Goal: Task Accomplishment & Management: Manage account settings

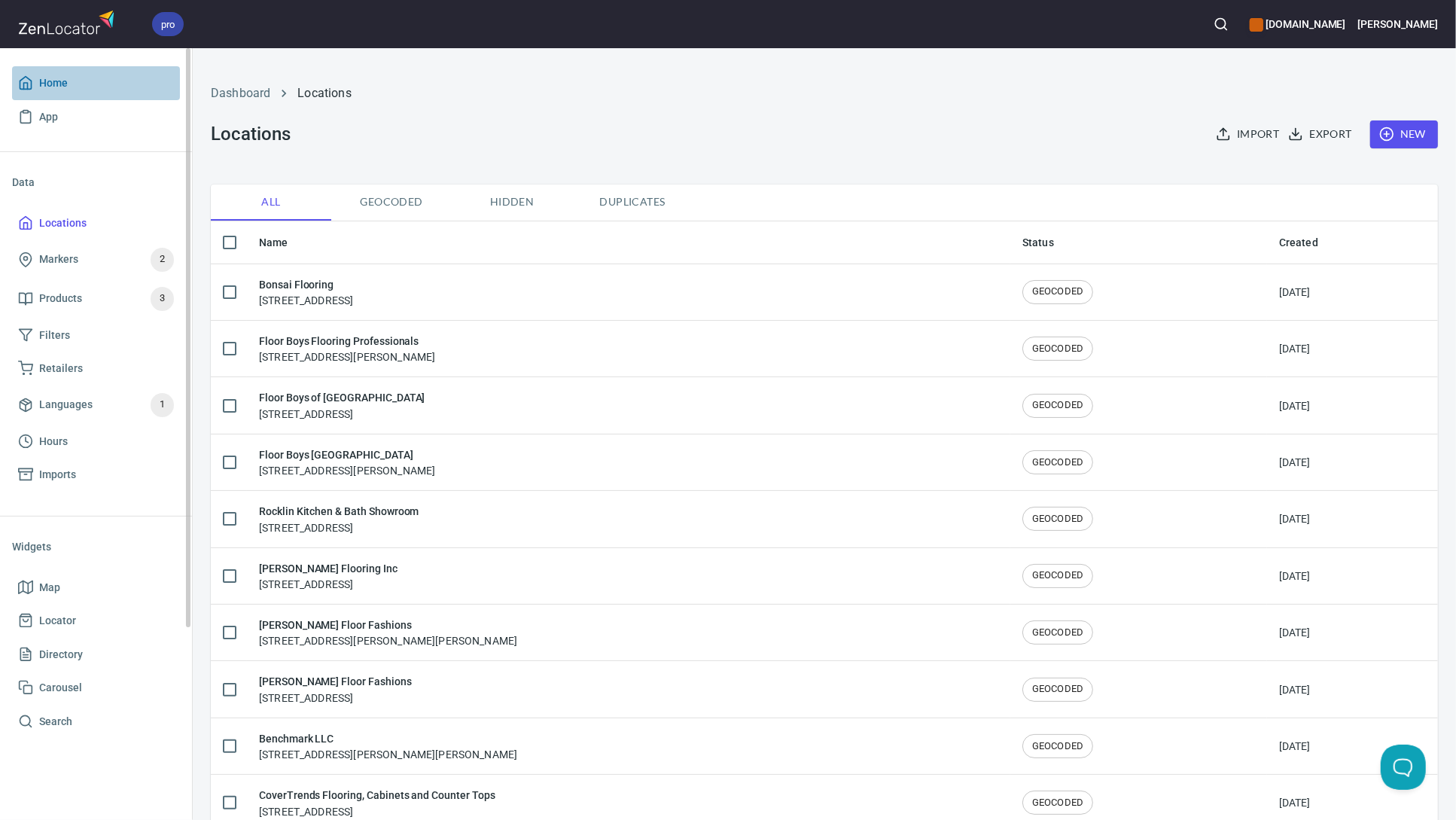
click at [51, 88] on span "Home" at bounding box center [53, 82] width 28 height 19
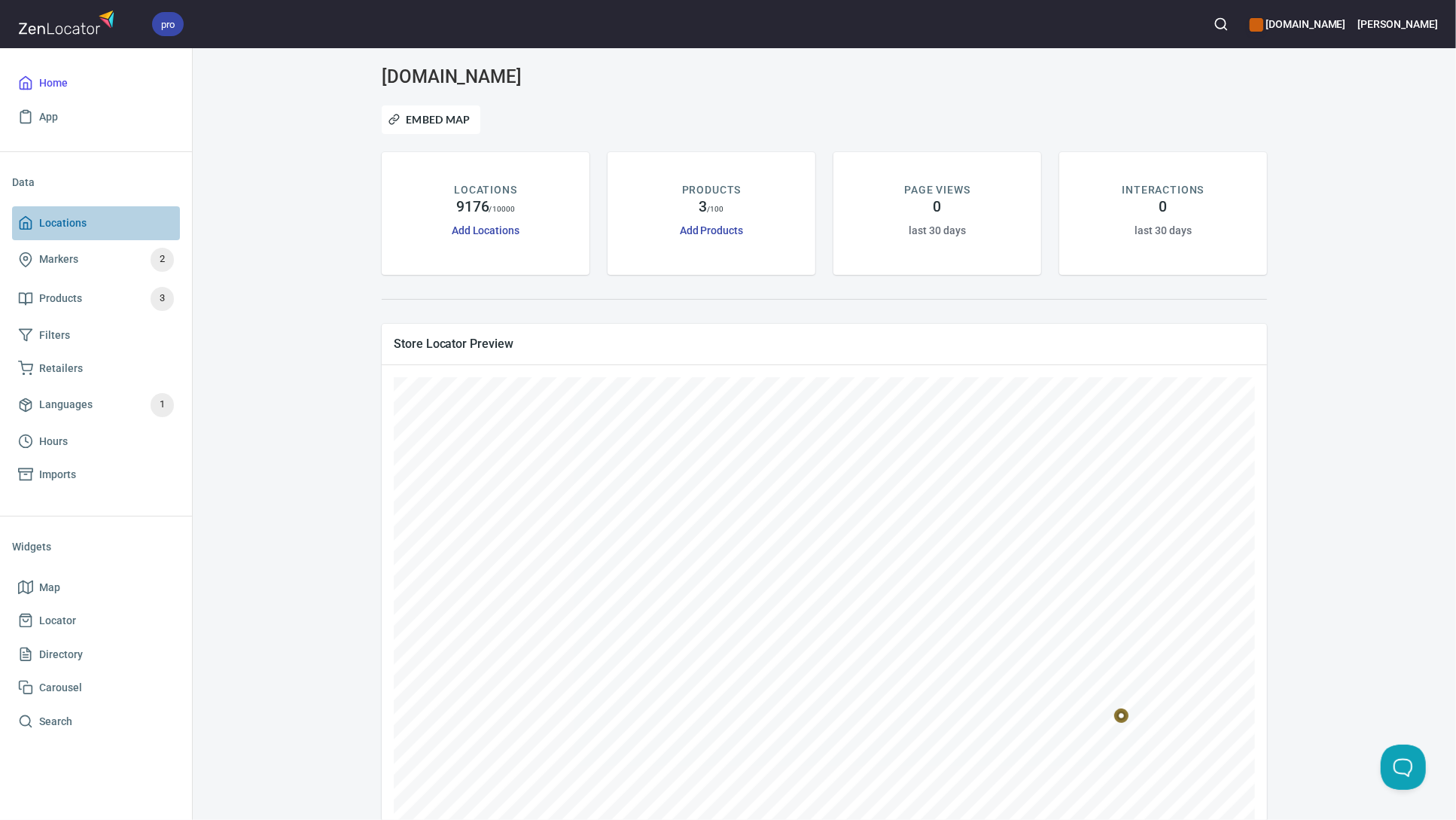
click at [84, 226] on span "Locations" at bounding box center [62, 223] width 48 height 19
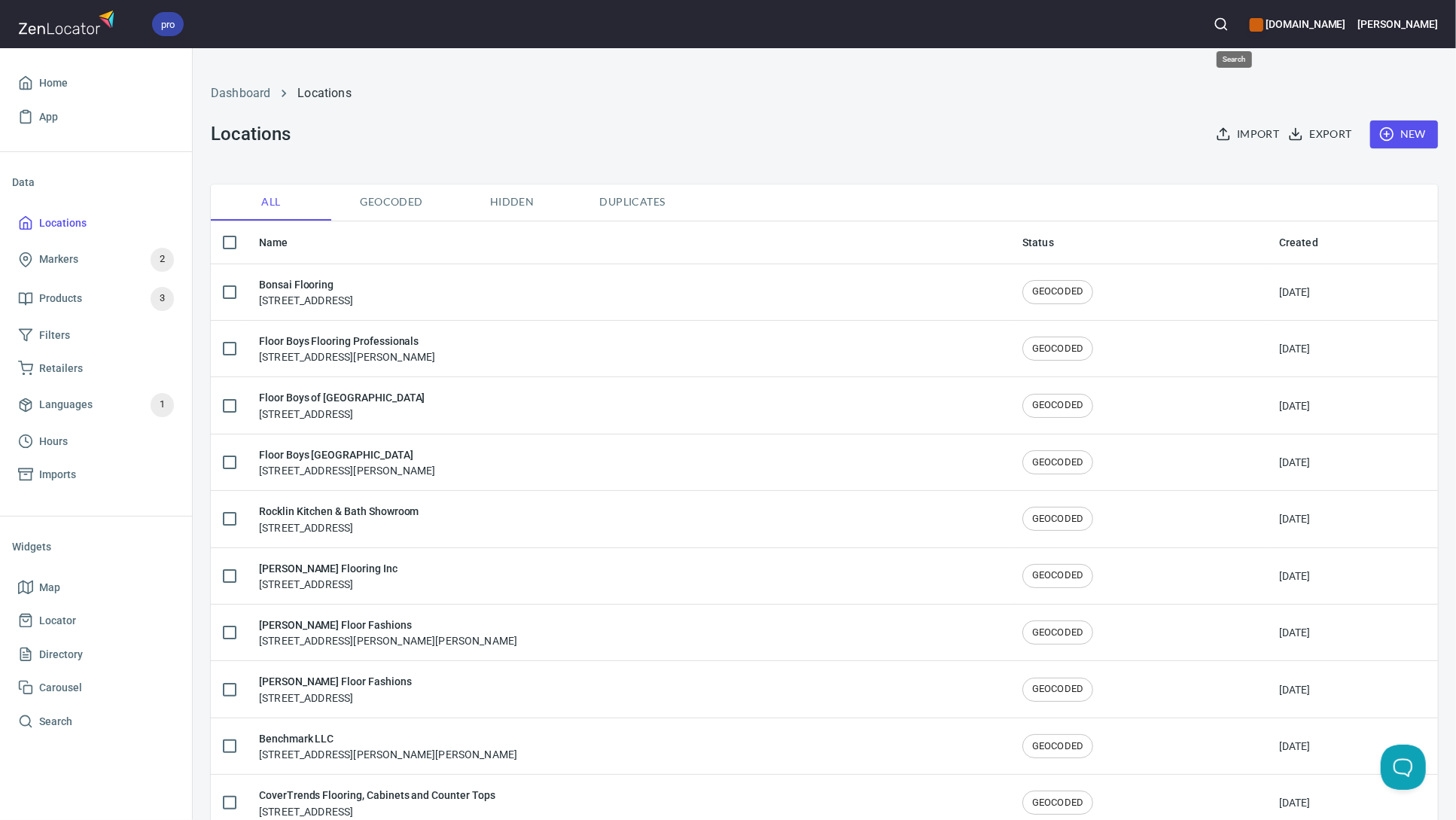
click at [1229, 23] on icon "button" at bounding box center [1221, 23] width 15 height 15
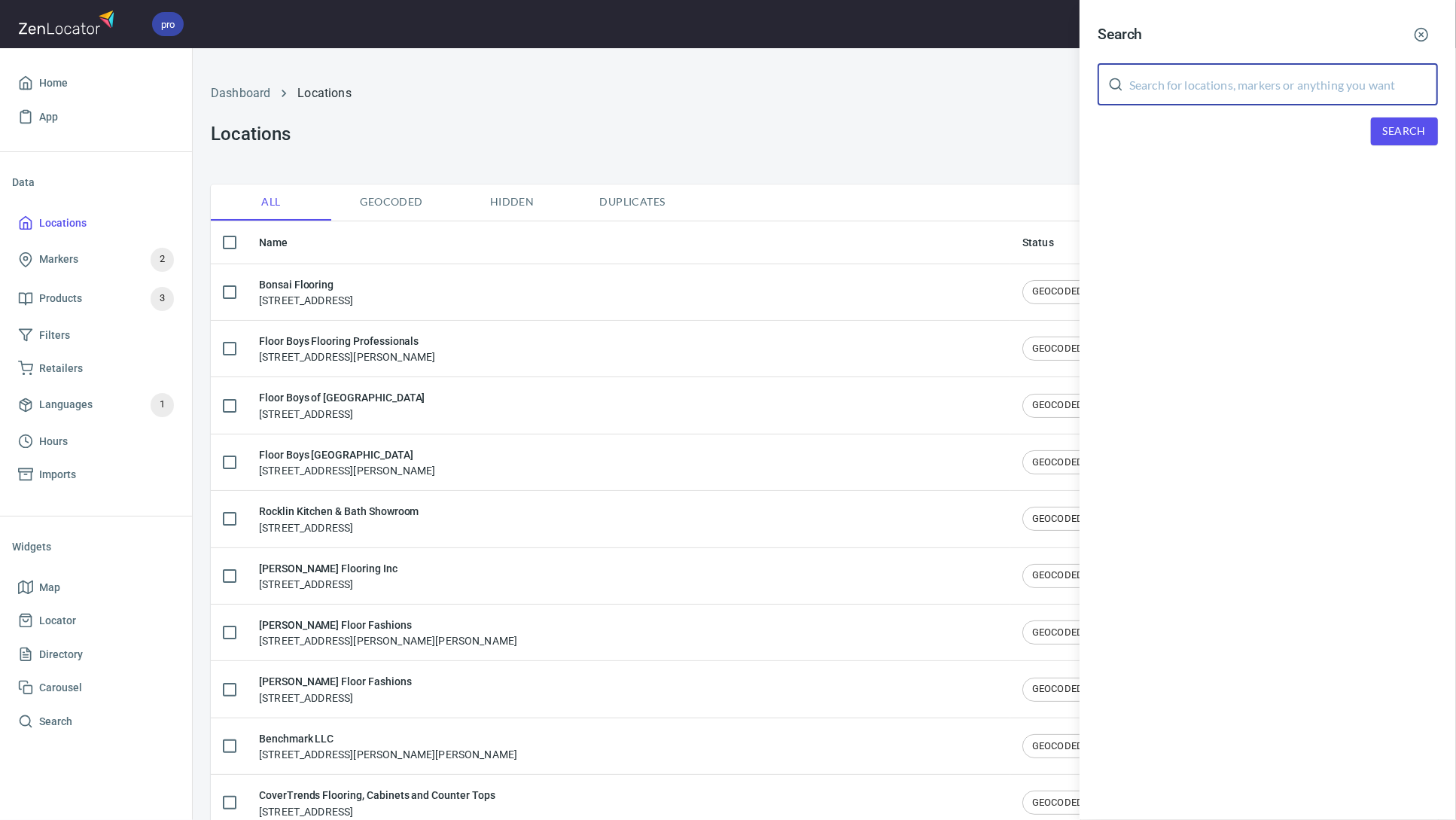
click at [1256, 87] on input "text" at bounding box center [1284, 84] width 309 height 42
click at [1187, 94] on input "text" at bounding box center [1284, 84] width 309 height 42
click at [1222, 86] on input "text" at bounding box center [1284, 84] width 309 height 42
type input "Mud floor"
click at [1397, 139] on span "Search" at bounding box center [1404, 131] width 43 height 19
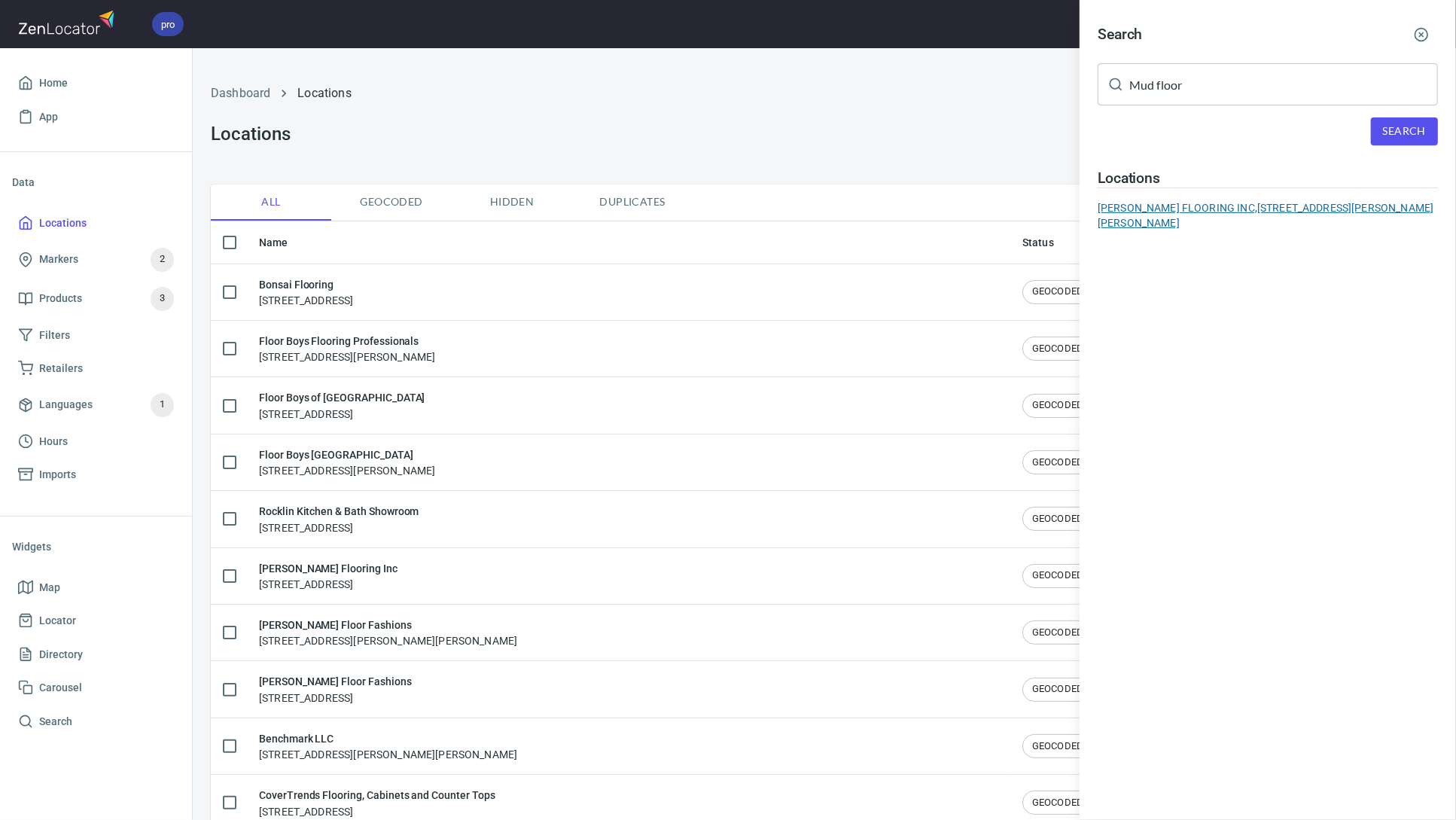
click at [1235, 204] on div "[PERSON_NAME] FLOORING INC, [STREET_ADDRESS][PERSON_NAME][PERSON_NAME]" at bounding box center [1267, 215] width 340 height 30
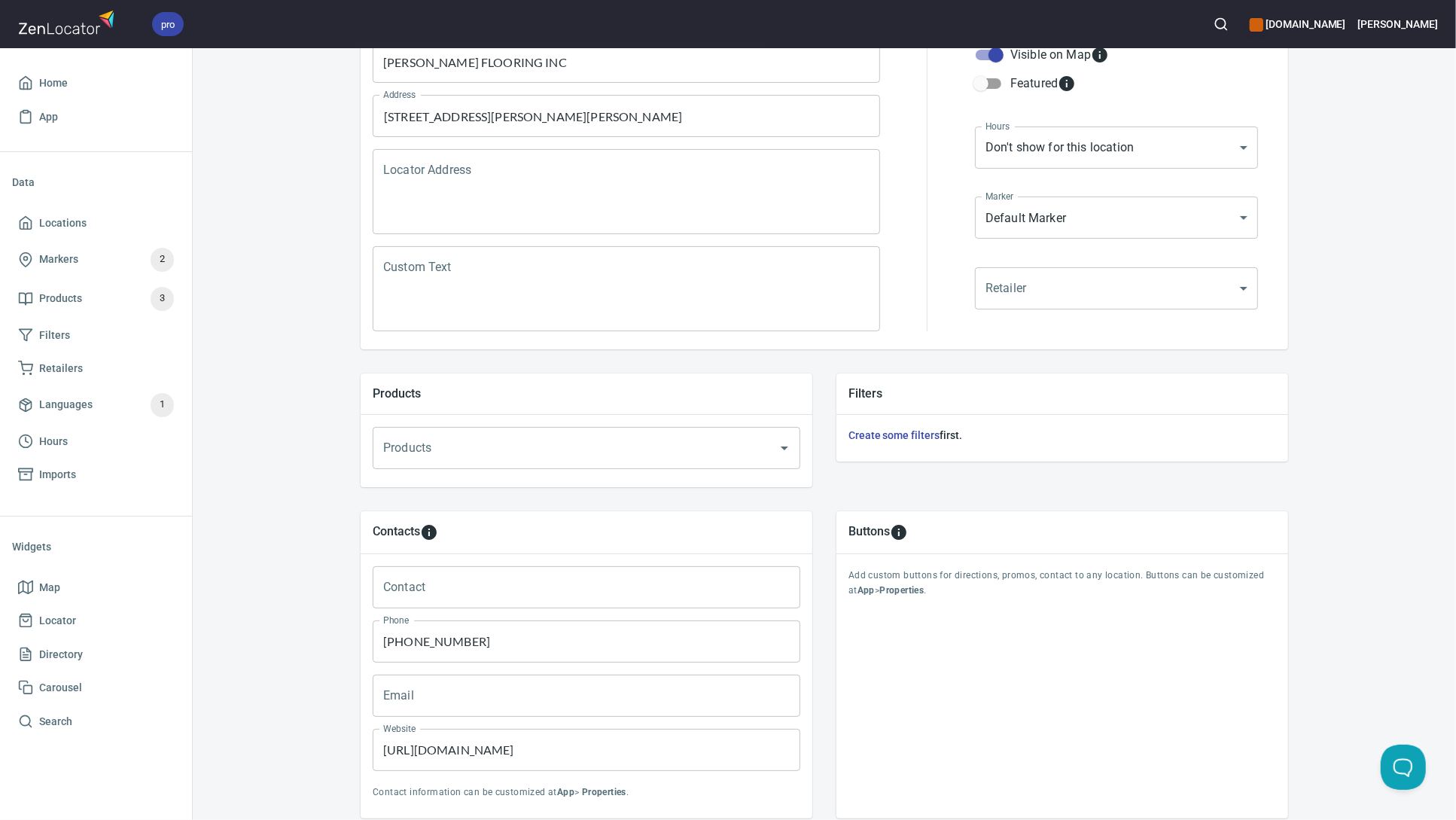
scroll to position [301, 0]
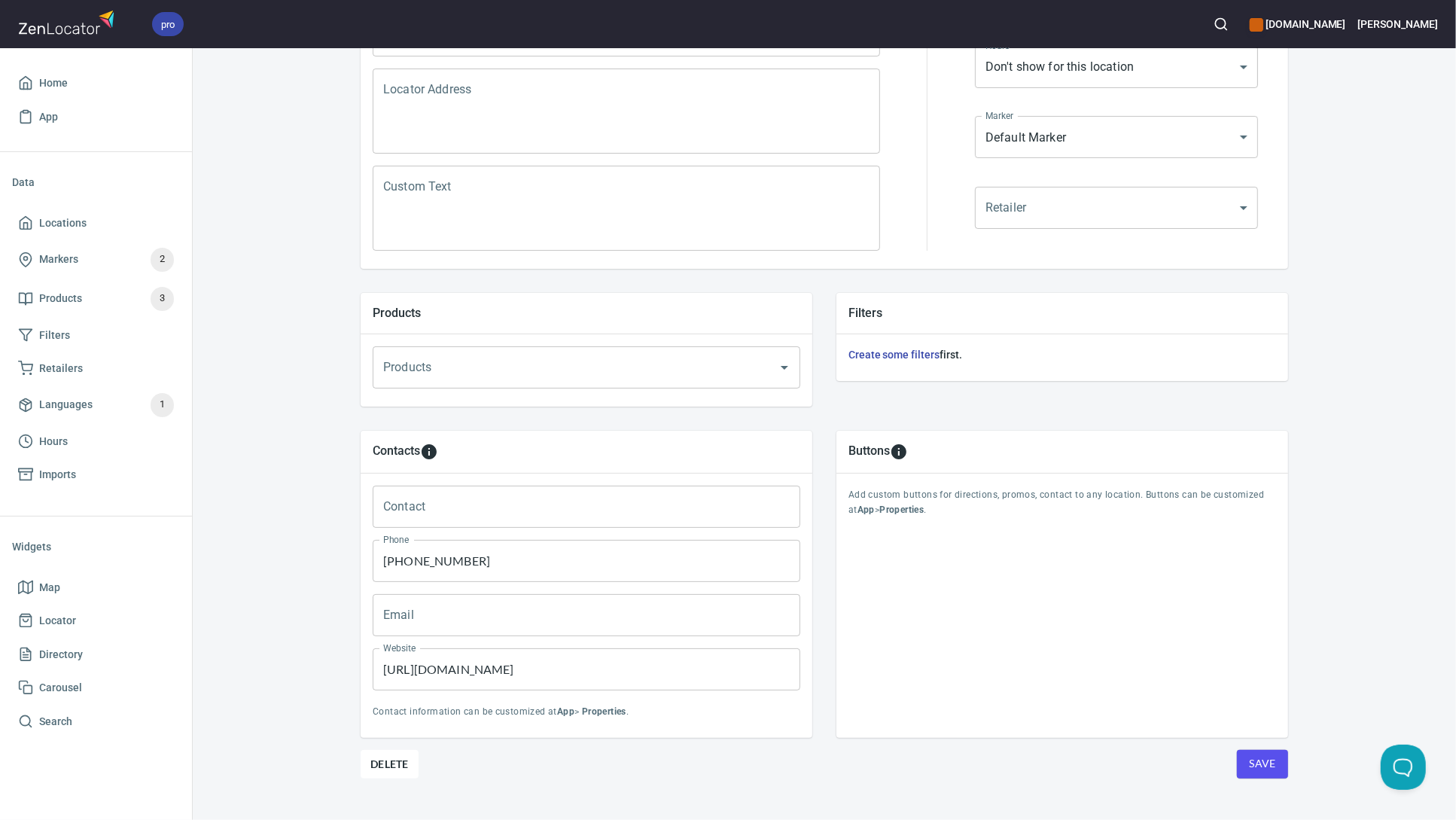
drag, startPoint x: 424, startPoint y: 555, endPoint x: 208, endPoint y: 529, distance: 217.6
click at [215, 531] on div "Locations Location Details Location Details Properties Geocode Analytics Locati…" at bounding box center [824, 304] width 1263 height 1083
type input "1"
type input "[PHONE_NUMBER]"
click at [428, 671] on input "Website" at bounding box center [586, 669] width 427 height 42
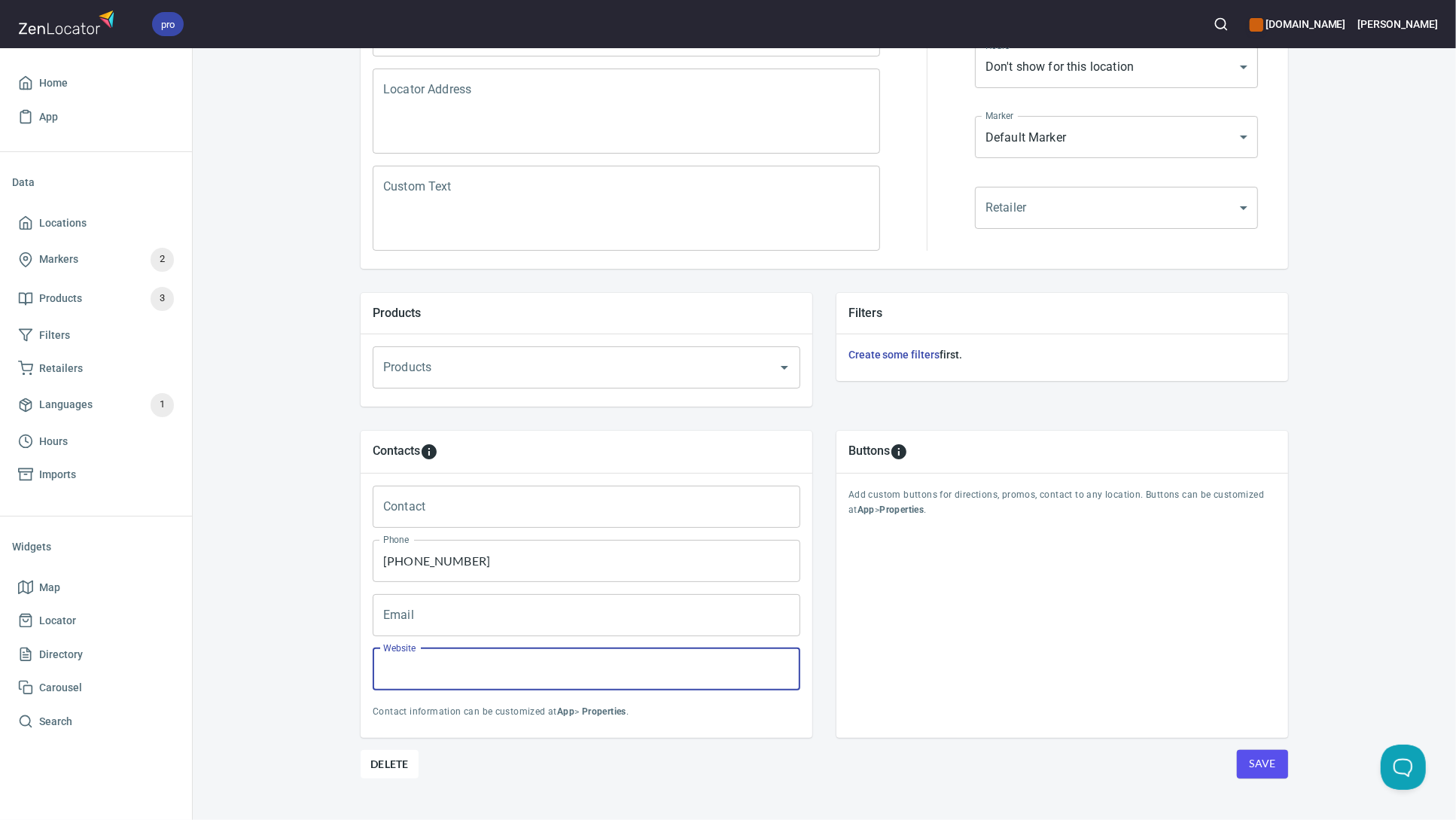
paste input "[DOMAIN_NAME]"
type input "[DOMAIN_NAME]"
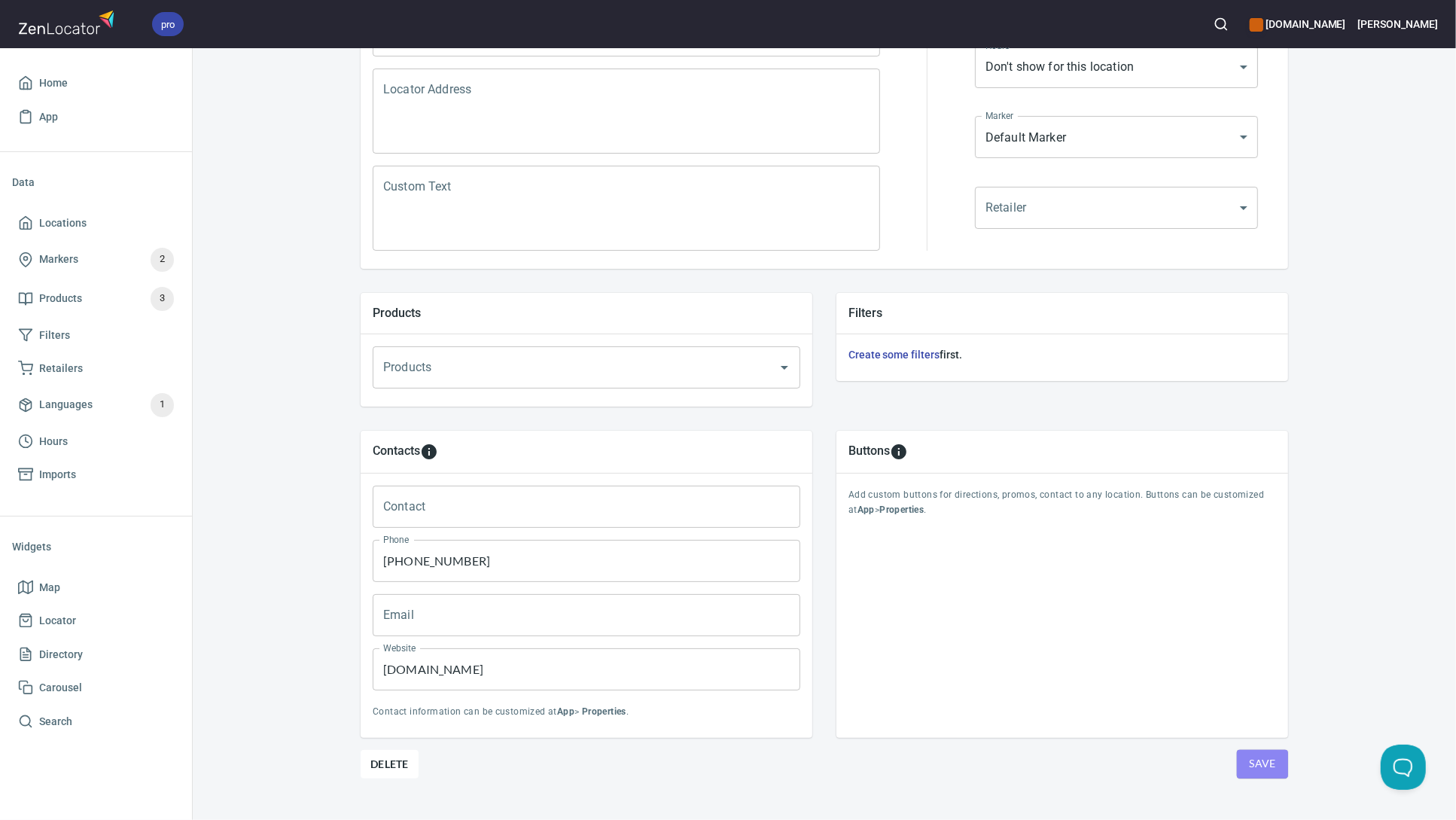
click at [1267, 767] on span "Save" at bounding box center [1263, 763] width 27 height 19
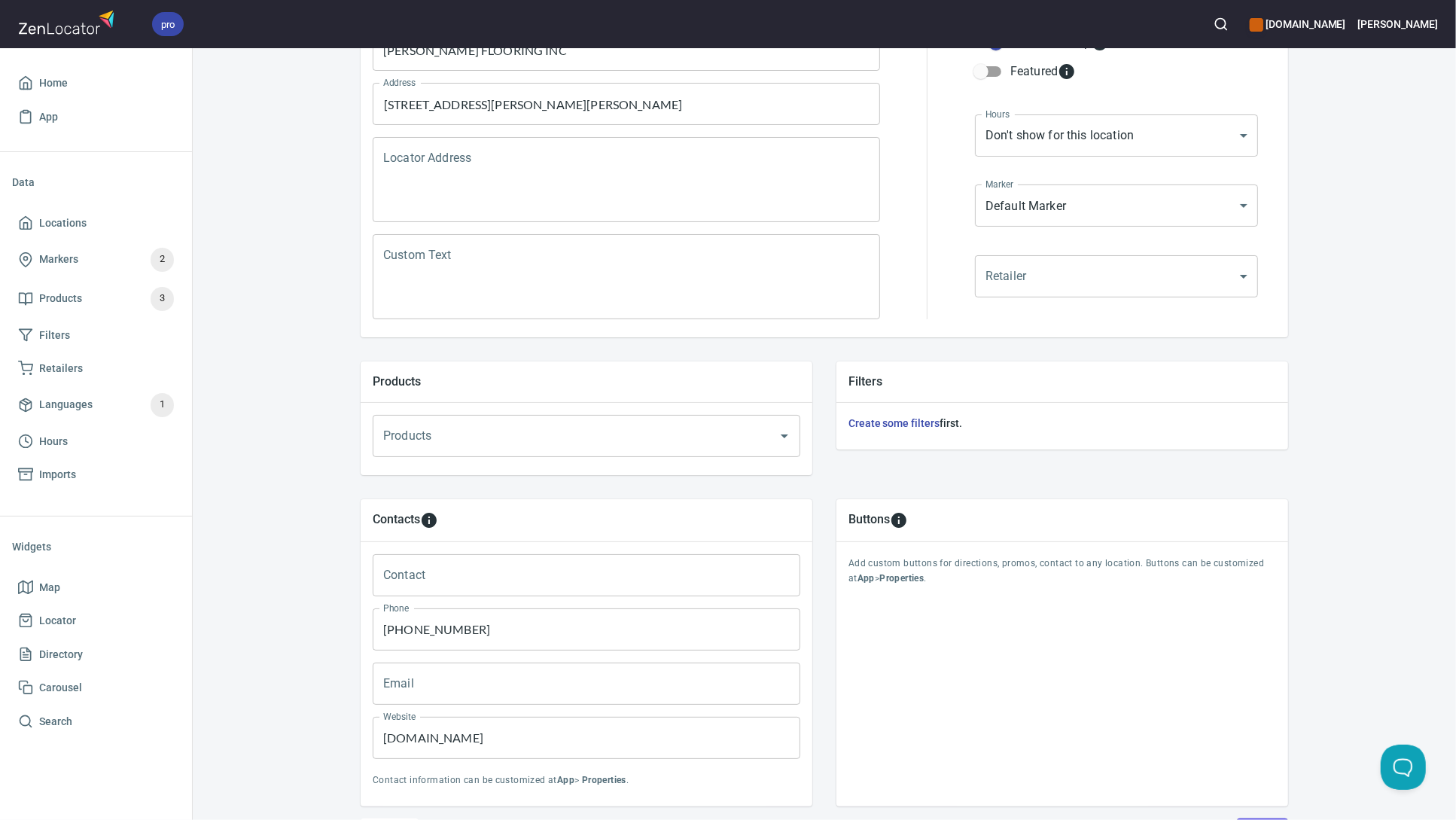
scroll to position [325, 0]
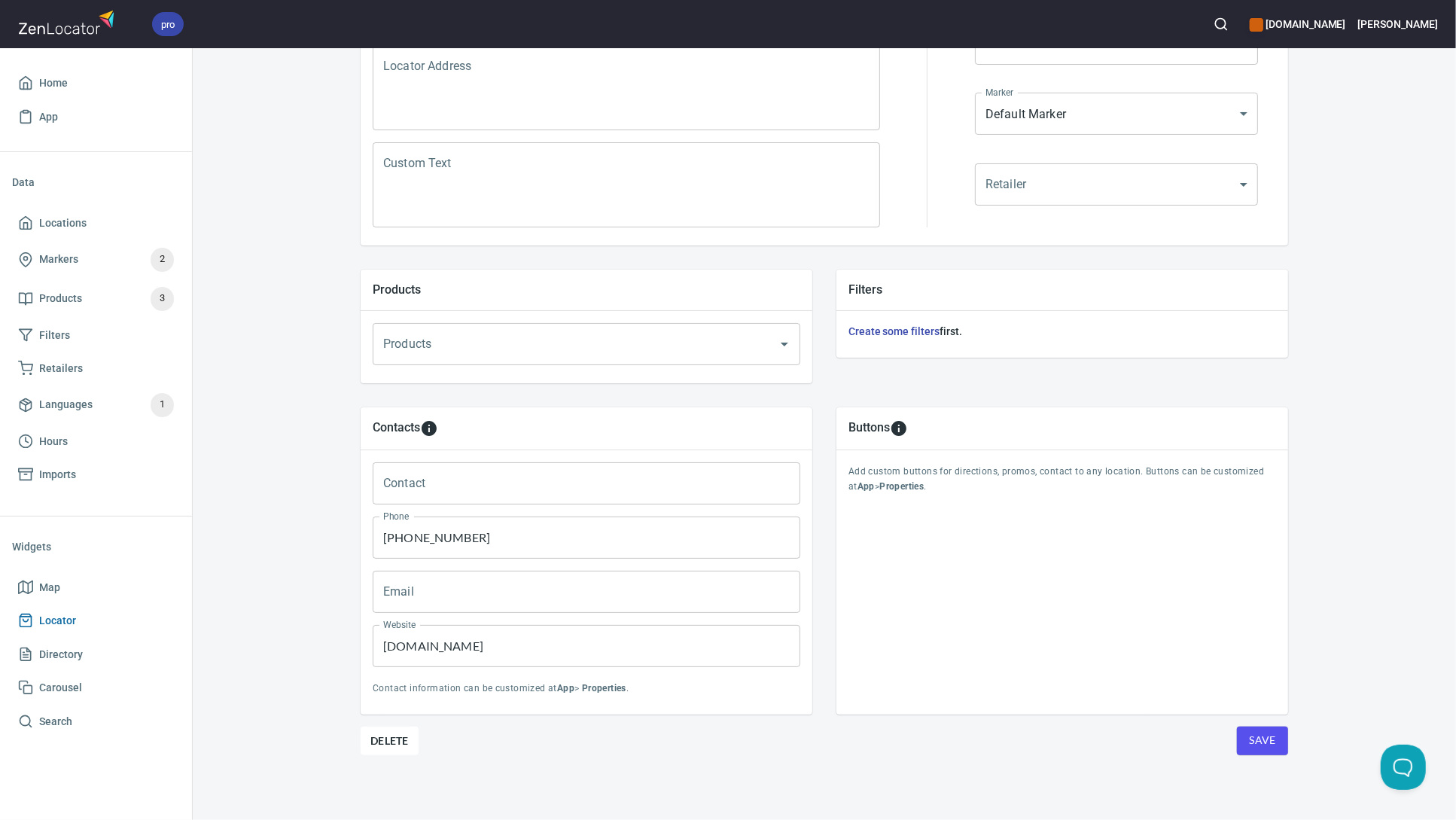
drag, startPoint x: 202, startPoint y: 634, endPoint x: 171, endPoint y: 628, distance: 31.6
click at [175, 628] on div "pro [DOMAIN_NAME] [PERSON_NAME] Home App Data Locations Markers 2 Products 3 Fi…" at bounding box center [728, 410] width 1456 height 820
paste input "[URL][DOMAIN_NAME]"
type input "[URL][DOMAIN_NAME]"
click at [1255, 734] on span "Save" at bounding box center [1263, 740] width 27 height 19
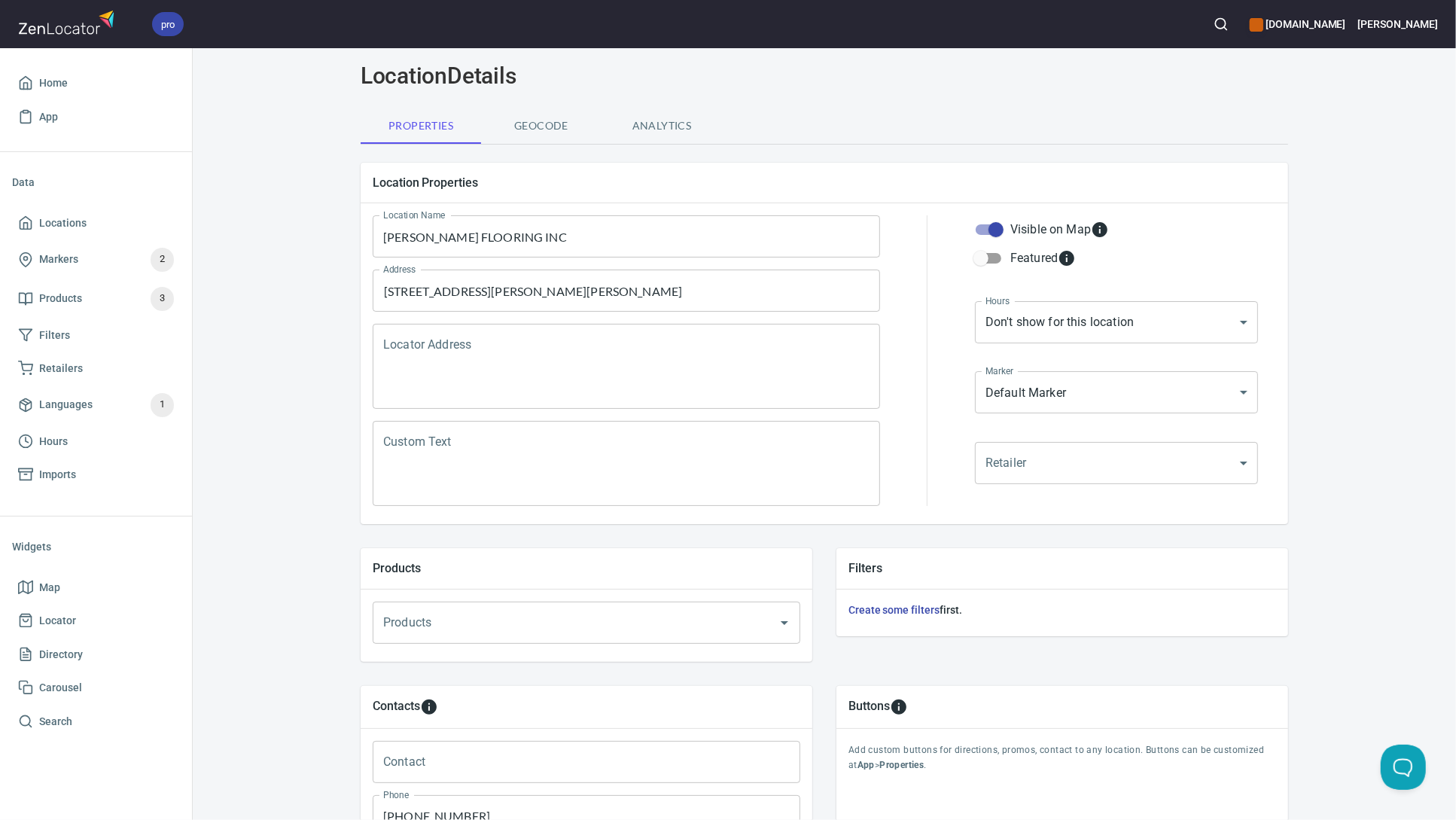
scroll to position [0, 0]
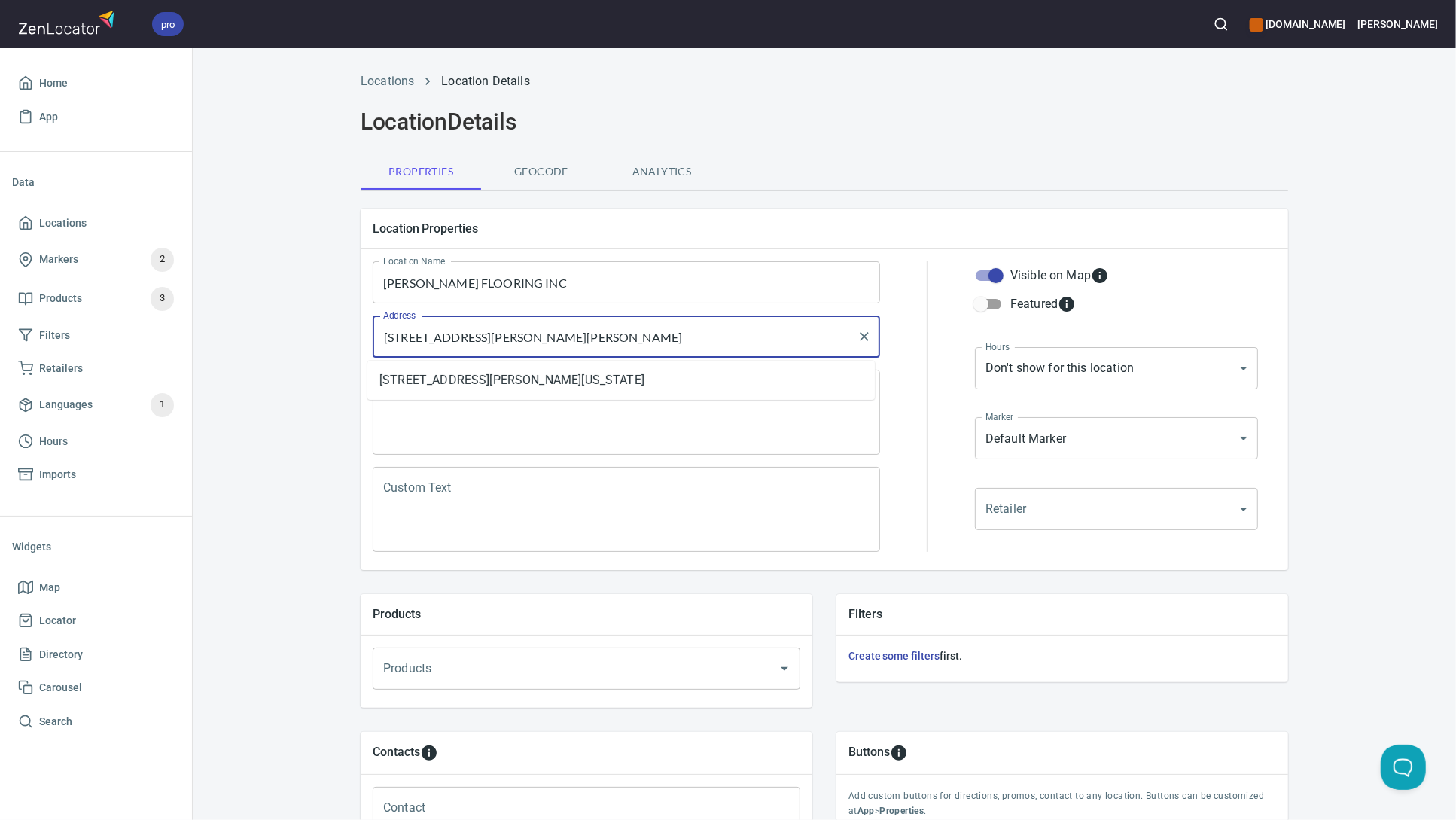
drag, startPoint x: 532, startPoint y: 334, endPoint x: 396, endPoint y: 336, distance: 136.0
click at [396, 336] on input "[STREET_ADDRESS][PERSON_NAME][PERSON_NAME]" at bounding box center [615, 336] width 471 height 28
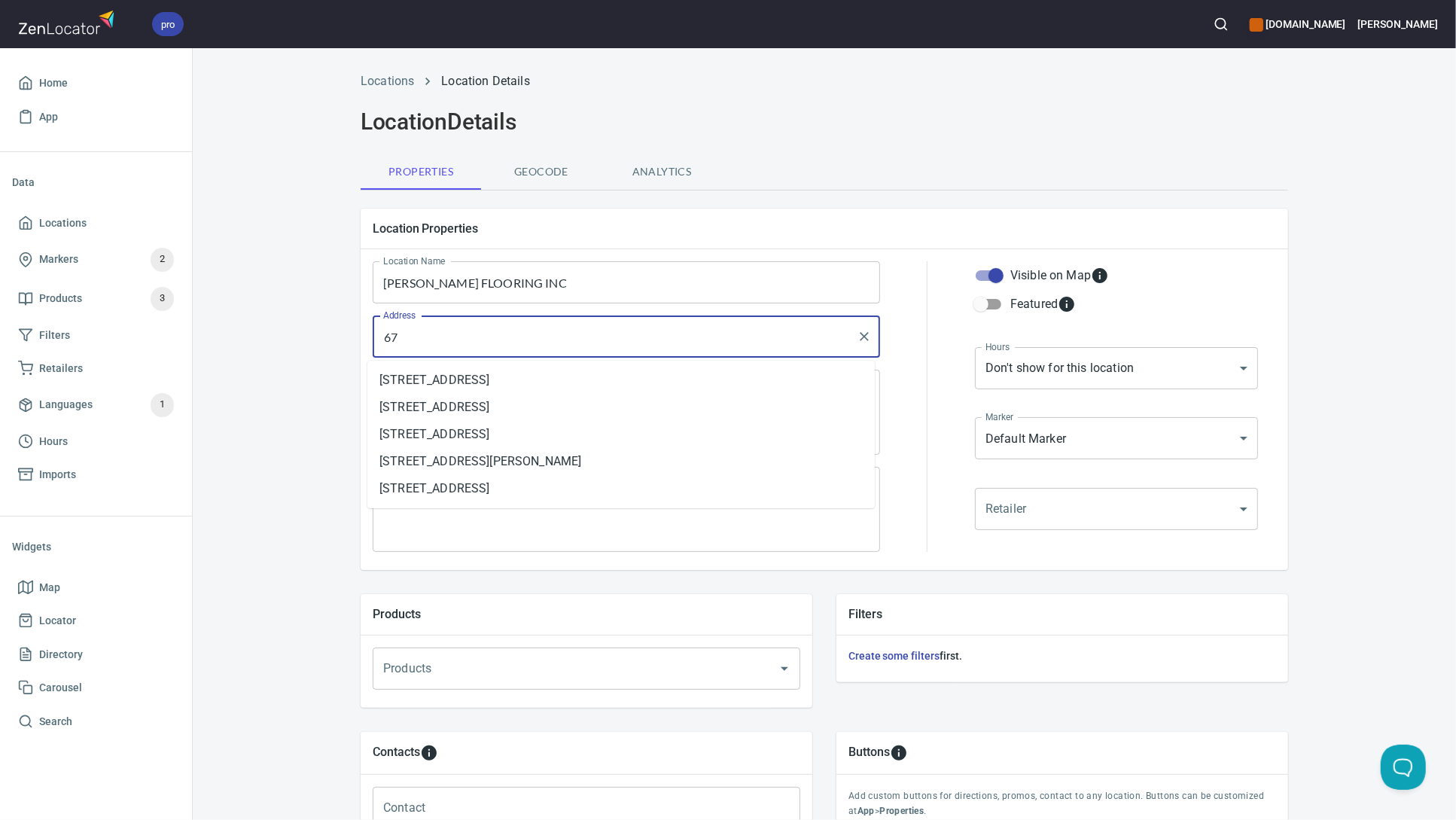
type input "6"
click at [401, 345] on input "Address" at bounding box center [615, 336] width 471 height 28
paste input "[STREET_ADDRESS][PERSON_NAME][PERSON_NAME]"
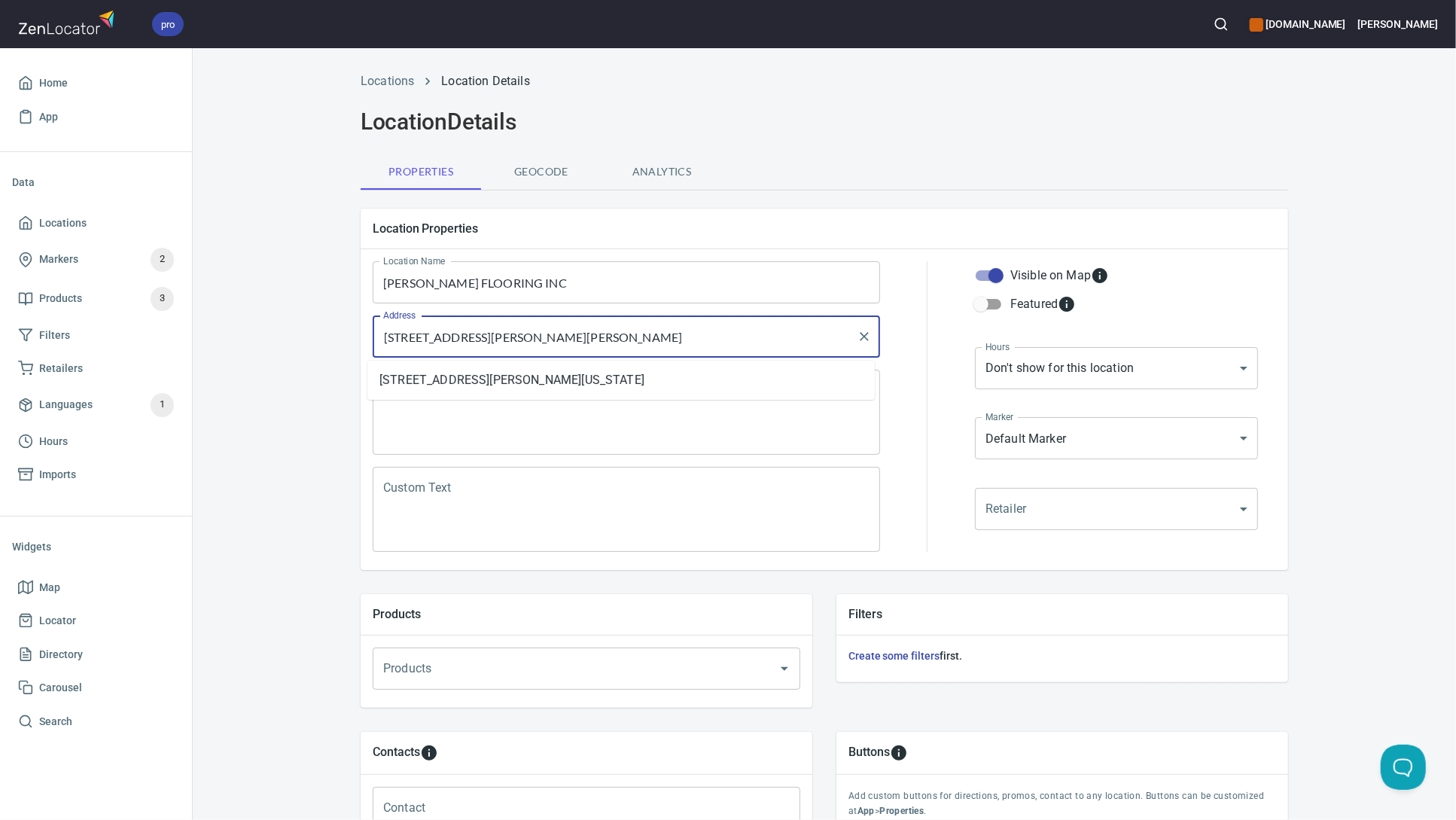
type input "[STREET_ADDRESS][PERSON_NAME][PERSON_NAME]"
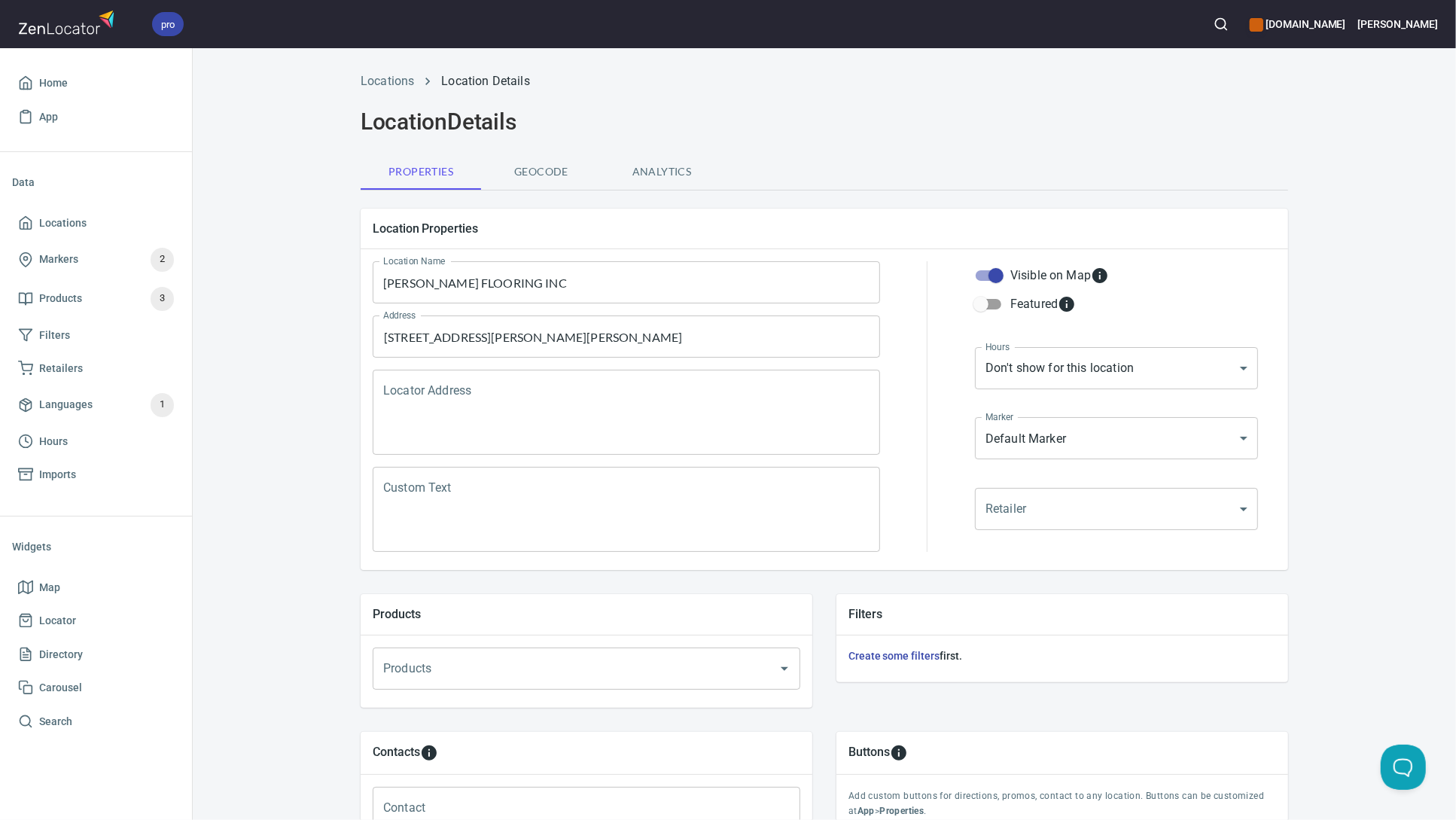
click at [794, 169] on div "Properties Geocode Analytics" at bounding box center [824, 171] width 928 height 36
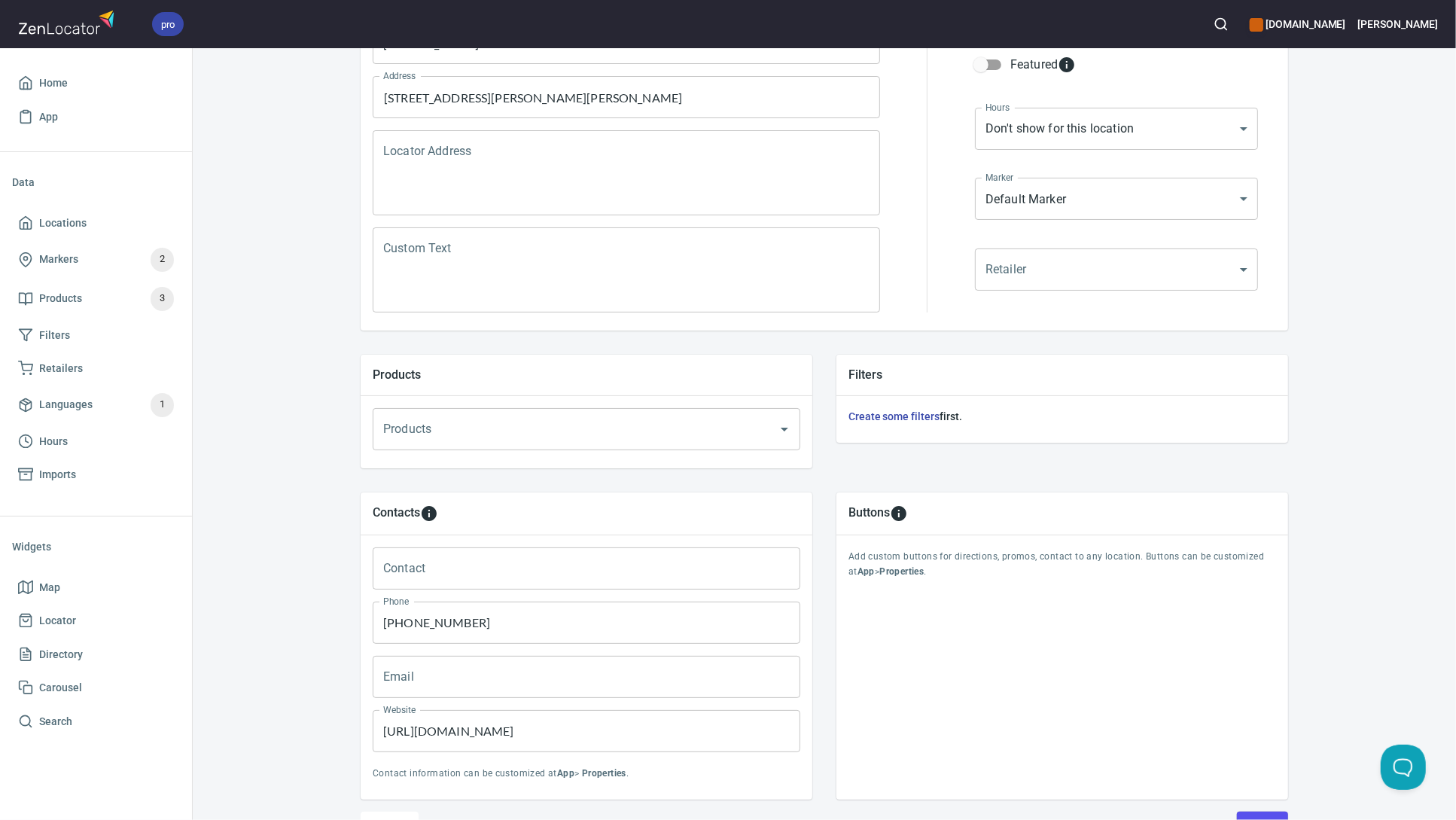
scroll to position [325, 0]
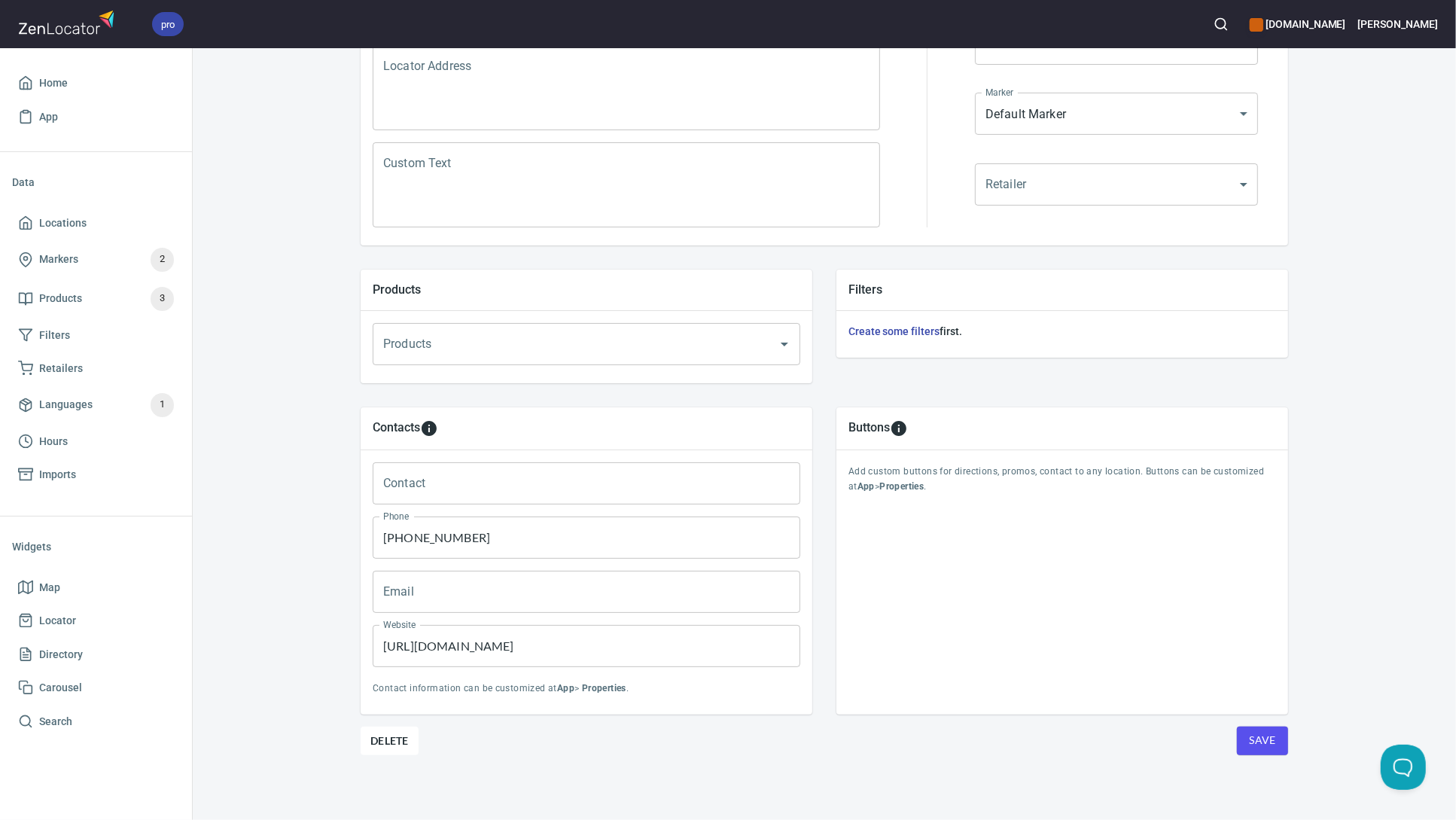
click at [1252, 732] on span "Save" at bounding box center [1263, 740] width 27 height 19
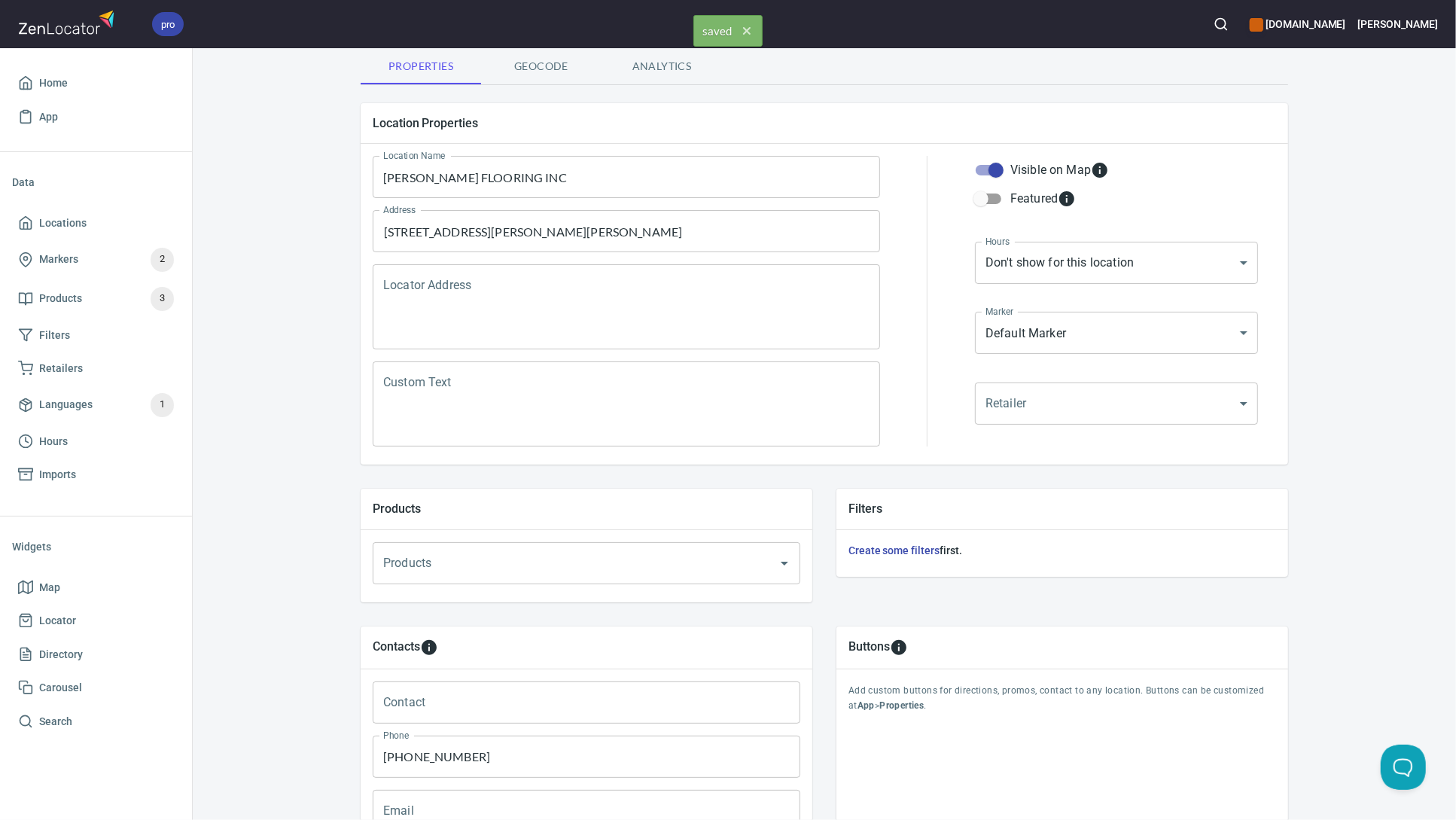
scroll to position [0, 0]
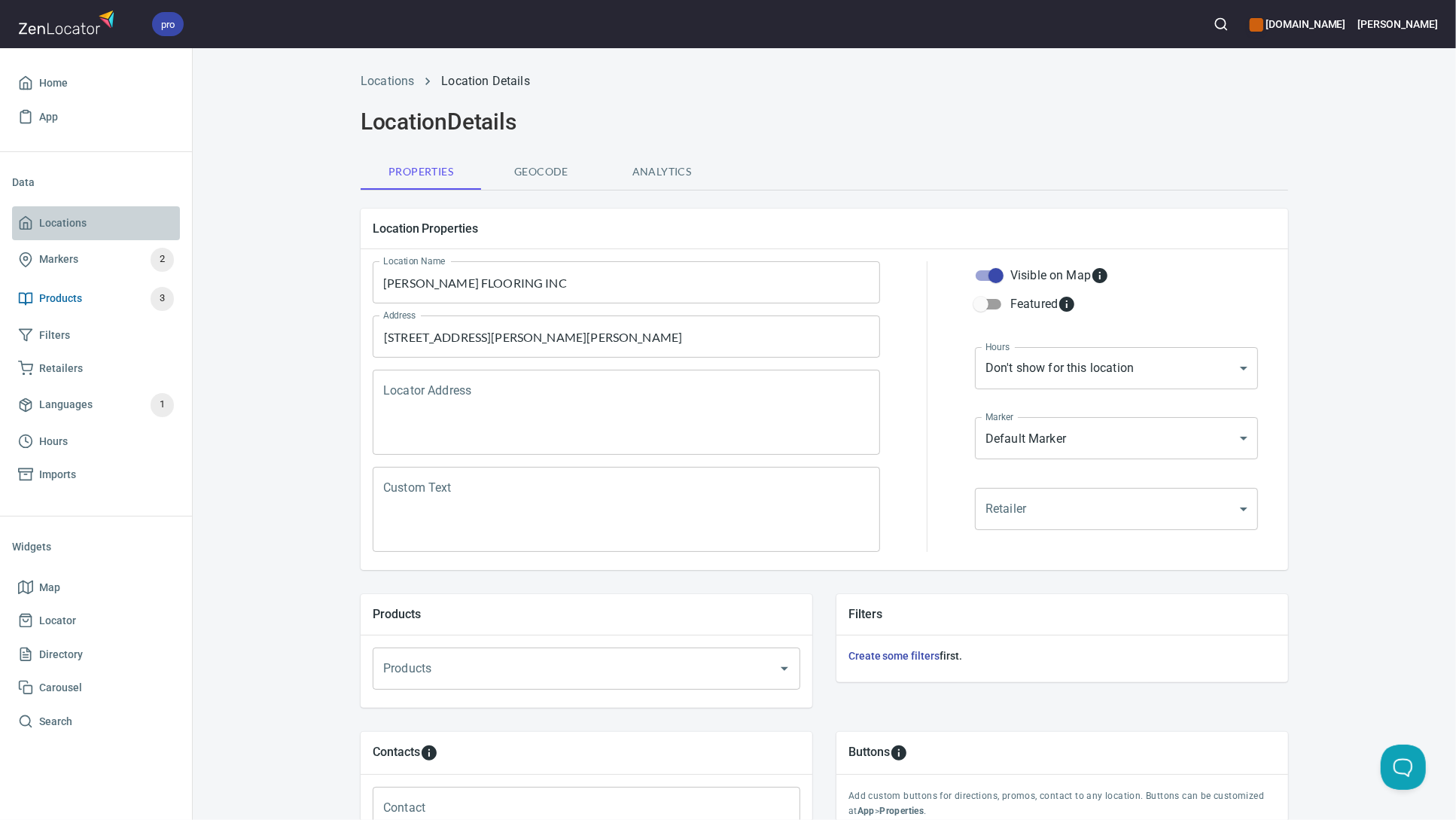
drag, startPoint x: 79, startPoint y: 226, endPoint x: 162, endPoint y: 303, distance: 113.2
click at [79, 226] on span "Locations" at bounding box center [62, 223] width 48 height 19
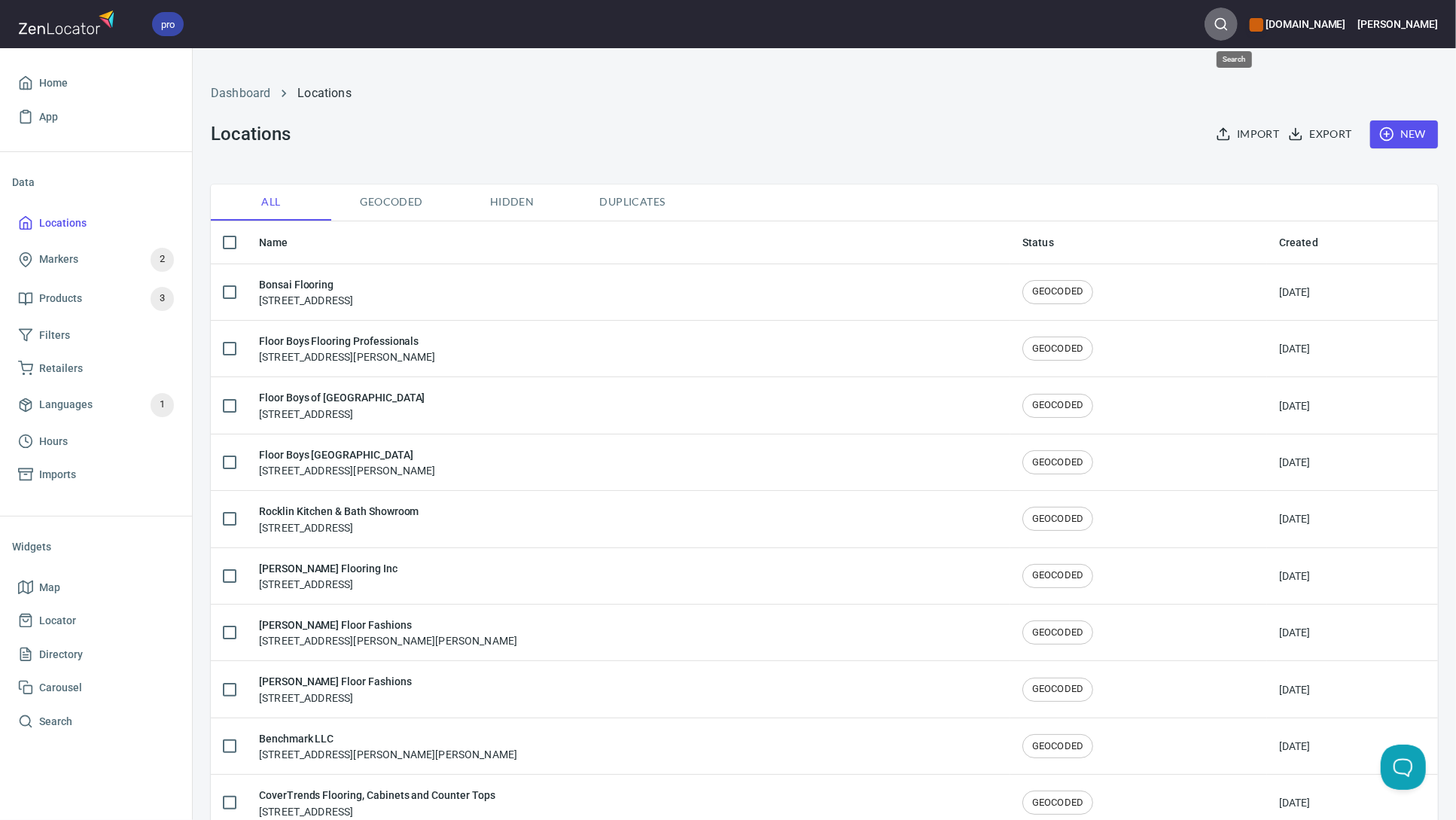
click at [1229, 23] on icon "button" at bounding box center [1221, 23] width 15 height 15
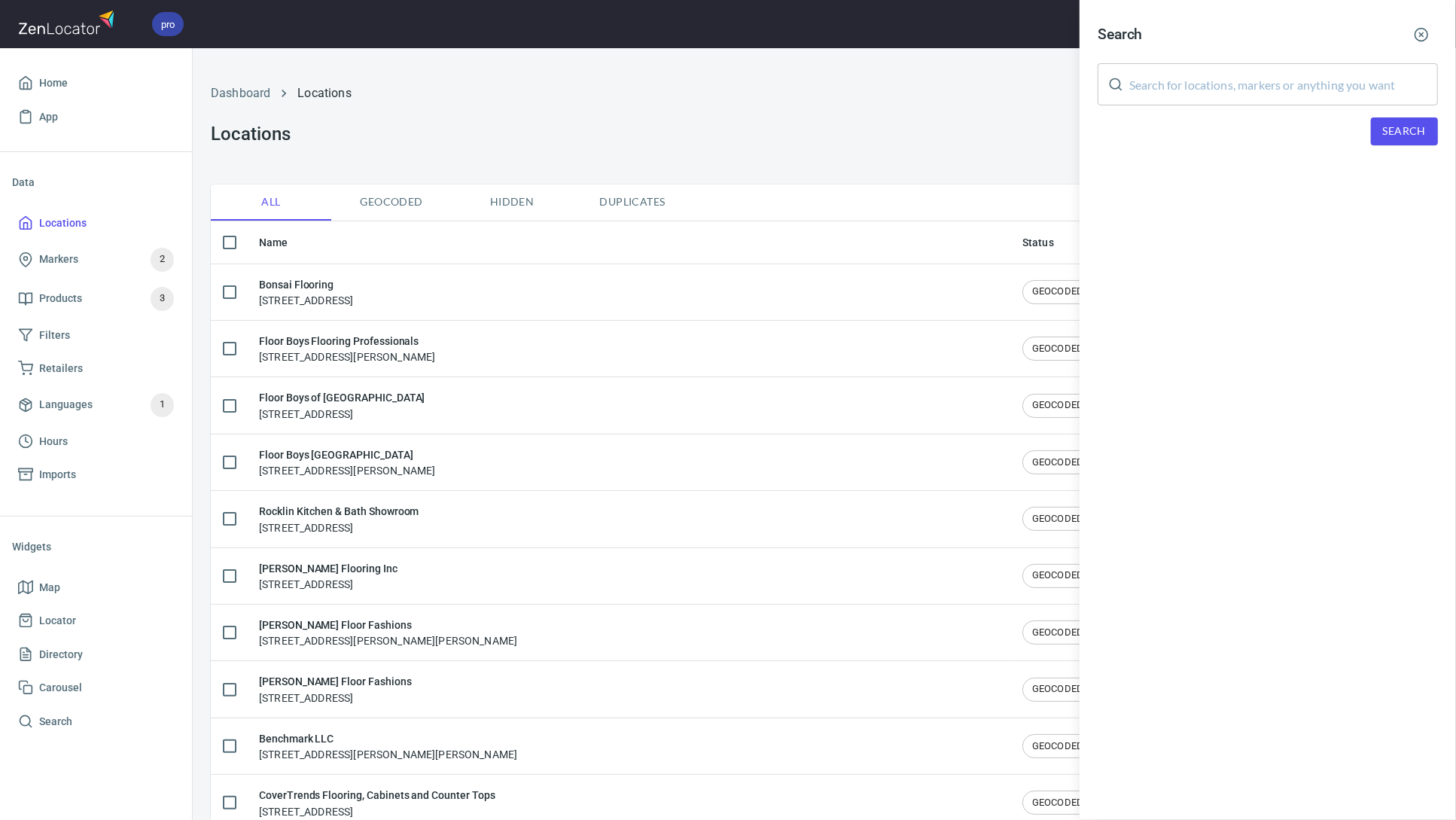
click at [1229, 92] on input "text" at bounding box center [1284, 84] width 309 height 42
type input "55733"
click at [1416, 126] on span "Search" at bounding box center [1404, 131] width 43 height 19
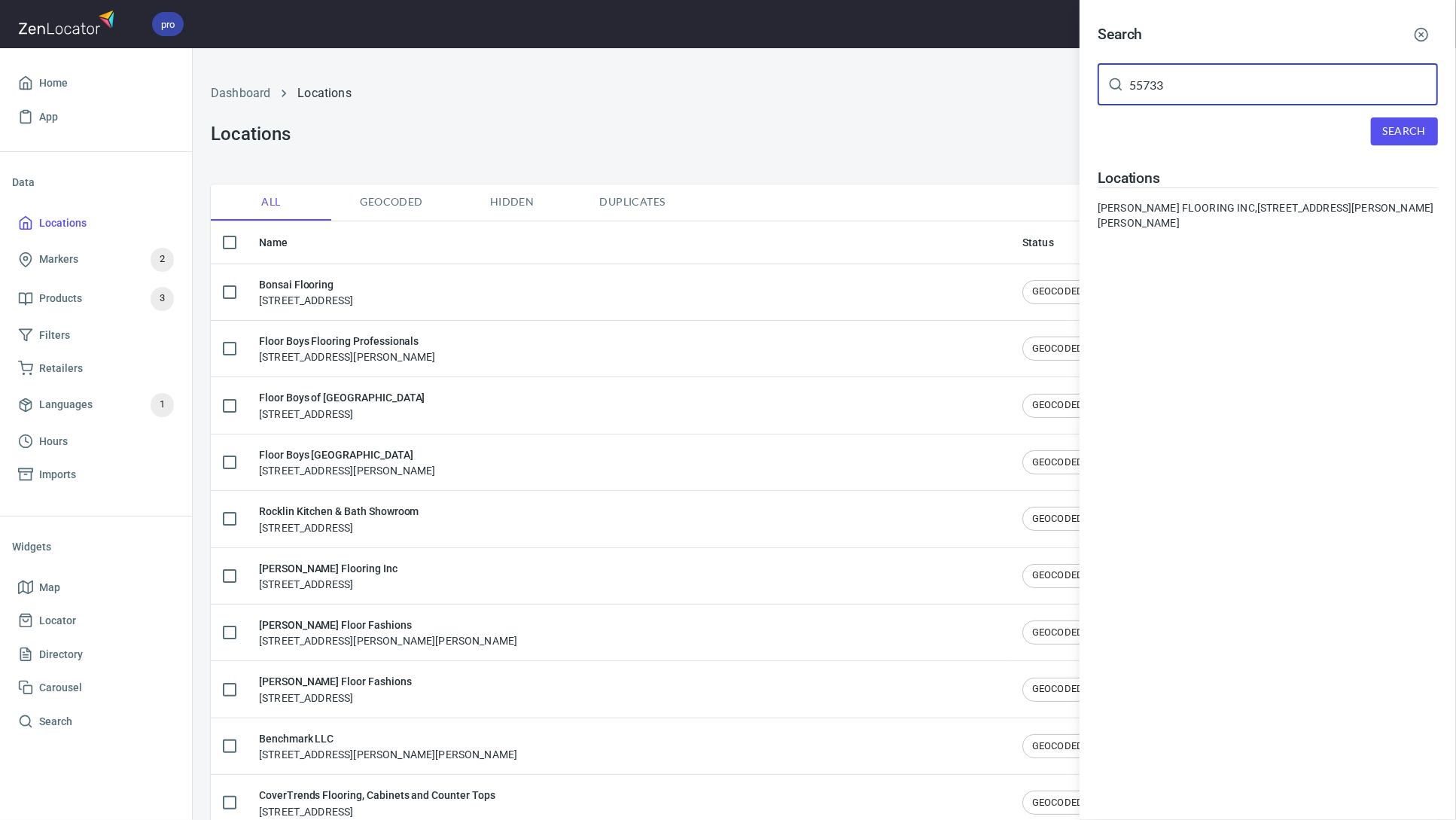
drag, startPoint x: 1136, startPoint y: 89, endPoint x: 1126, endPoint y: 91, distance: 10.2
click at [1126, 91] on div "55733 ​" at bounding box center [1267, 84] width 340 height 42
type input "highland beauty"
click at [1394, 128] on span "Search" at bounding box center [1404, 131] width 43 height 19
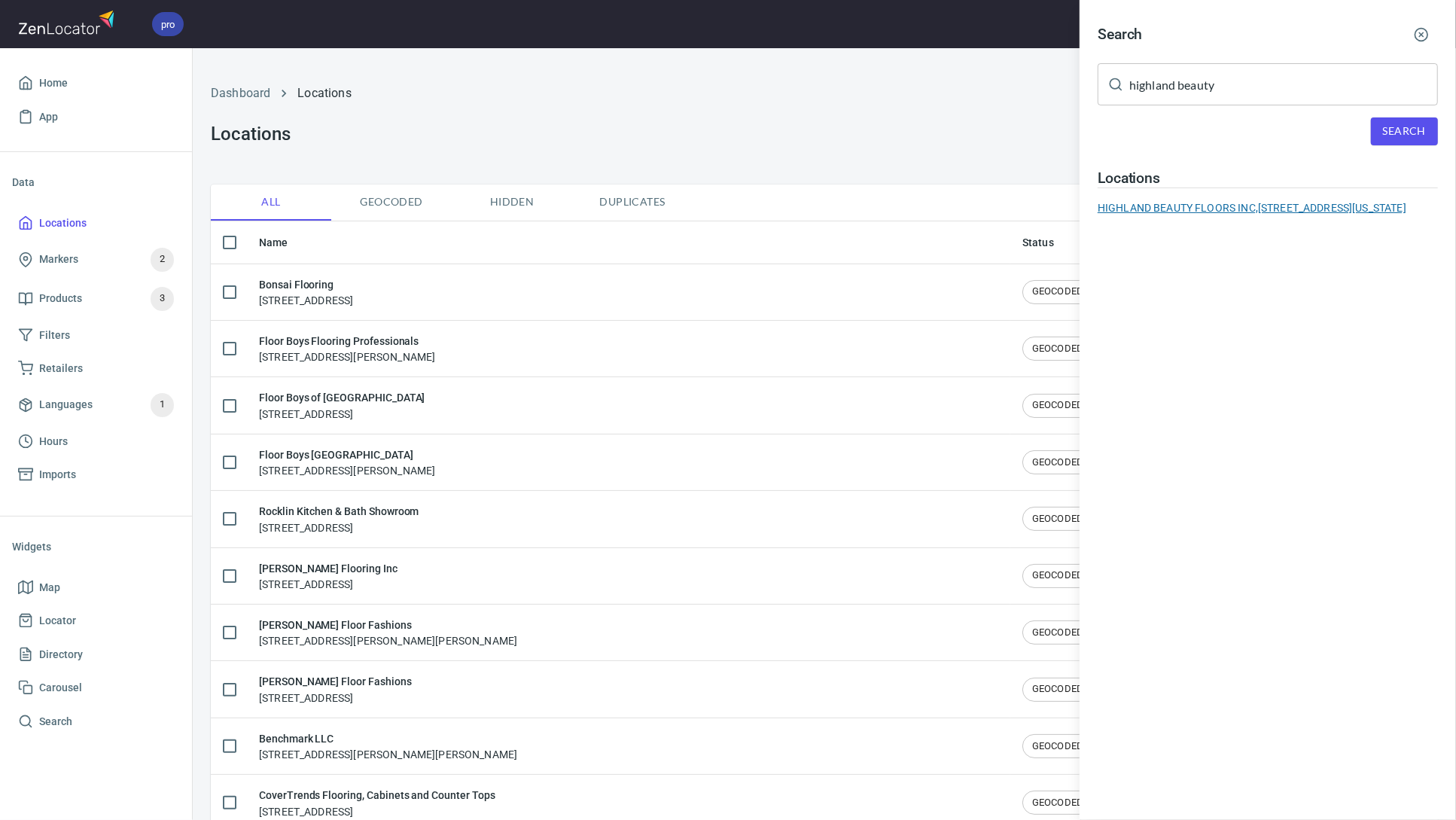
click at [1206, 206] on div "HIGHLAND BEAUTY FLOORS INC, [STREET_ADDRESS][US_STATE]" at bounding box center [1267, 208] width 340 height 15
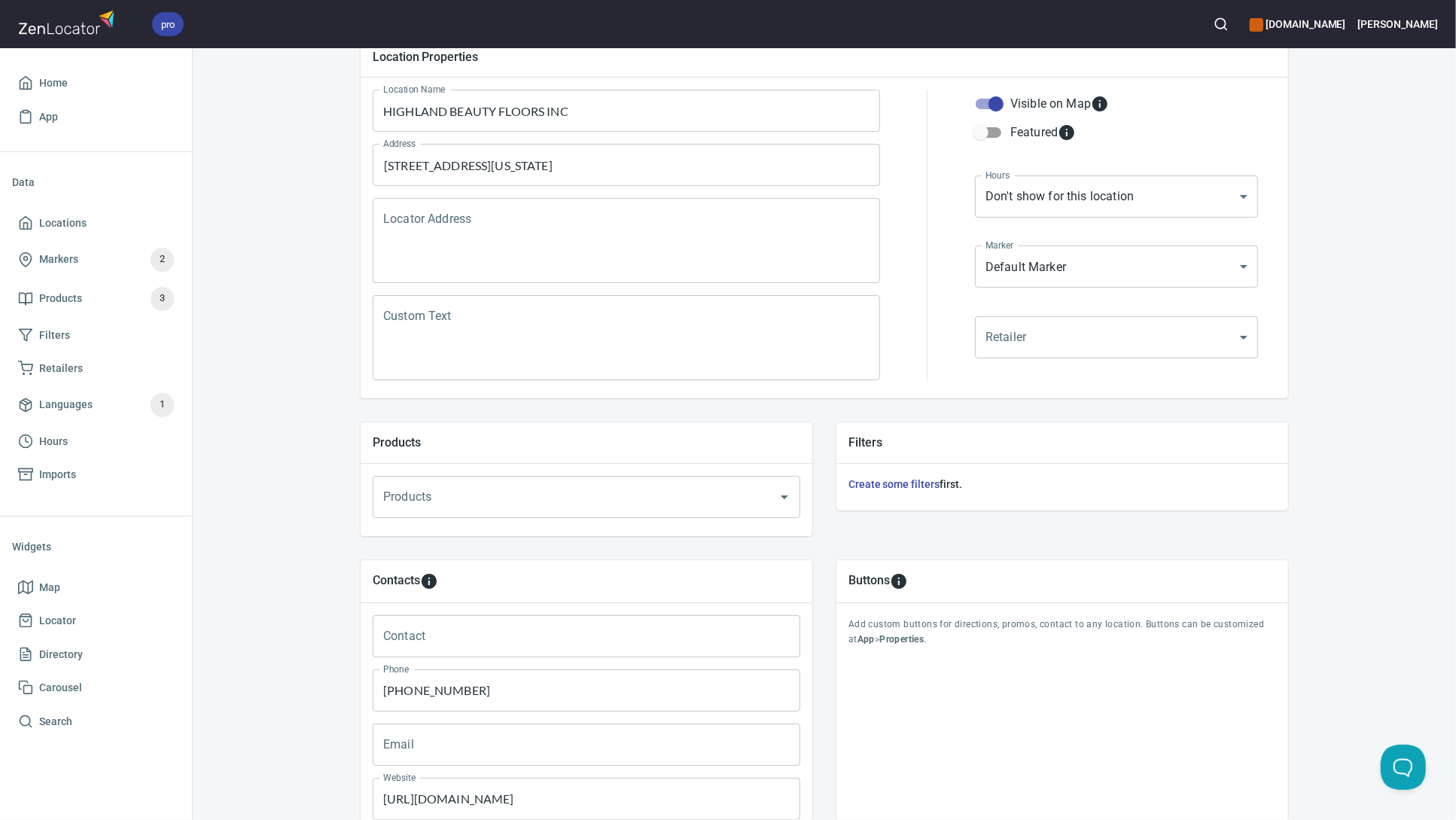
scroll to position [325, 0]
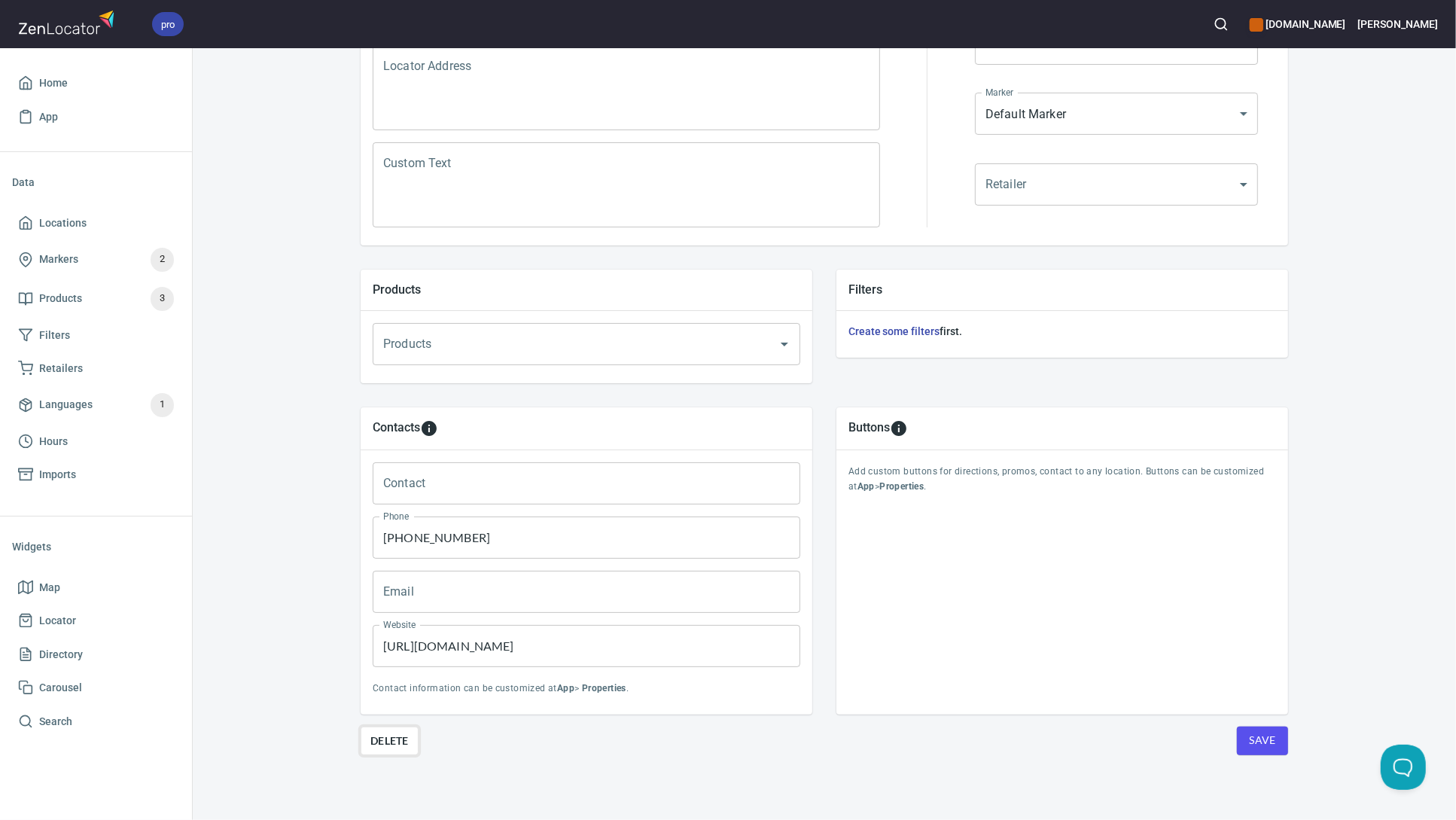
click at [397, 742] on span "Delete" at bounding box center [389, 741] width 39 height 18
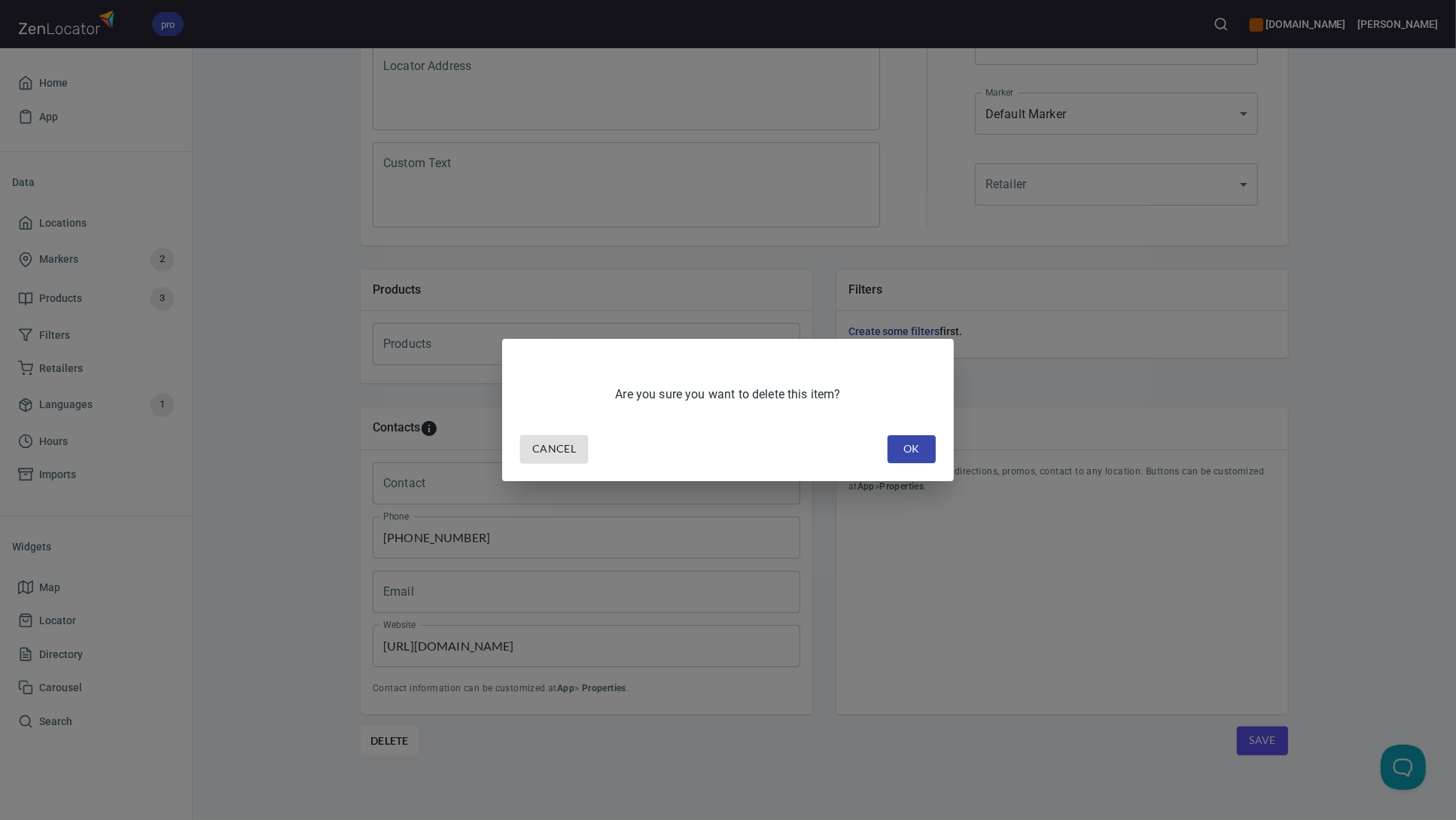
click at [918, 444] on span "OK" at bounding box center [911, 448] width 24 height 19
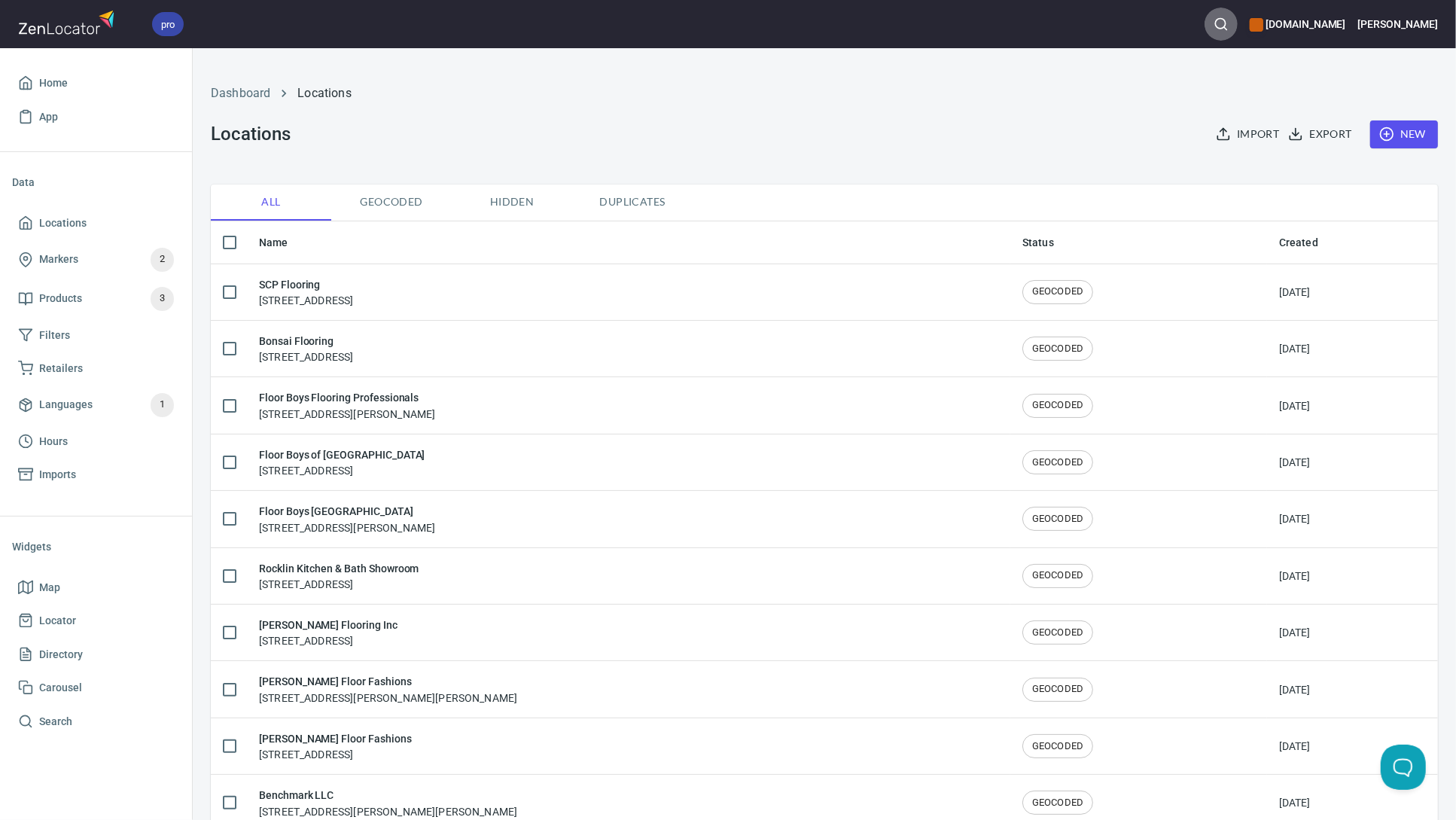
click at [1229, 20] on icon "button" at bounding box center [1221, 23] width 15 height 15
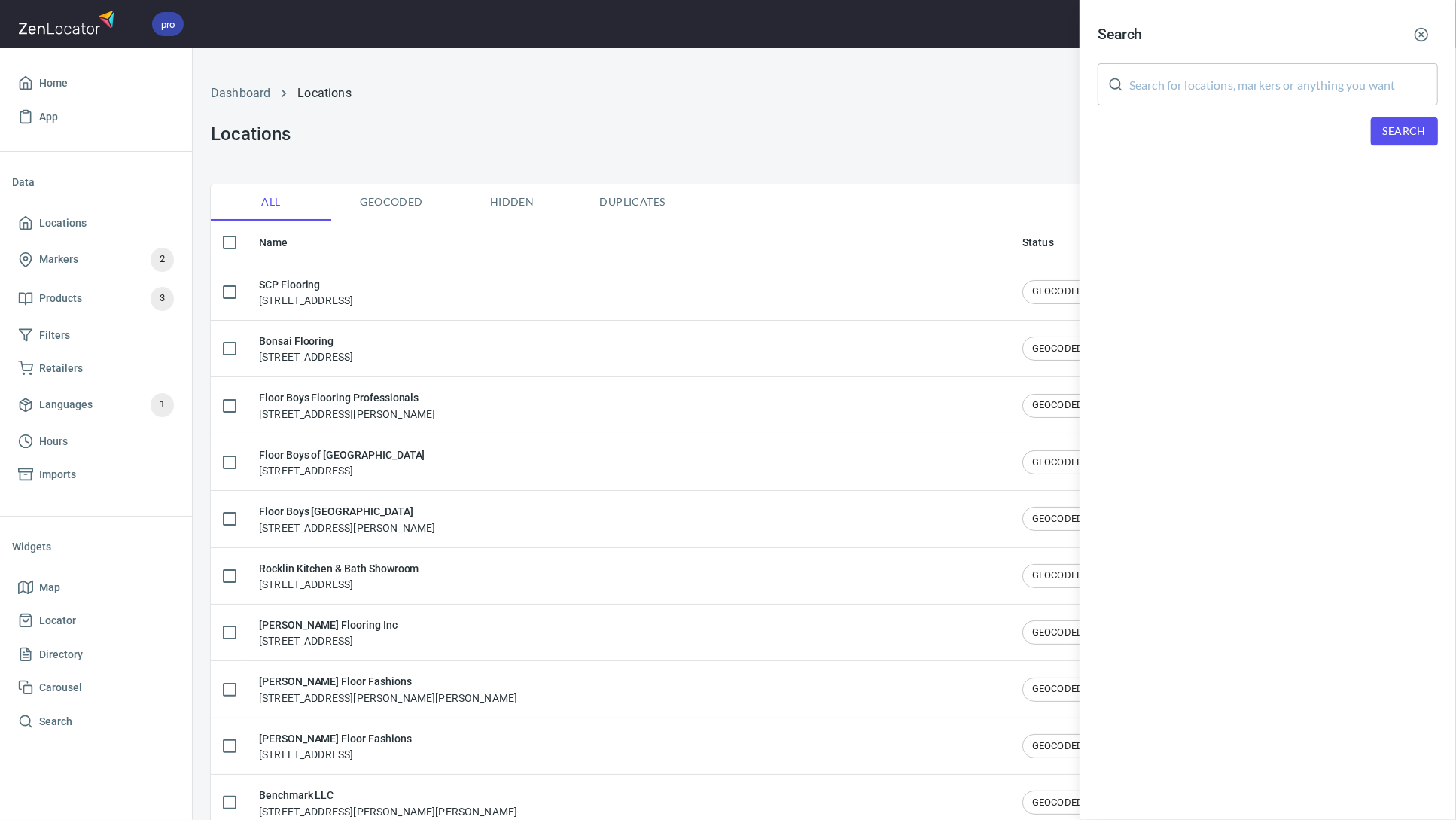
click at [1197, 84] on input "text" at bounding box center [1284, 84] width 309 height 42
type input "cloquet"
click at [1420, 128] on span "Search" at bounding box center [1404, 131] width 43 height 19
click at [1222, 204] on div "Cloquet Interiors, 227 MN-33 N, Cloquet, MN 55720" at bounding box center [1267, 208] width 340 height 15
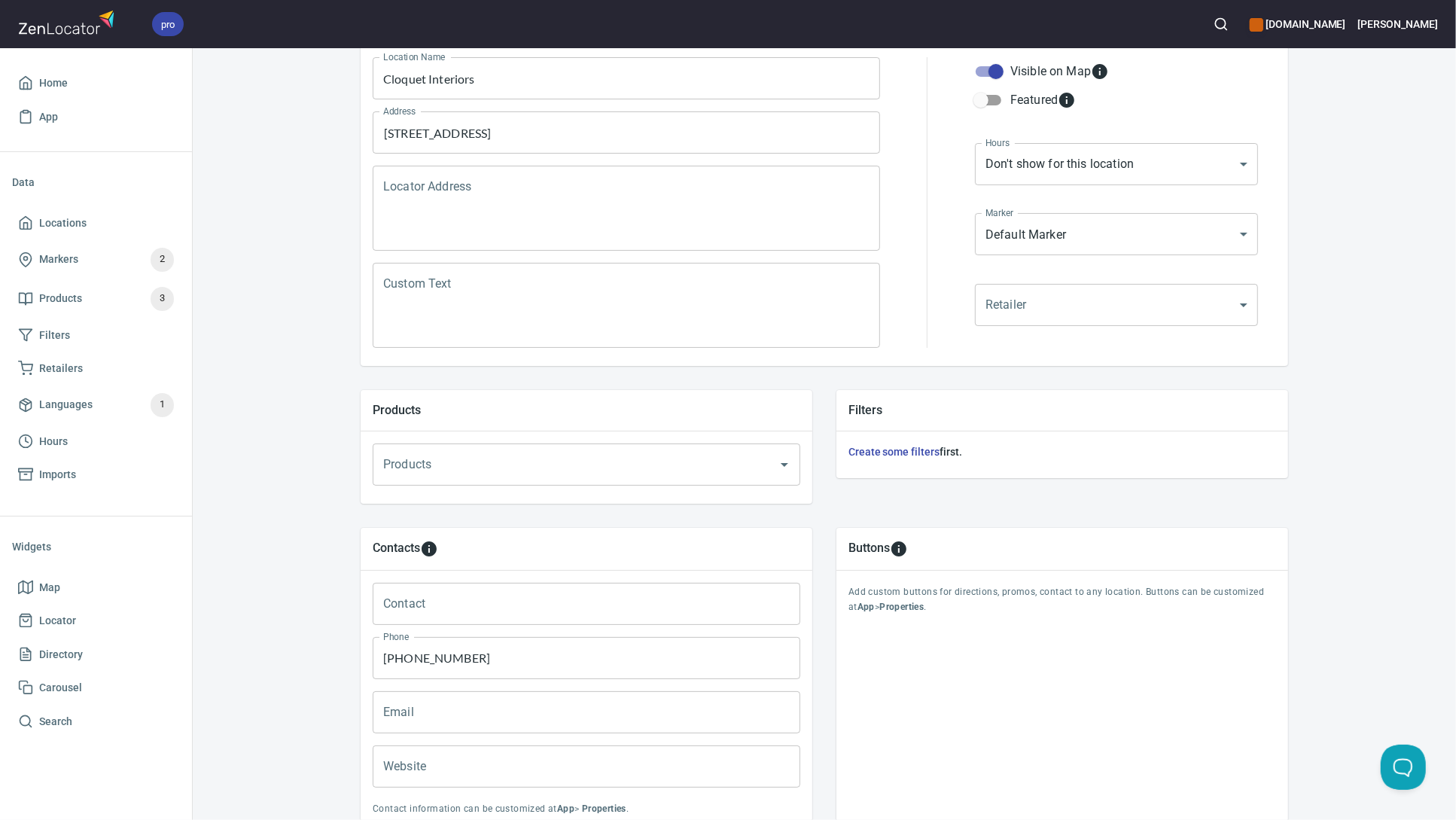
scroll to position [325, 0]
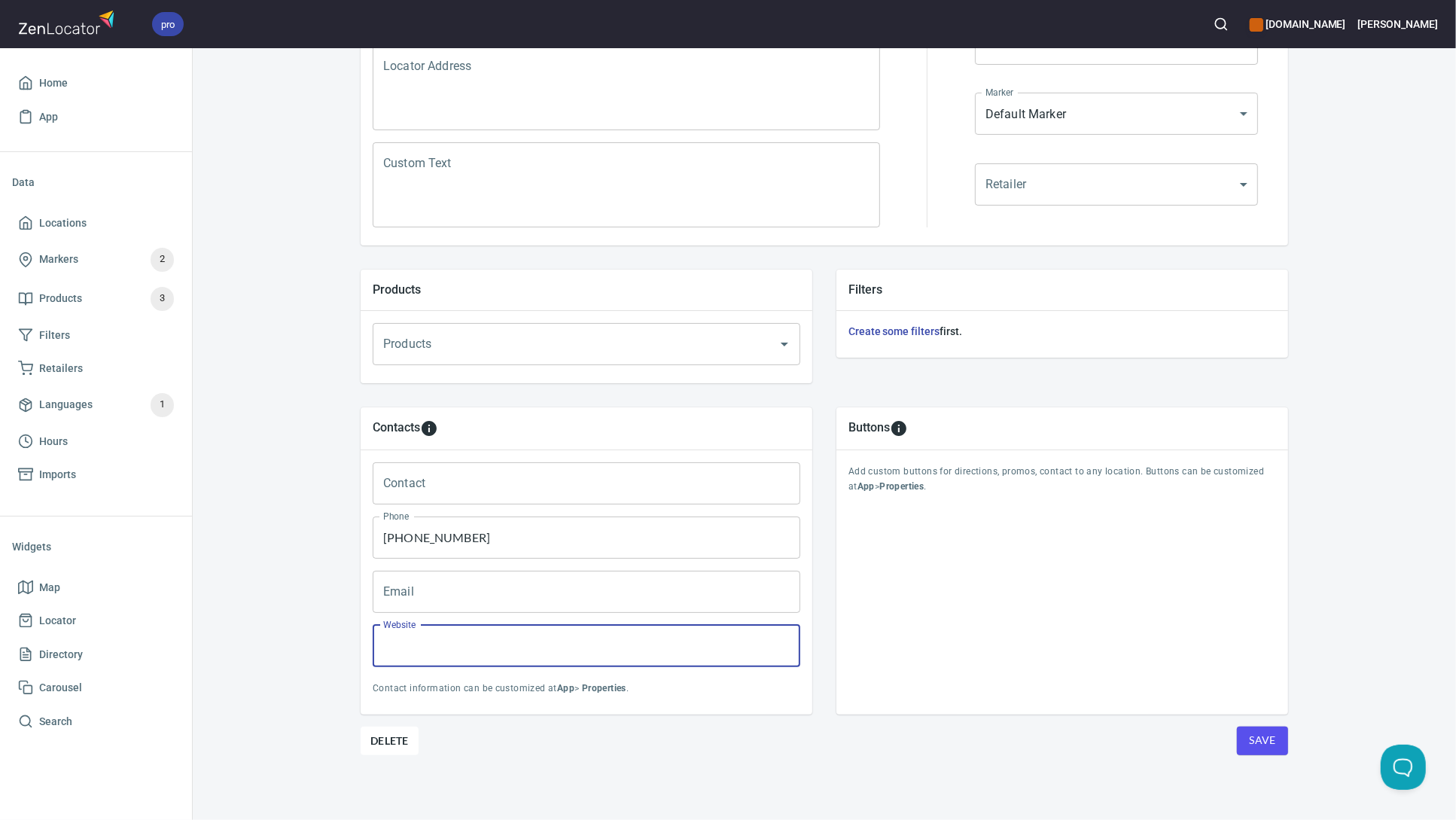
click at [511, 654] on input "Website" at bounding box center [586, 645] width 427 height 42
paste input "https://www.cloquetinteriors.net/"
type input "https://www.cloquetinteriors.net/"
click at [1265, 738] on span "Save" at bounding box center [1263, 740] width 27 height 19
click at [1279, 740] on button "Save" at bounding box center [1262, 740] width 51 height 28
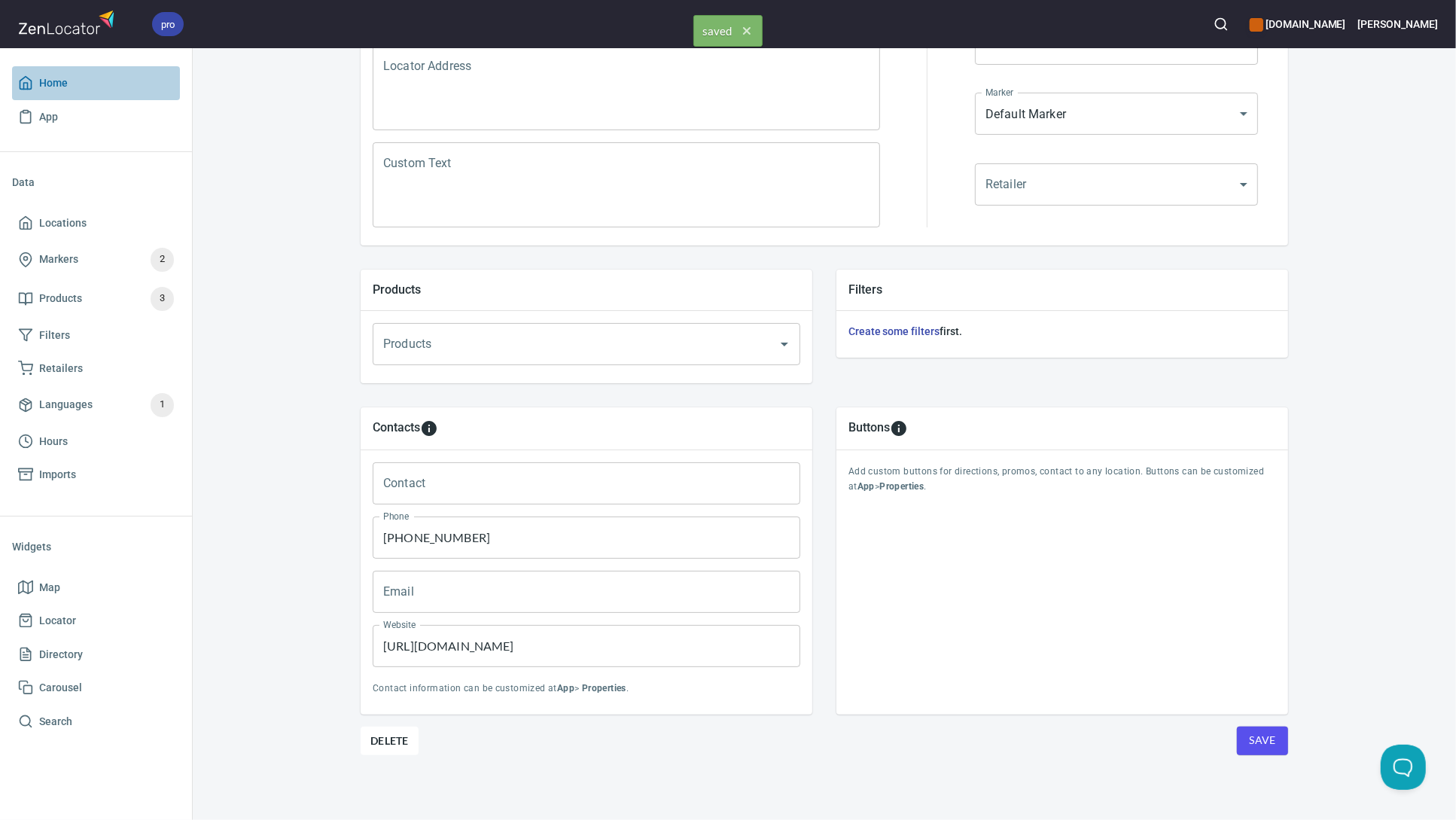
click at [50, 79] on span "Home" at bounding box center [53, 82] width 28 height 19
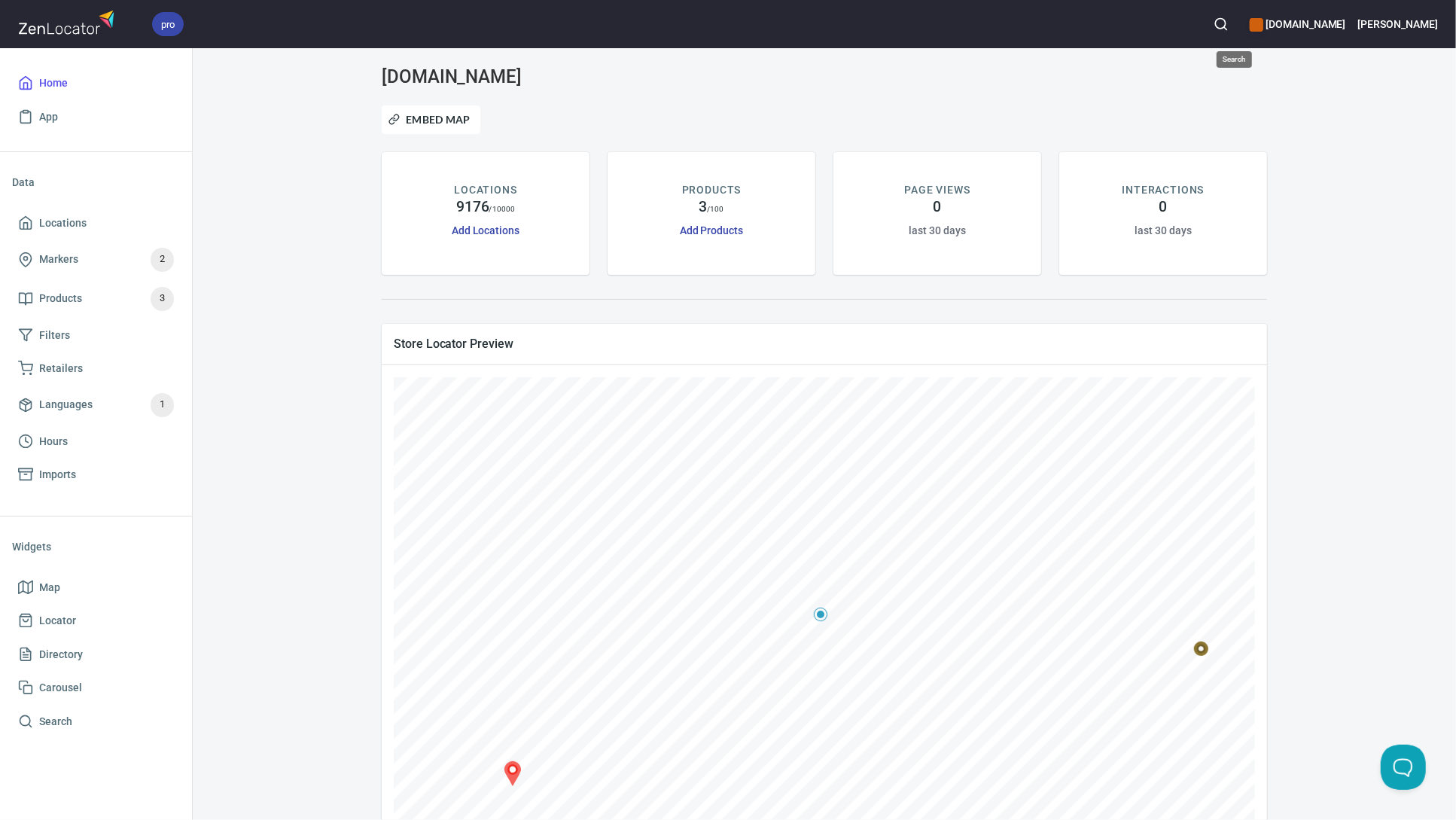
click at [1229, 24] on icon "button" at bounding box center [1221, 23] width 15 height 15
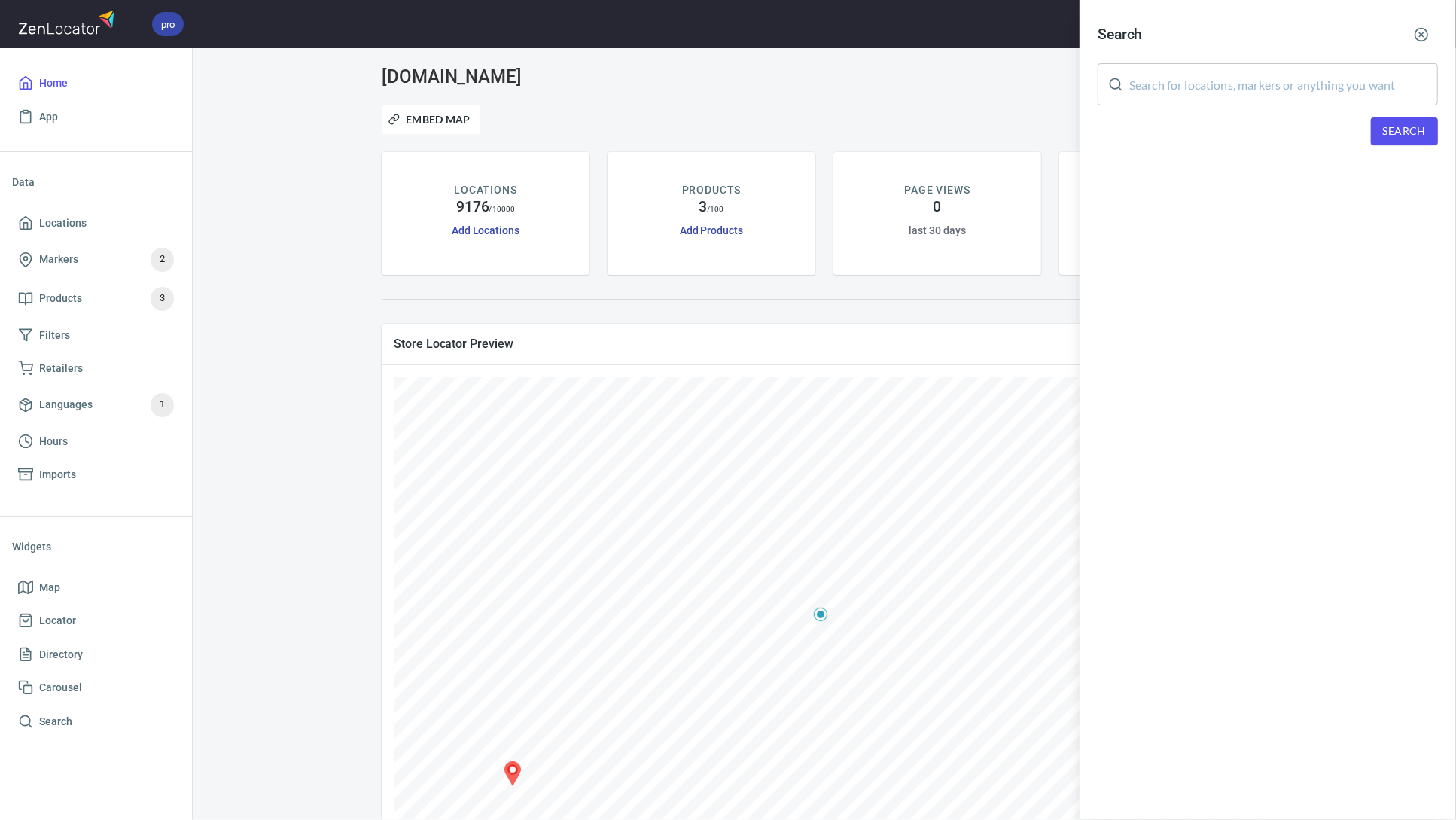
click at [1235, 81] on input "text" at bounding box center [1284, 84] width 309 height 42
click at [1403, 134] on span "Search" at bounding box center [1404, 131] width 43 height 19
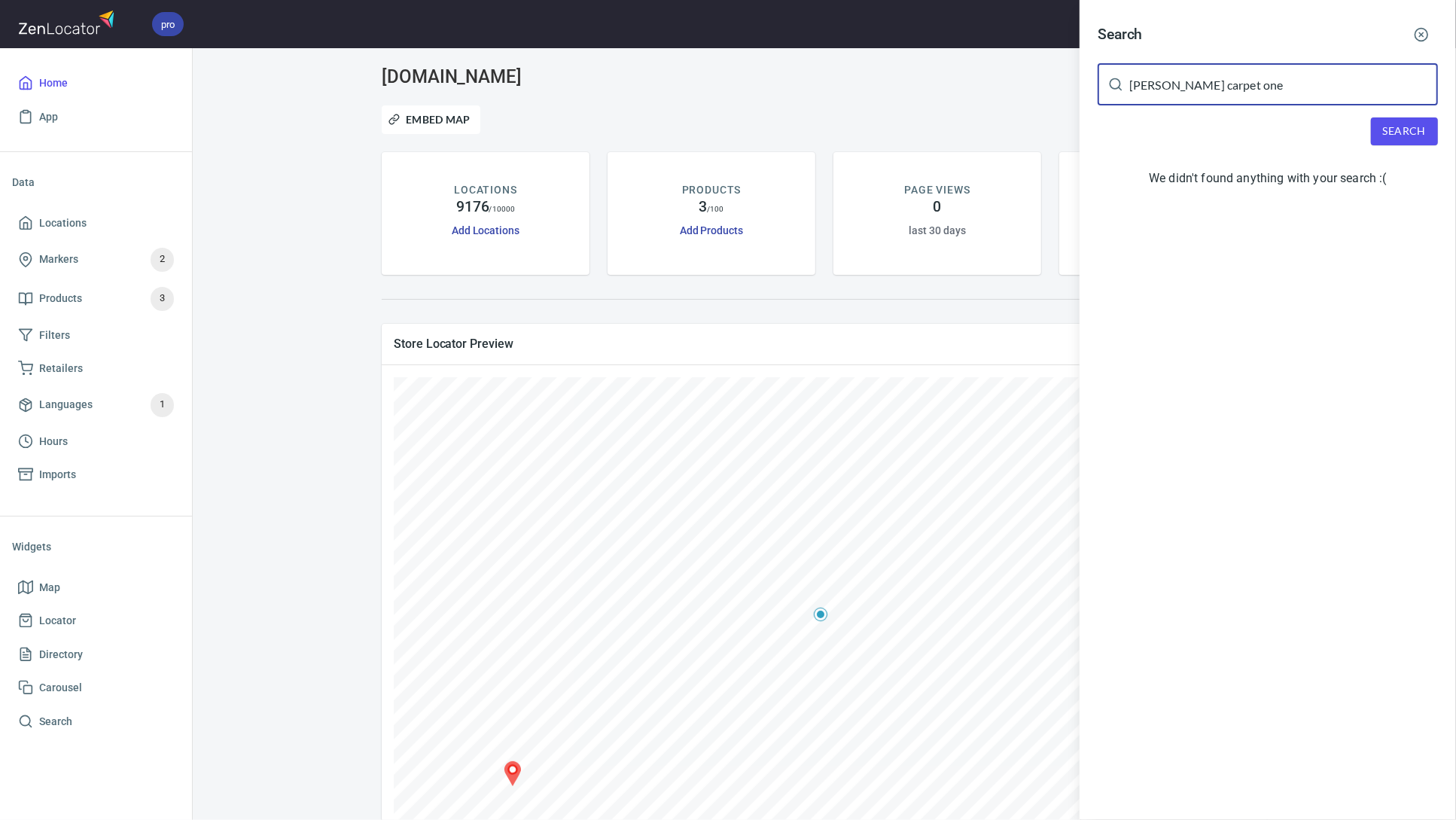
click at [1218, 82] on input "johnson's carpet one" at bounding box center [1284, 84] width 309 height 42
click at [1386, 121] on button "Search" at bounding box center [1404, 131] width 67 height 27
click at [1178, 86] on input "johnson's cpt one" at bounding box center [1284, 84] width 309 height 42
click at [1395, 128] on span "Search" at bounding box center [1404, 131] width 43 height 19
click at [1183, 86] on input "johnsons cpt one" at bounding box center [1284, 84] width 309 height 42
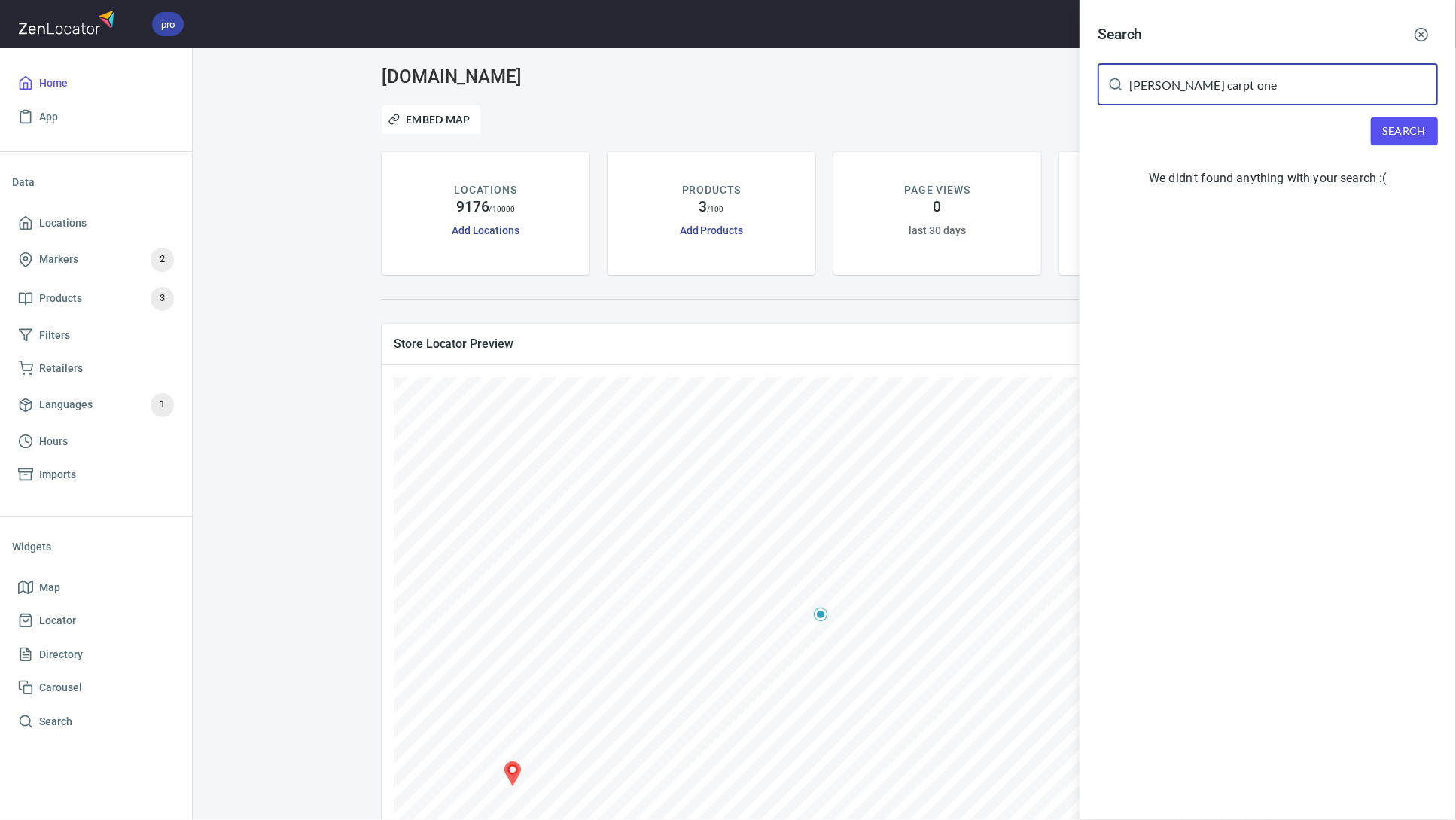
click at [1201, 90] on input "johnsons carpt one" at bounding box center [1284, 84] width 309 height 42
click at [1407, 128] on span "Search" at bounding box center [1404, 131] width 43 height 19
drag, startPoint x: 1256, startPoint y: 86, endPoint x: 1026, endPoint y: 82, distance: 230.0
click at [1026, 82] on div "Search johnsons carpet one ​ Search We didn't found anything with your search :(" at bounding box center [728, 410] width 1456 height 820
type input "55733"
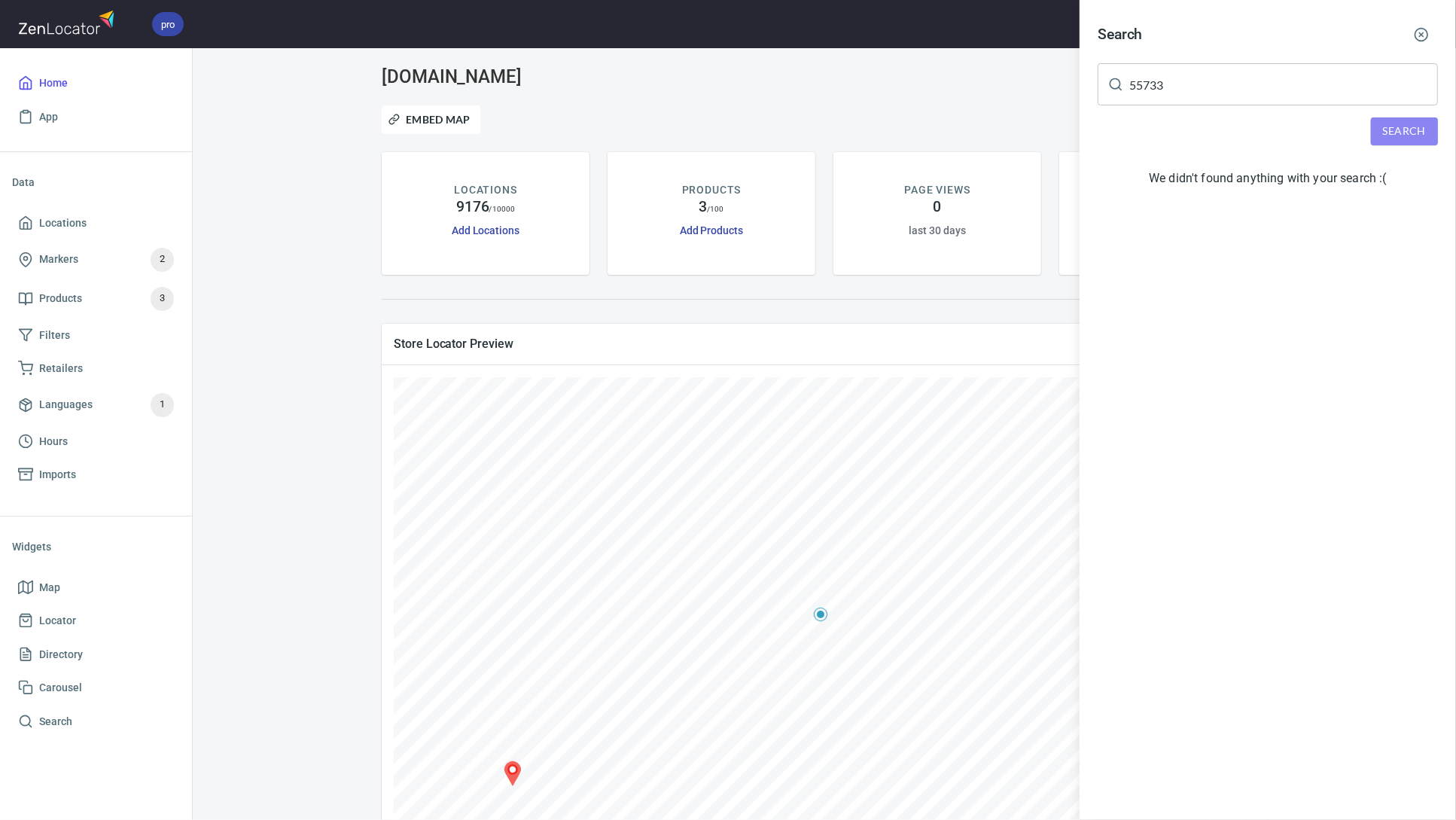
click at [1399, 124] on span "Search" at bounding box center [1404, 131] width 43 height 19
drag, startPoint x: 1175, startPoint y: 83, endPoint x: 1112, endPoint y: 76, distance: 63.4
click at [1116, 78] on div "55733 ​" at bounding box center [1267, 84] width 340 height 42
click at [1429, 127] on button "Search" at bounding box center [1404, 131] width 67 height 27
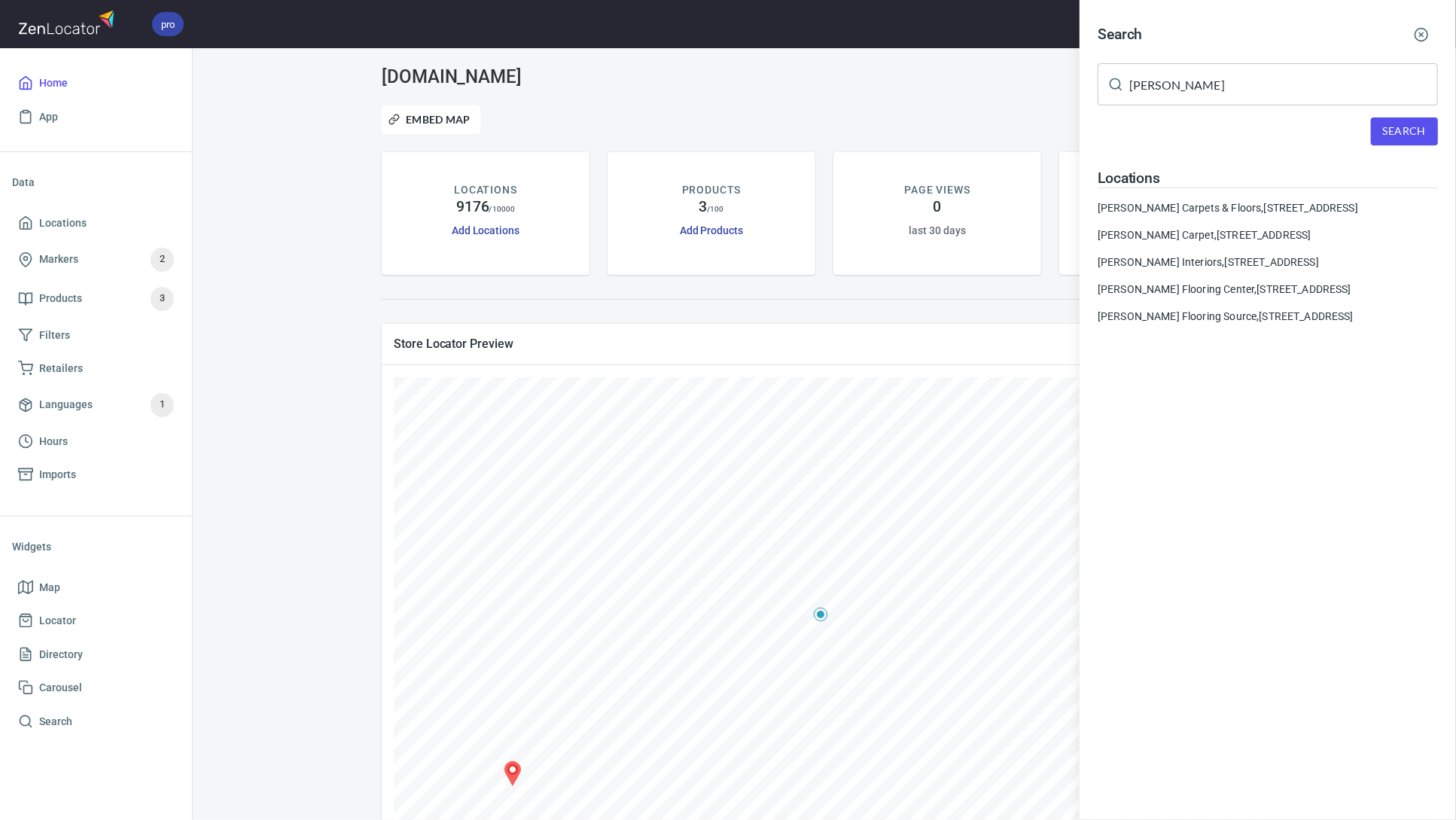
click at [1204, 94] on input "Johnson's" at bounding box center [1284, 84] width 309 height 42
click at [1401, 128] on span "Search" at bounding box center [1404, 131] width 43 height 19
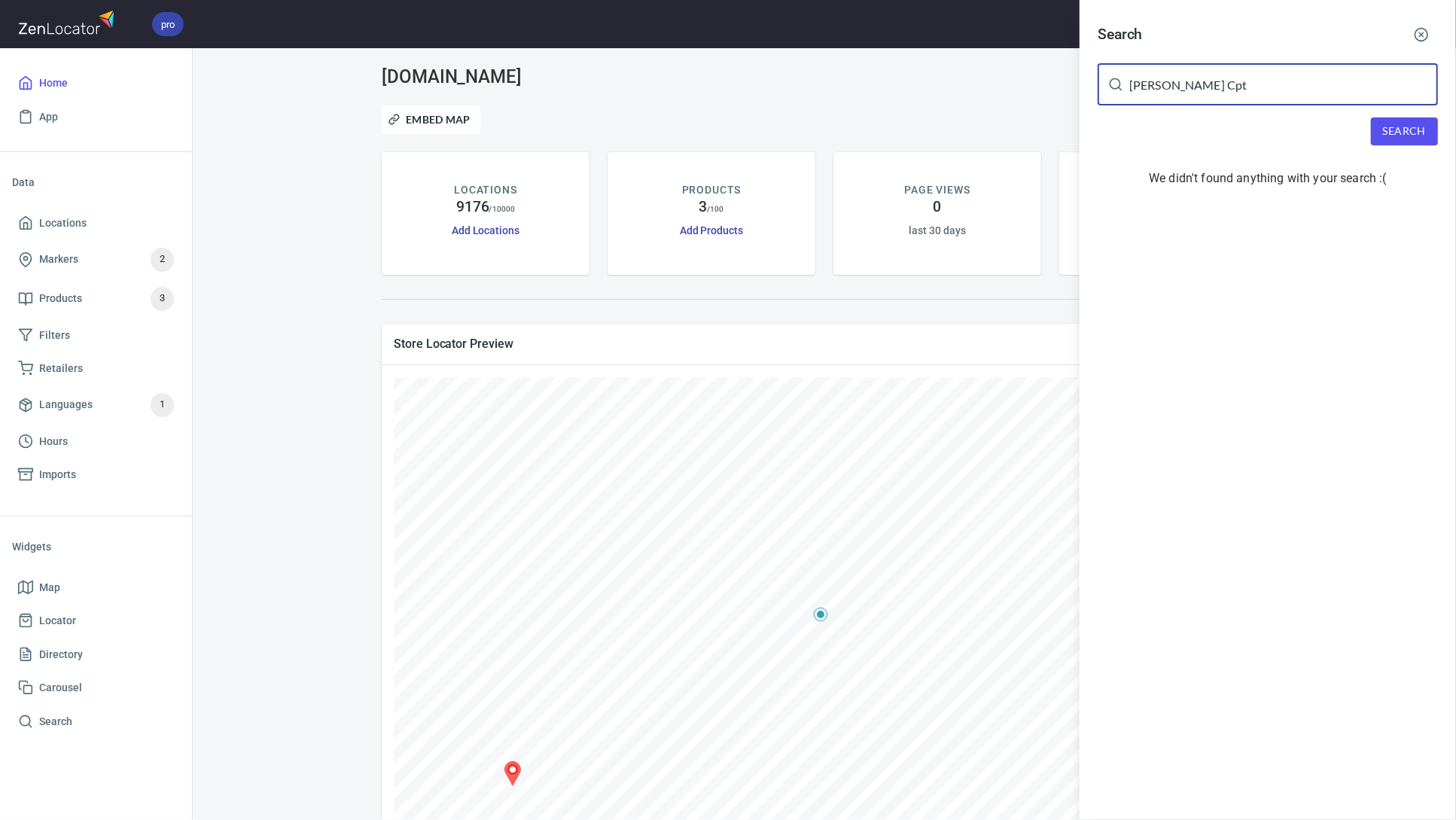
click at [1180, 87] on input "Johnson's Cpt" at bounding box center [1284, 84] width 309 height 42
click at [1214, 86] on input "Johnson's Cpt" at bounding box center [1284, 84] width 309 height 42
click at [1405, 130] on span "Search" at bounding box center [1404, 131] width 43 height 19
click at [1235, 83] on input "Johnsons" at bounding box center [1284, 84] width 309 height 42
type input "Johnson"
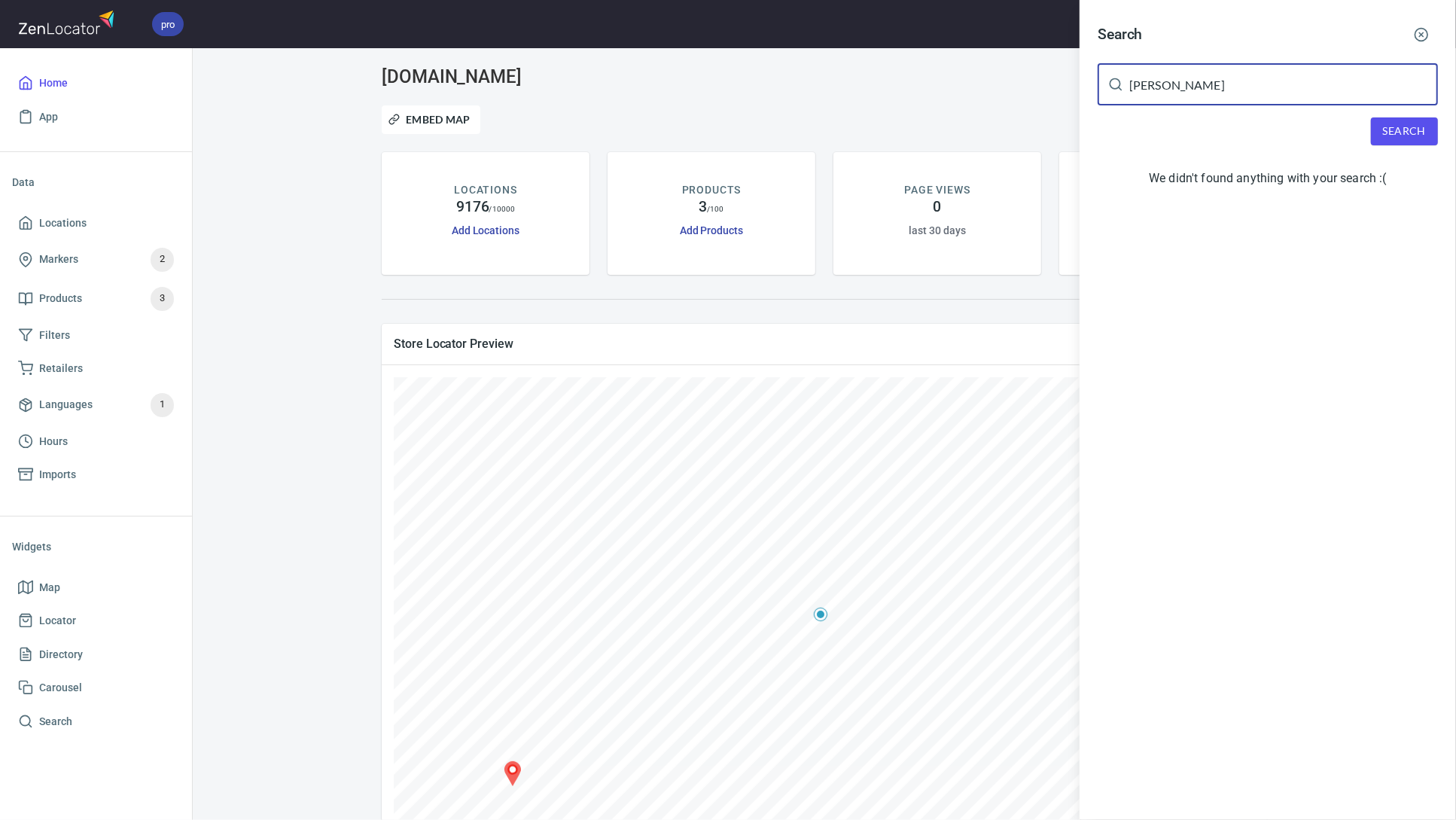
click at [1427, 148] on div "Search Johnson ​ Search We didn't found anything with your search :(" at bounding box center [1268, 108] width 377 height 217
click at [1416, 134] on span "Search" at bounding box center [1404, 131] width 43 height 19
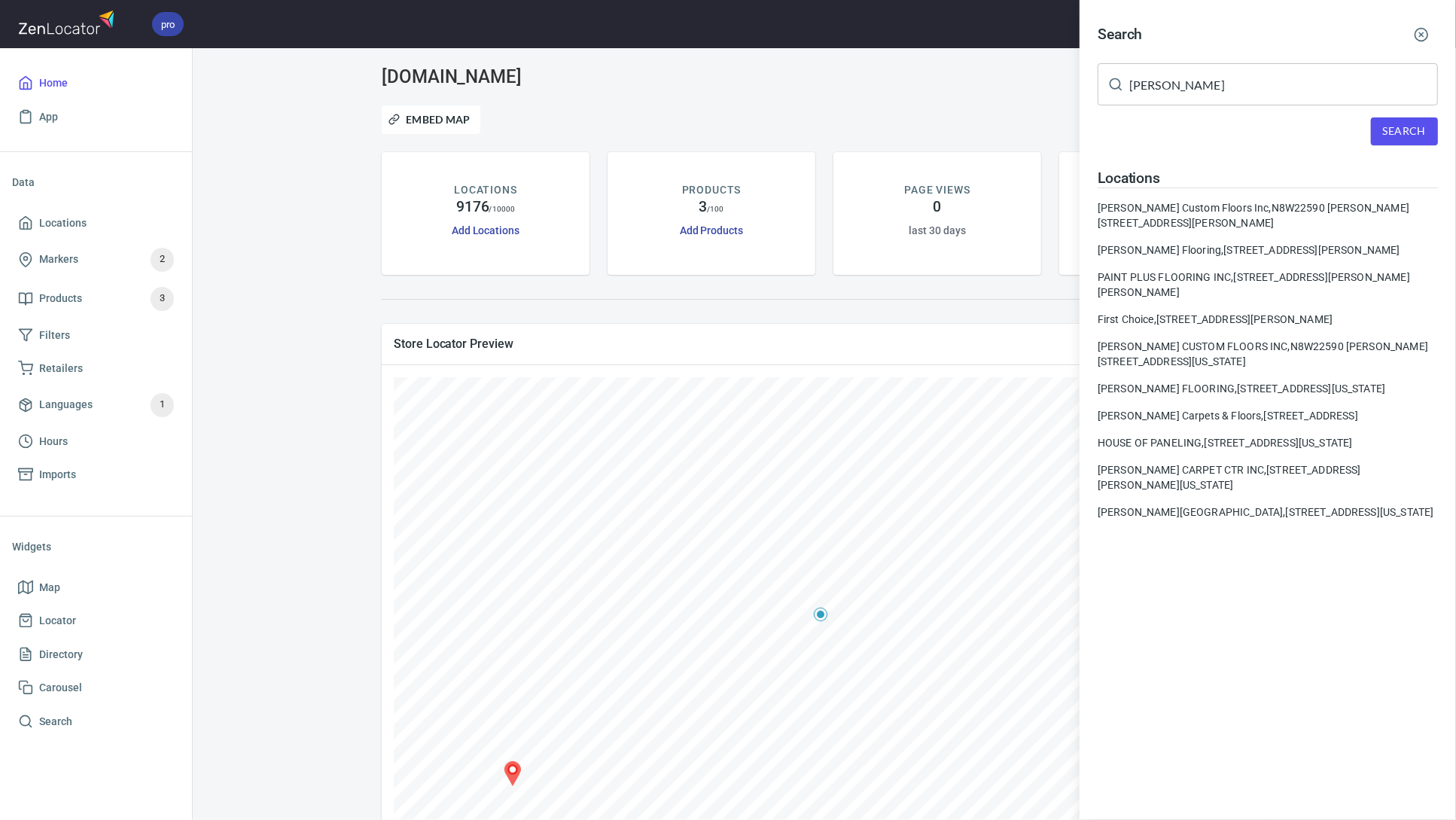
click at [1420, 36] on line "button" at bounding box center [1421, 35] width 4 height 4
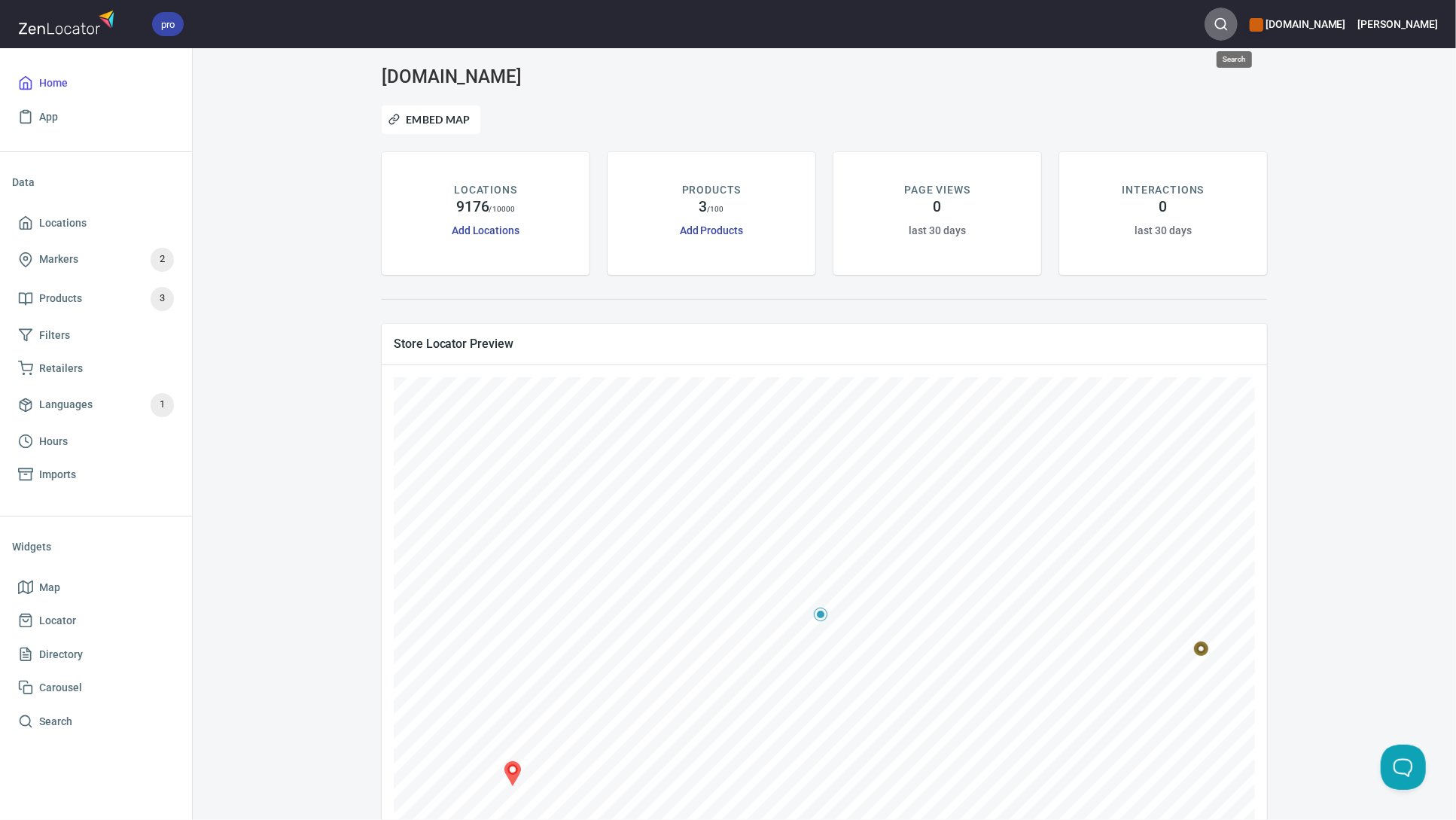
click at [1229, 20] on icon "button" at bounding box center [1221, 23] width 15 height 15
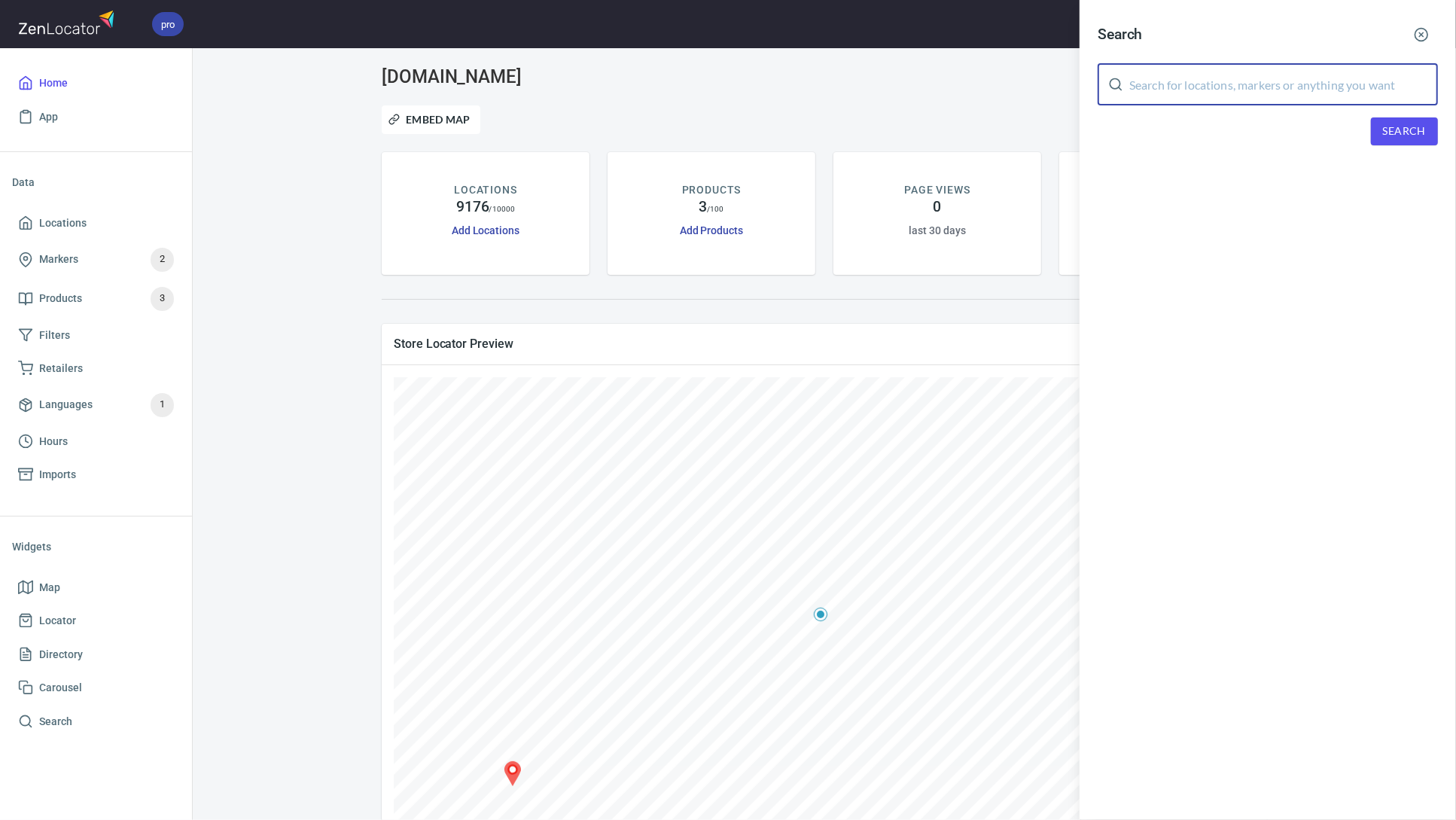
click at [1207, 82] on input "text" at bounding box center [1284, 84] width 309 height 42
type input "johns"
click at [1424, 130] on span "Search" at bounding box center [1404, 131] width 43 height 19
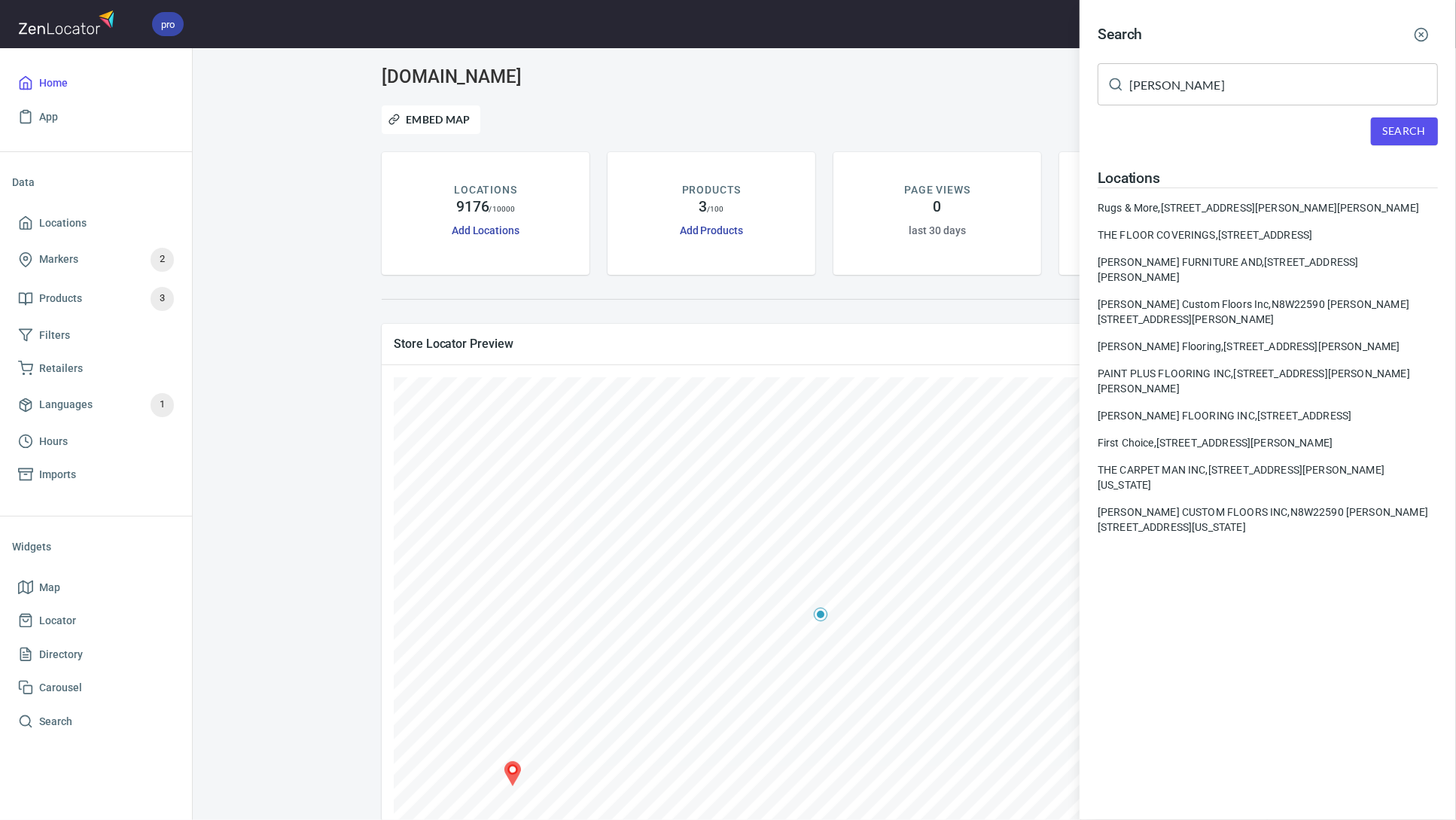
drag, startPoint x: 1177, startPoint y: 86, endPoint x: 1105, endPoint y: 74, distance: 73.0
click at [1105, 74] on div "johns ​" at bounding box center [1267, 84] width 340 height 42
click at [1199, 89] on input "text" at bounding box center [1284, 84] width 309 height 42
type input "109056"
click at [1400, 120] on button "Search" at bounding box center [1404, 131] width 67 height 27
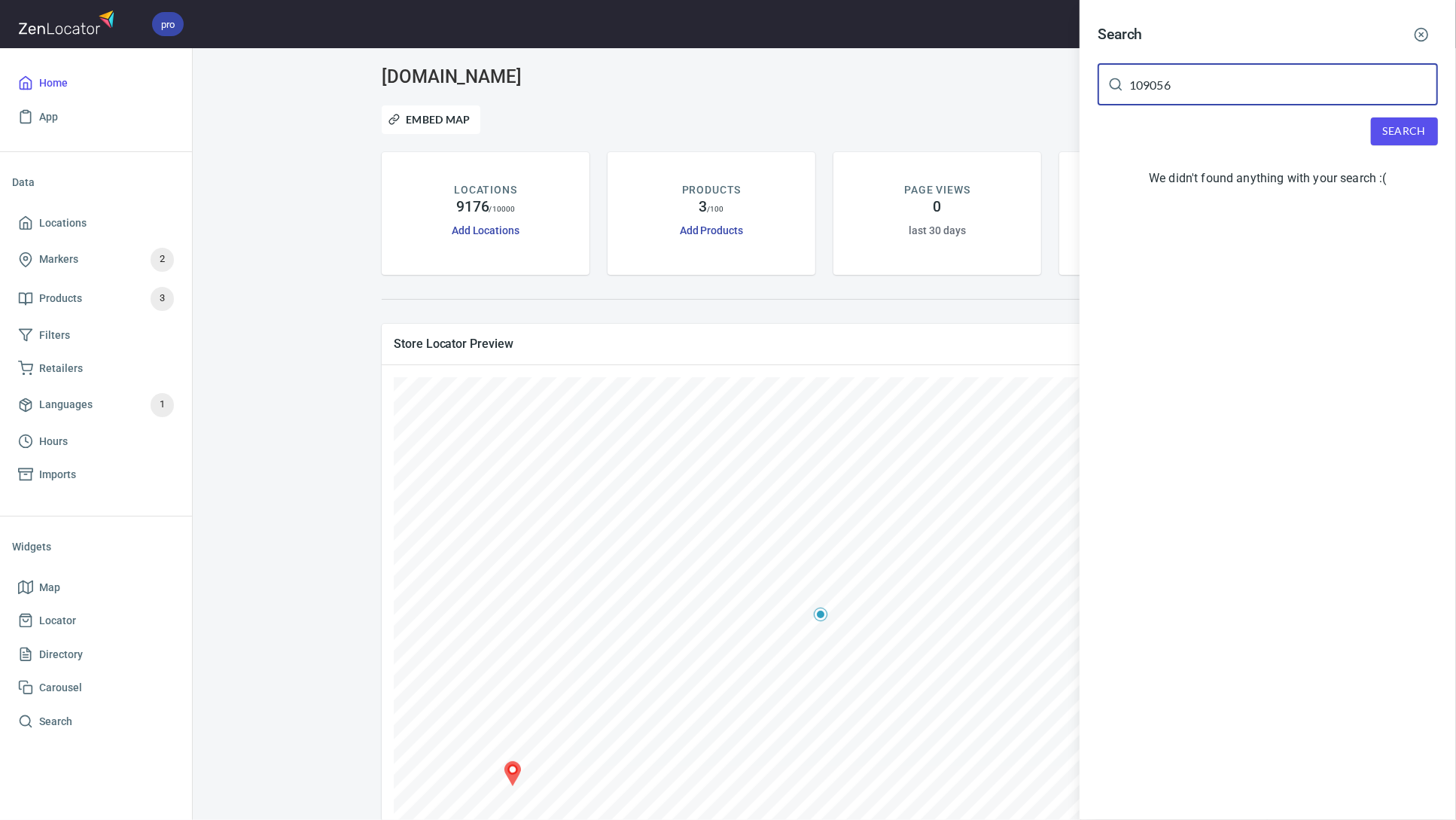
drag, startPoint x: 1201, startPoint y: 78, endPoint x: 1030, endPoint y: 61, distance: 171.8
click at [1033, 60] on div "Search 109056 ​ Search We didn't found anything with your search :(" at bounding box center [728, 410] width 1456 height 820
click at [1151, 84] on input "text" at bounding box center [1284, 84] width 309 height 42
click at [1399, 126] on span "Search" at bounding box center [1404, 131] width 43 height 19
click at [1148, 90] on input "benardo flooring" at bounding box center [1284, 84] width 309 height 42
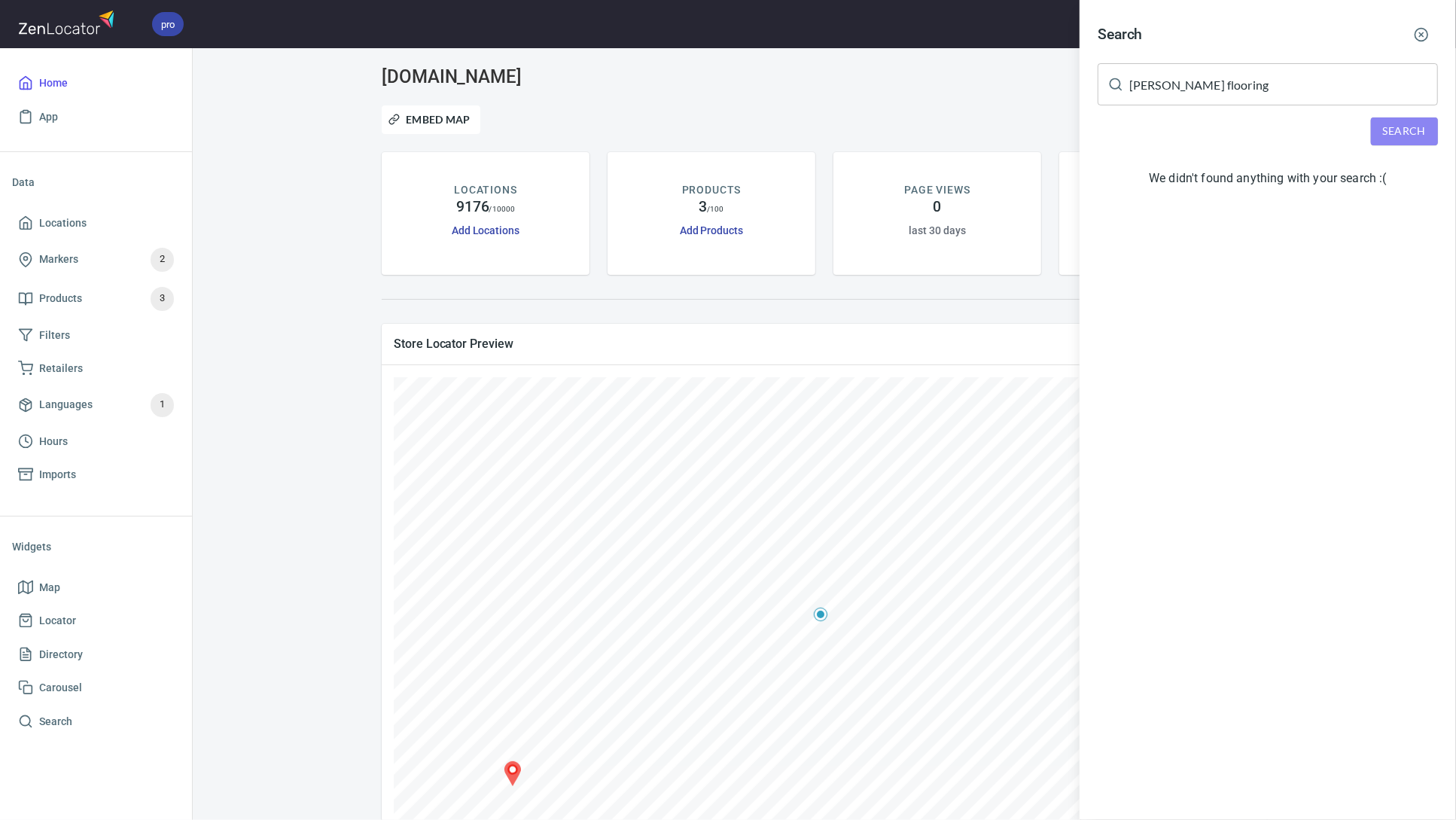
click at [1386, 131] on span "Search" at bounding box center [1404, 131] width 43 height 19
drag, startPoint x: 1237, startPoint y: 82, endPoint x: 1183, endPoint y: 86, distance: 54.1
click at [1183, 86] on input "bennardo flooring" at bounding box center [1284, 84] width 309 height 42
type input "bennardo"
click at [1391, 125] on span "Search" at bounding box center [1404, 131] width 43 height 19
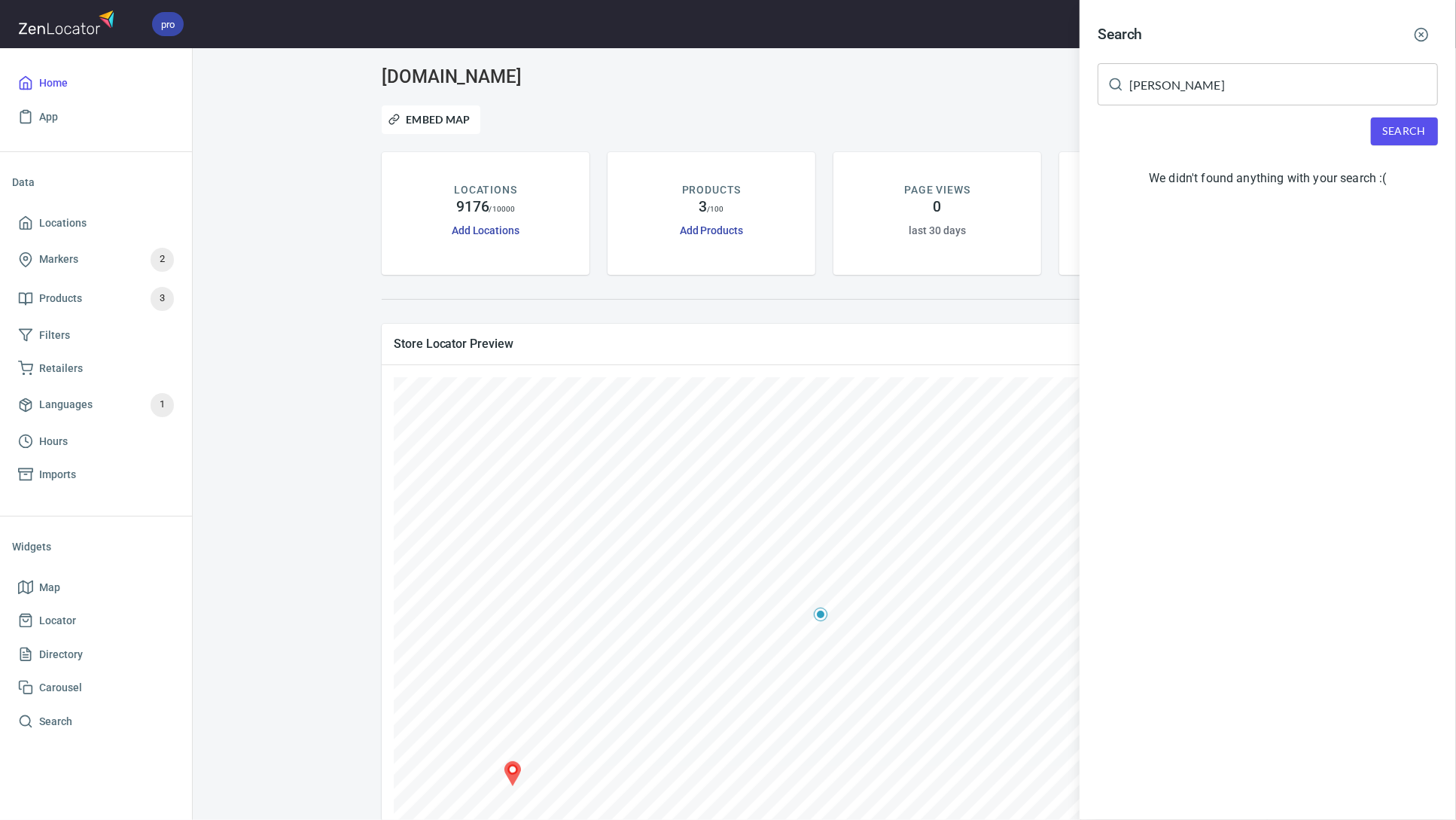
drag, startPoint x: 1063, startPoint y: 75, endPoint x: 1032, endPoint y: 69, distance: 31.6
click at [1032, 69] on div "Search bennardo ​ Search We didn't found anything with your search :(" at bounding box center [728, 410] width 1456 height 820
type input "grand portage"
click at [1388, 128] on span "Search" at bounding box center [1404, 131] width 43 height 19
click at [1174, 204] on div "Ryden's Border Store, 9301 Ryden Rd, Grand Portage, MN 55605" at bounding box center [1267, 208] width 340 height 15
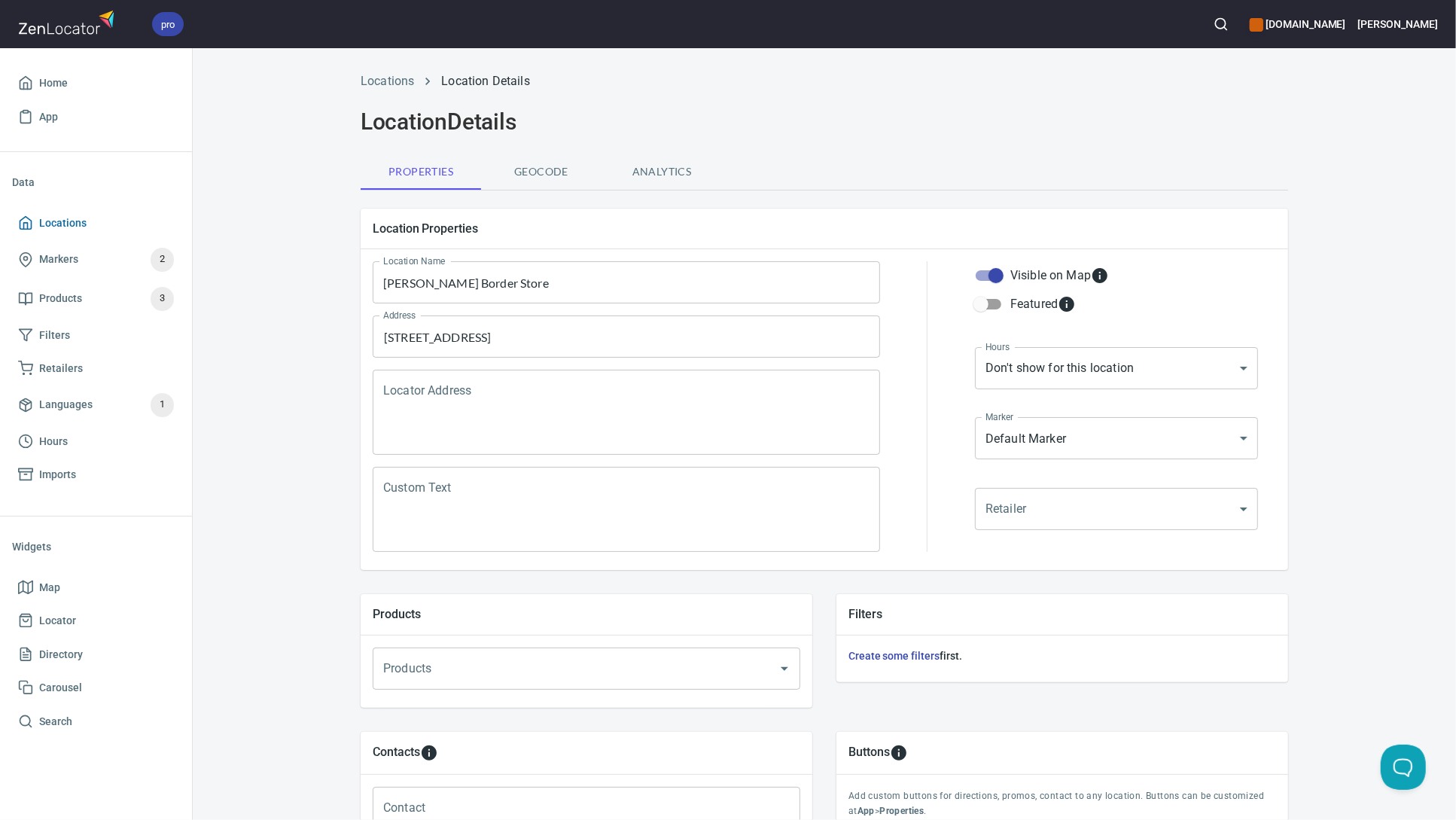
click at [78, 217] on span "Locations" at bounding box center [62, 223] width 48 height 19
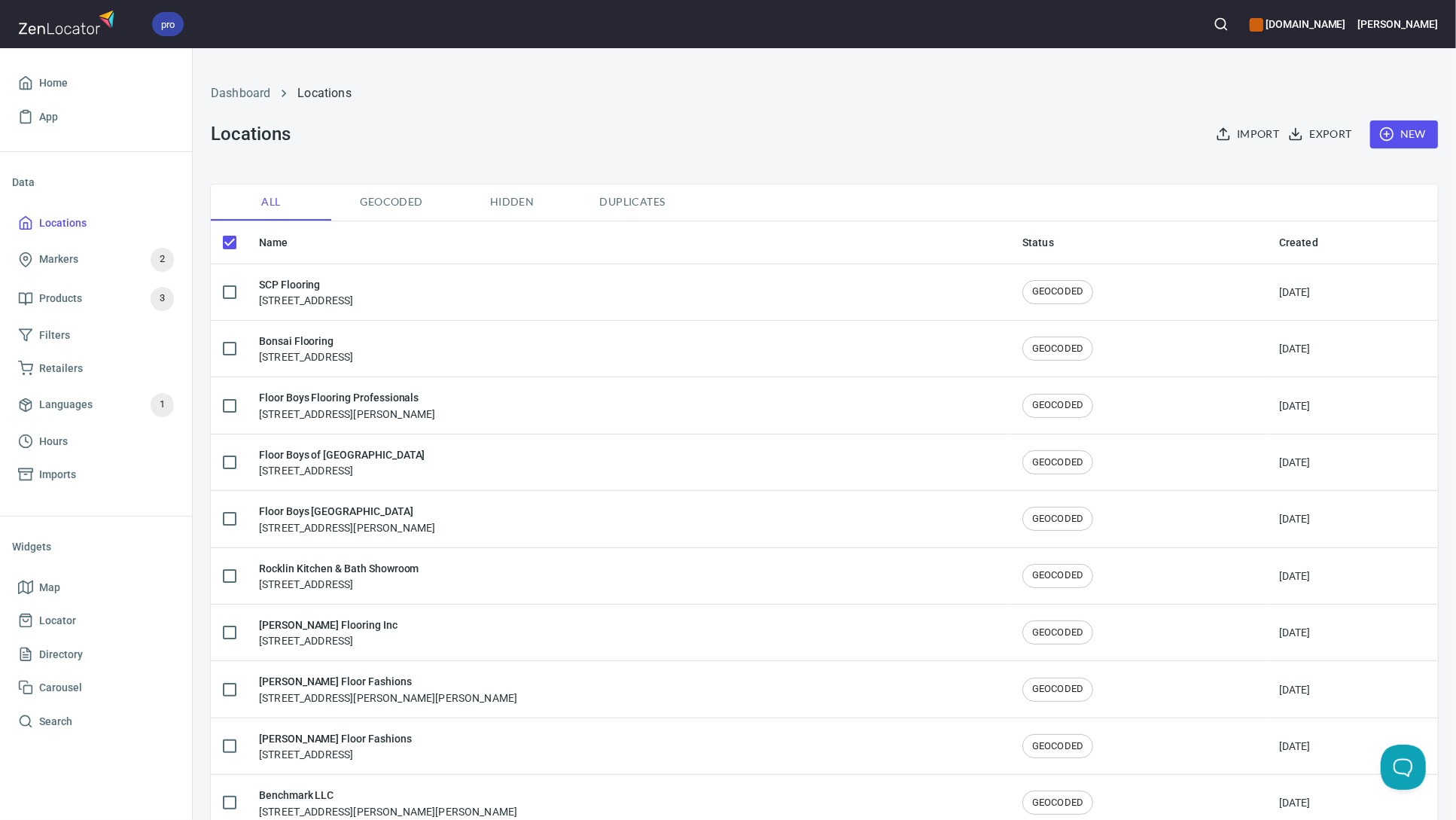
checkbox input "false"
click at [1229, 26] on icon "button" at bounding box center [1221, 23] width 15 height 15
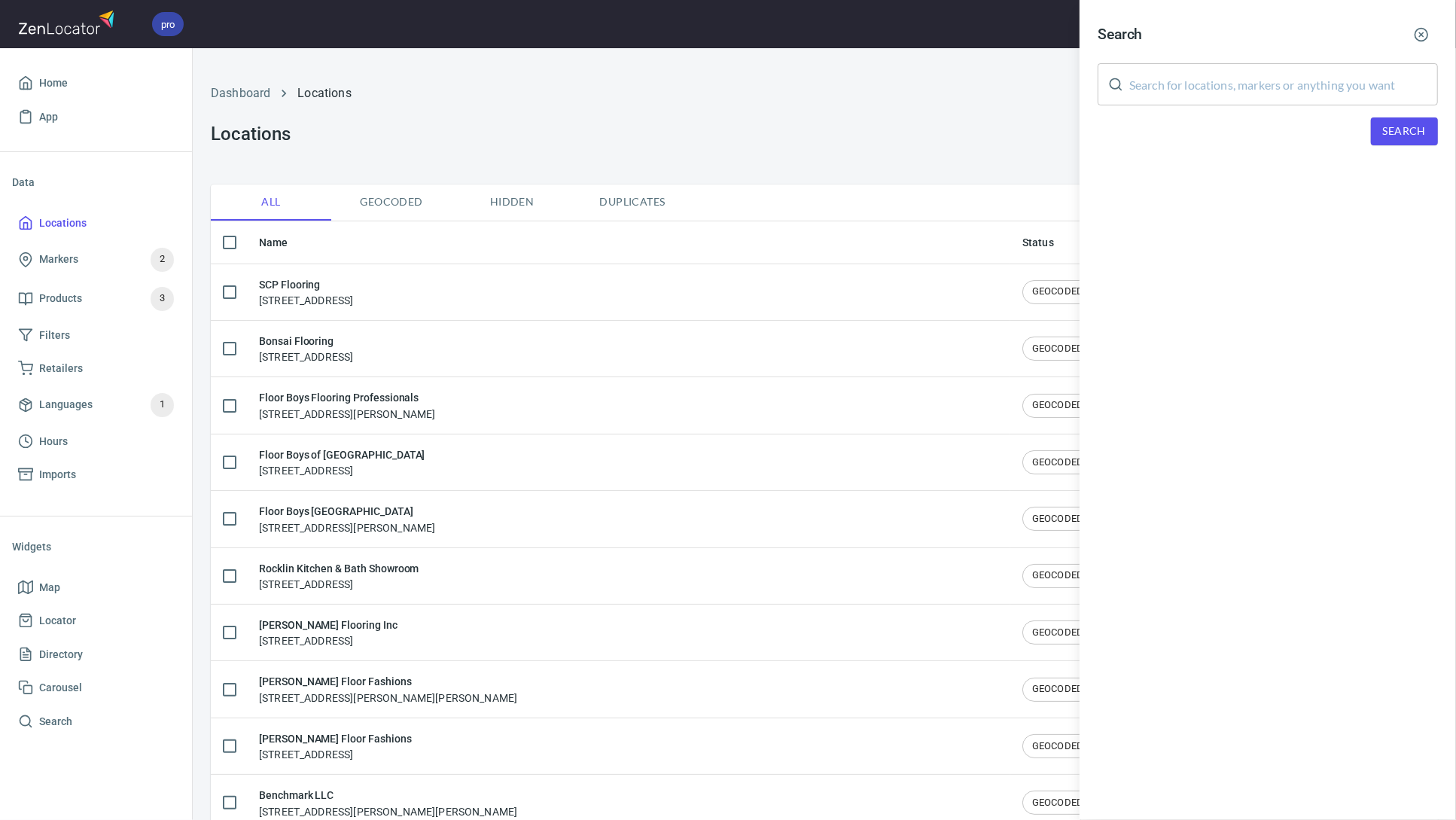
click at [1256, 84] on input "text" at bounding box center [1284, 84] width 309 height 42
type input "johnsons carpet & tile"
drag, startPoint x: 1395, startPoint y: 116, endPoint x: 1389, endPoint y: 124, distance: 10.0
click at [1391, 122] on div "Search johnsons carpet & tile ​ Search" at bounding box center [1268, 94] width 377 height 187
drag, startPoint x: 1386, startPoint y: 125, endPoint x: 1390, endPoint y: 132, distance: 8.1
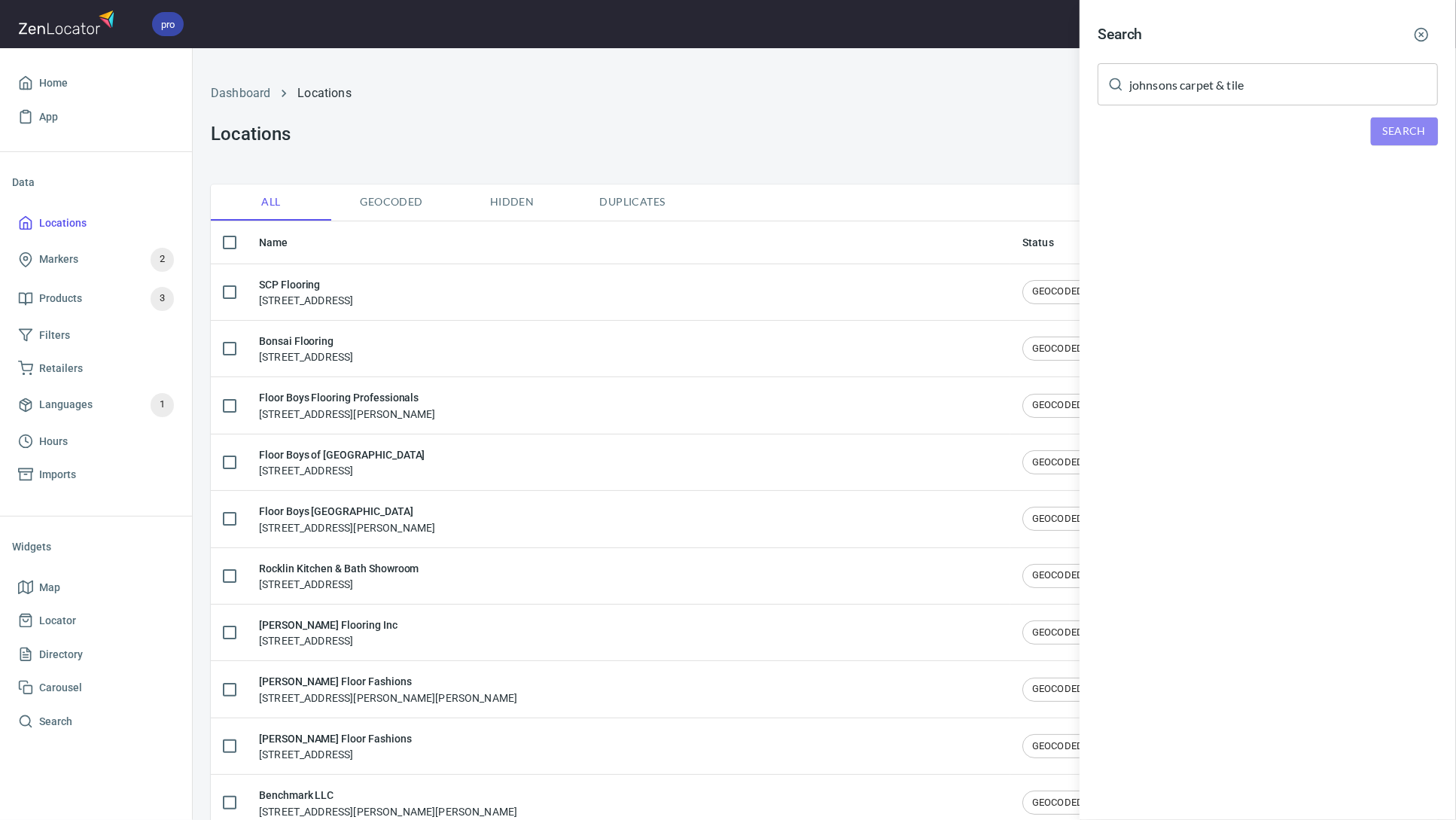
click at [1387, 126] on span "Search" at bounding box center [1404, 131] width 43 height 19
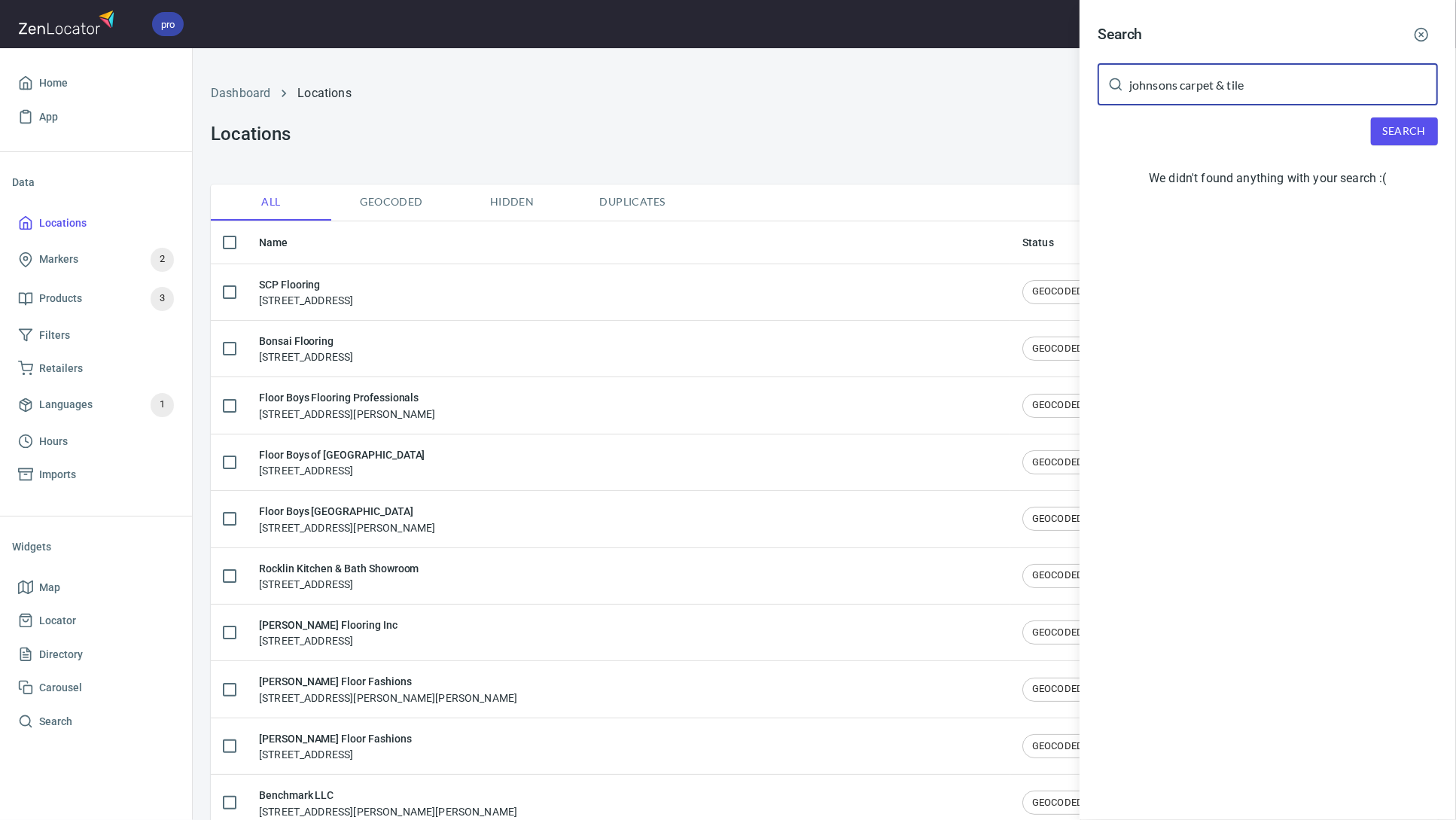
drag, startPoint x: 1269, startPoint y: 80, endPoint x: 1051, endPoint y: 66, distance: 218.4
click at [1051, 66] on div "Search johnsons carpet & tile ​ Search We didn't found anything with your searc…" at bounding box center [728, 410] width 1456 height 820
type input "2186282249"
click at [1388, 125] on span "Search" at bounding box center [1404, 131] width 43 height 19
click at [1016, 49] on div "Search 2186282249 ​ Search We didn't found anything with your search :(" at bounding box center [728, 410] width 1456 height 820
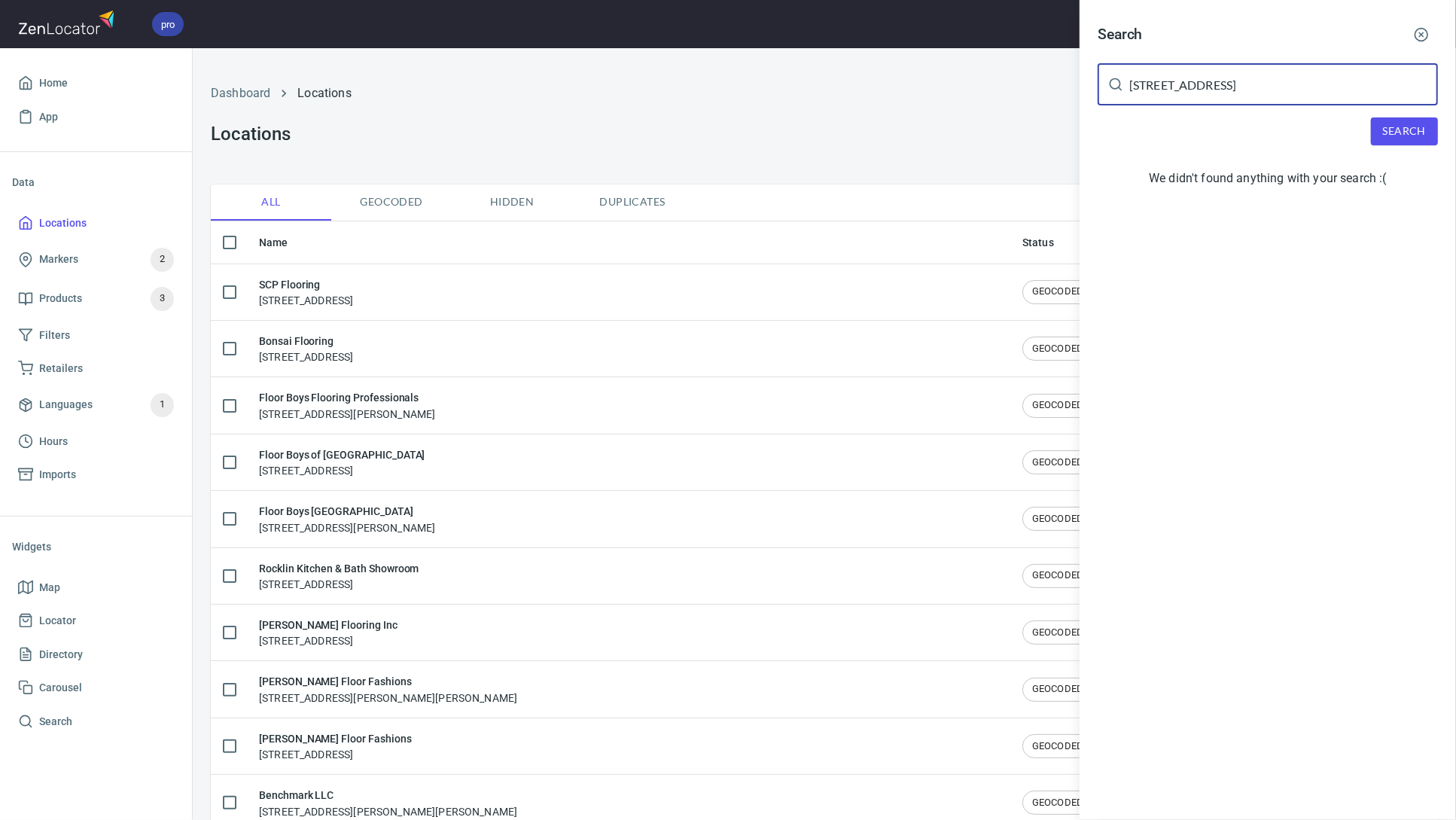
type input "5611 grand ave"
click at [1391, 135] on span "Search" at bounding box center [1404, 131] width 43 height 19
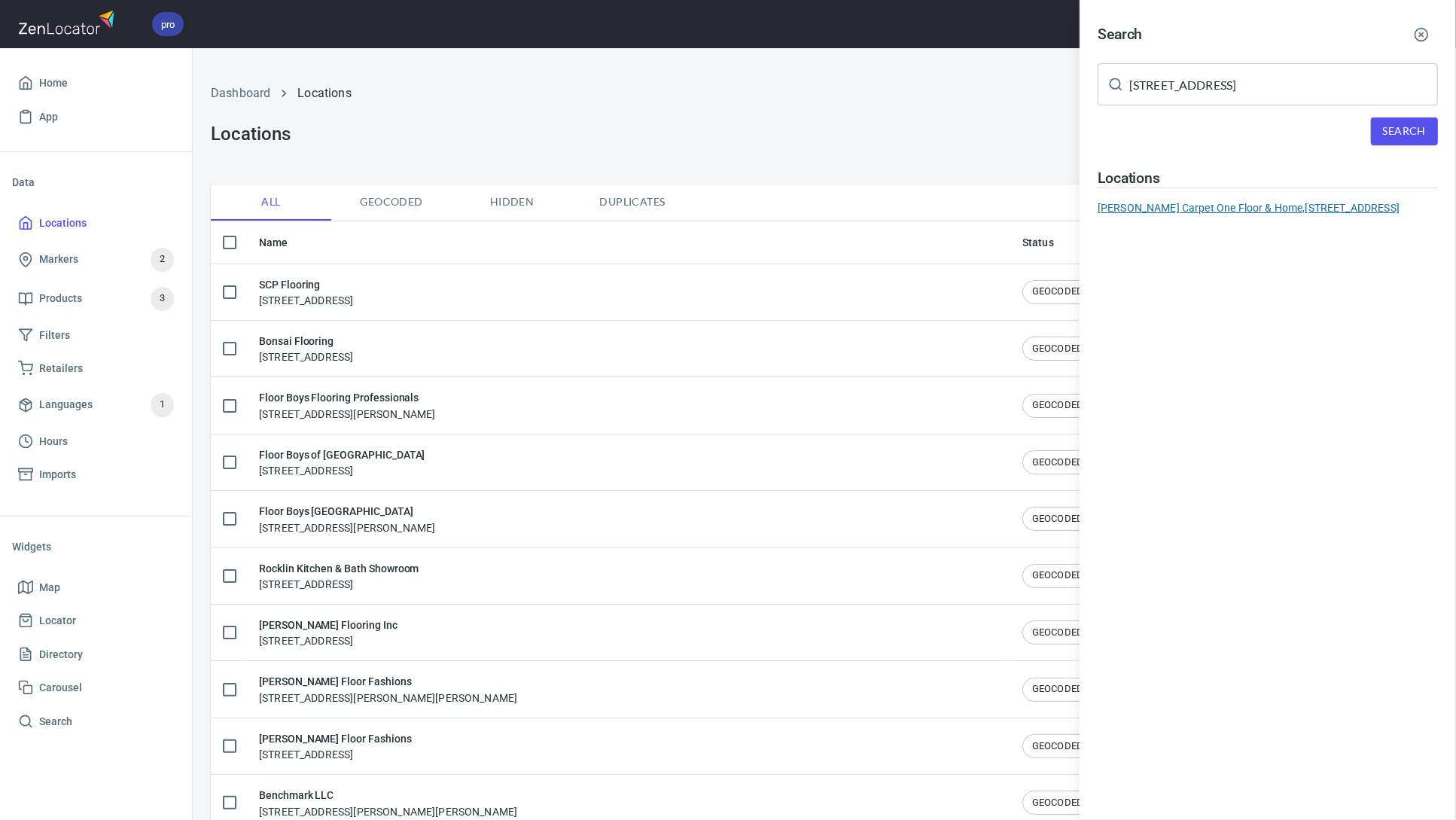
click at [1238, 208] on div "Johnson Carpet One Floor & Home, 5611 Grand Ave, Duluth, MN 55807" at bounding box center [1267, 208] width 340 height 15
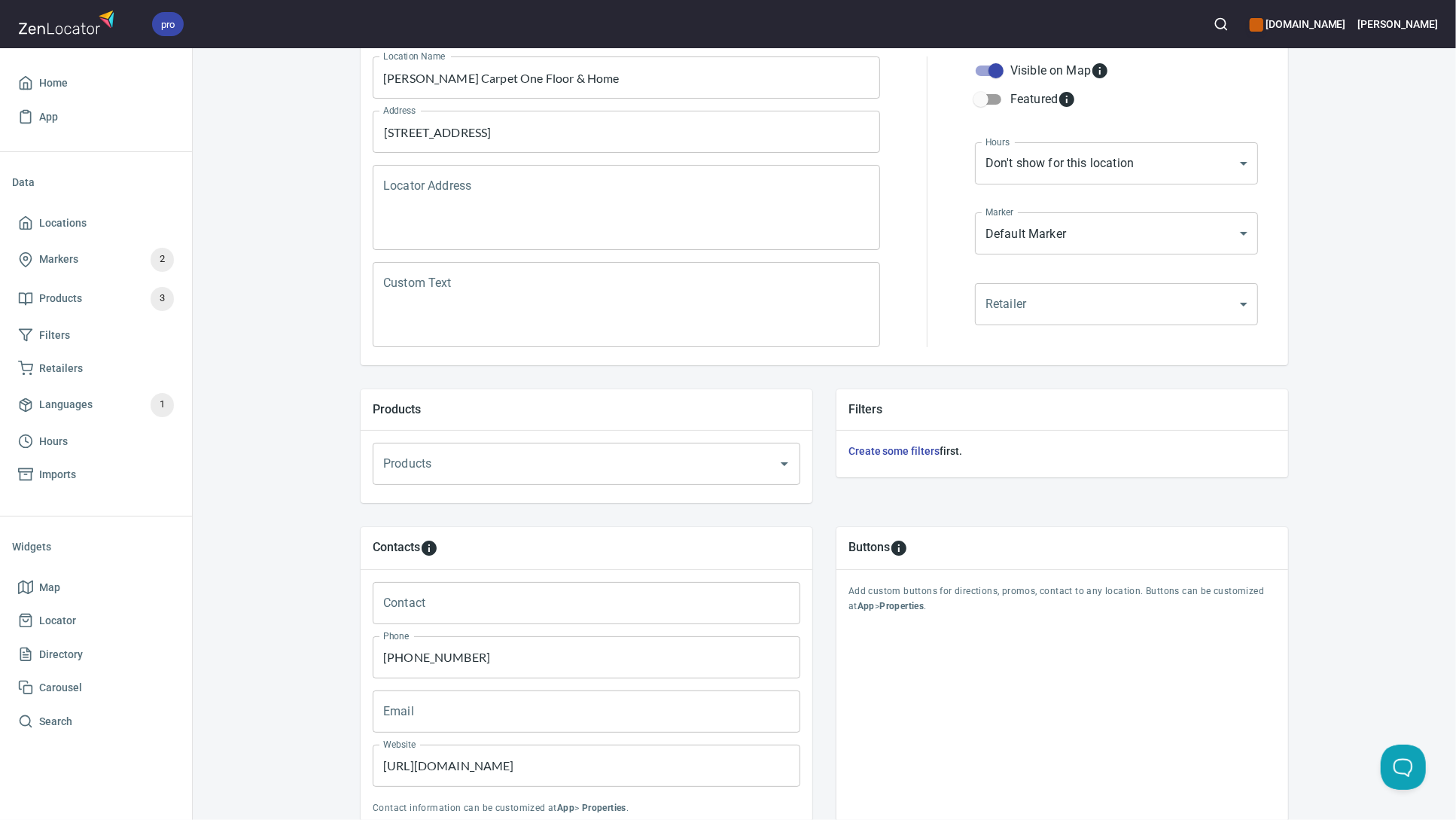
scroll to position [325, 0]
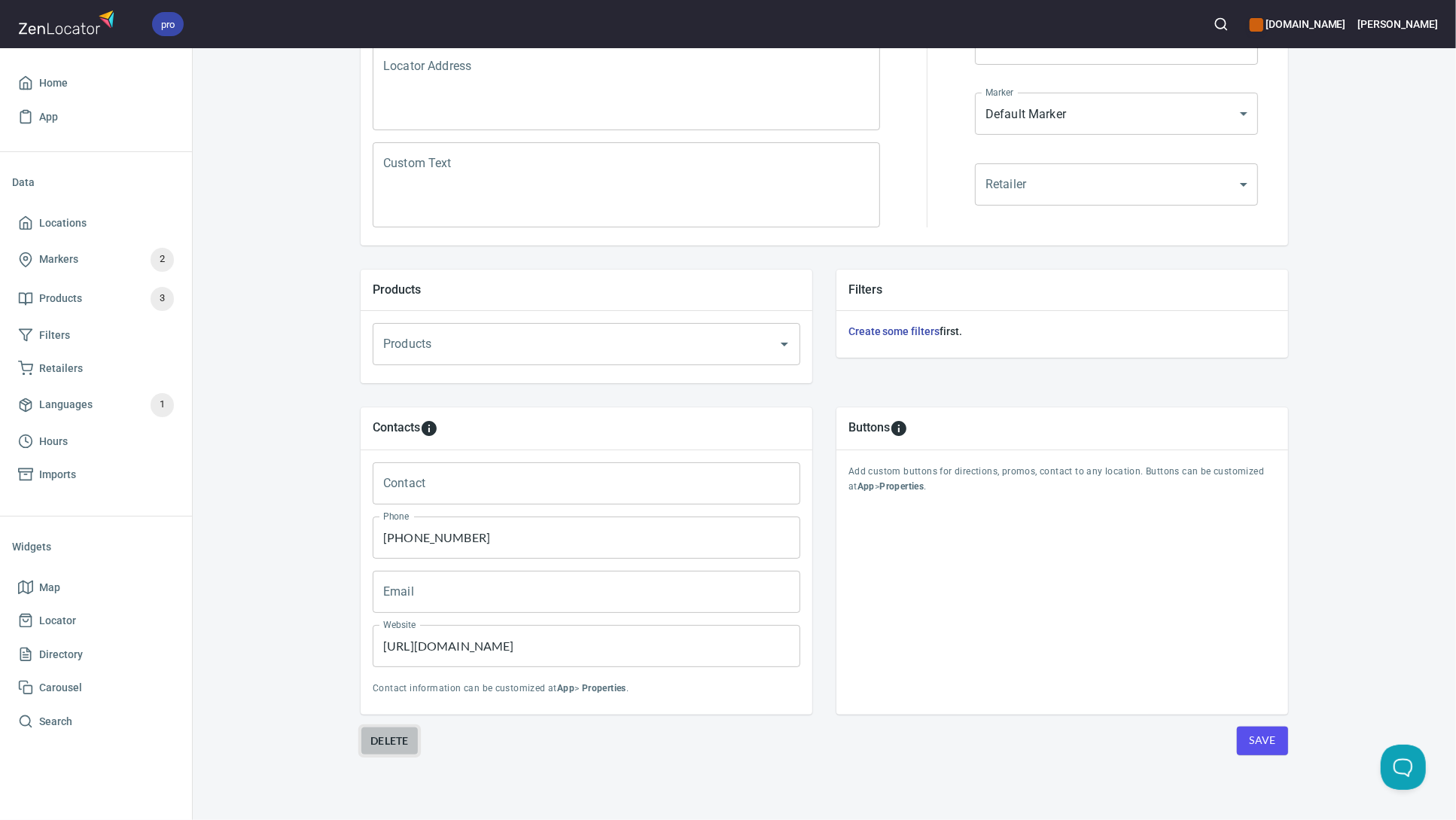
click at [391, 746] on span "Delete" at bounding box center [389, 741] width 39 height 18
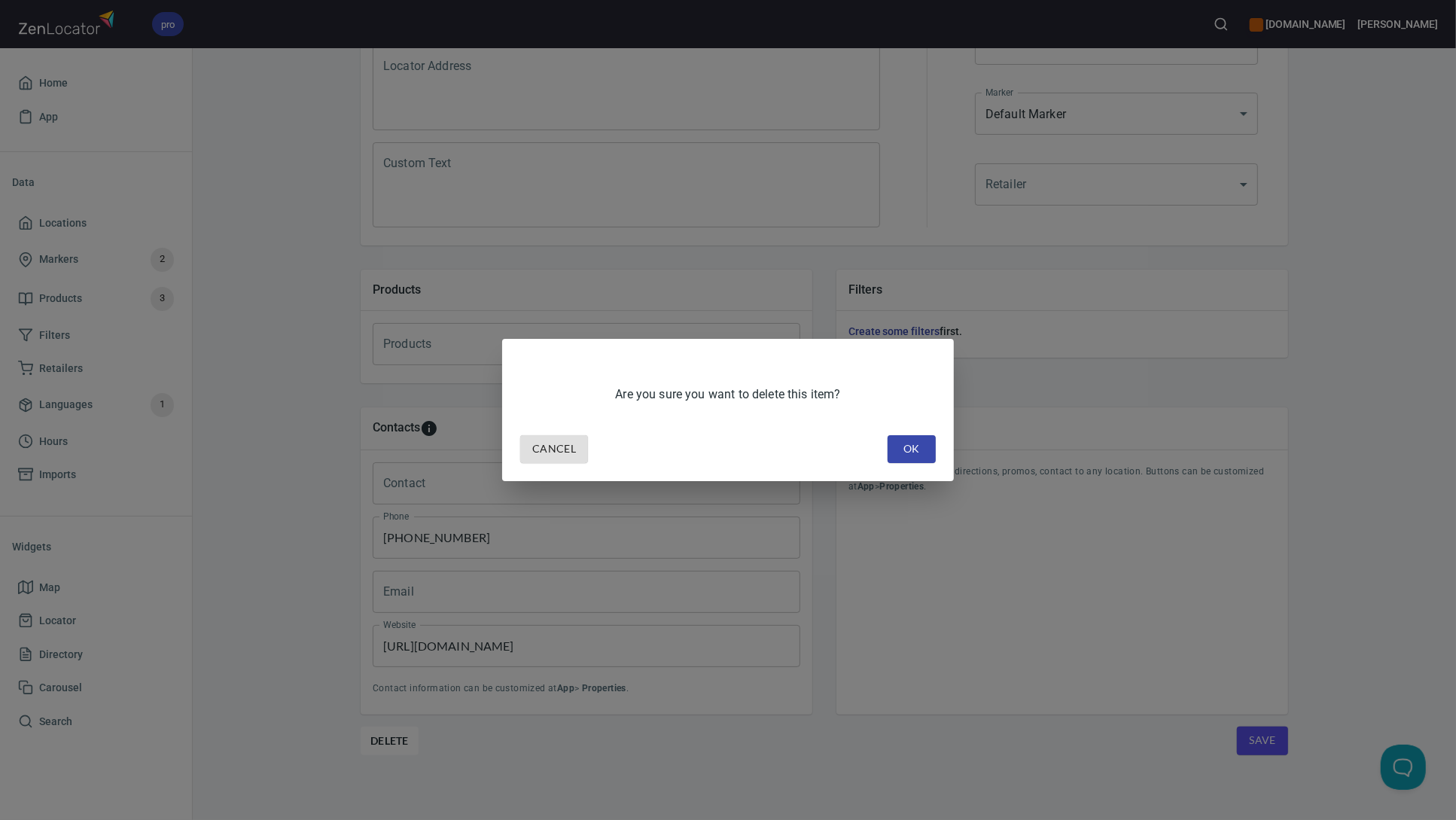
click at [923, 448] on span "OK" at bounding box center [911, 448] width 24 height 19
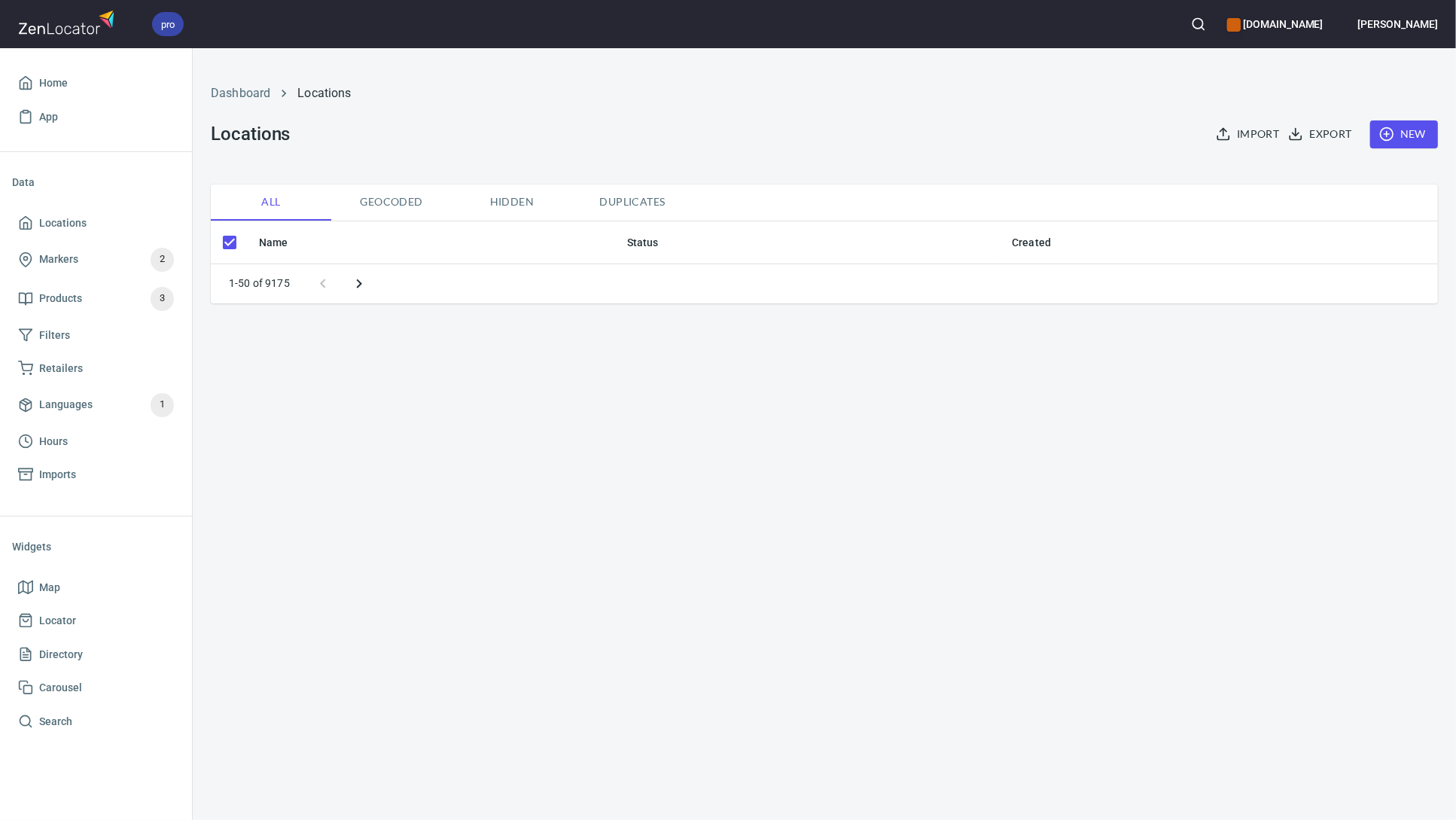
checkbox input "false"
